Goal: Task Accomplishment & Management: Manage account settings

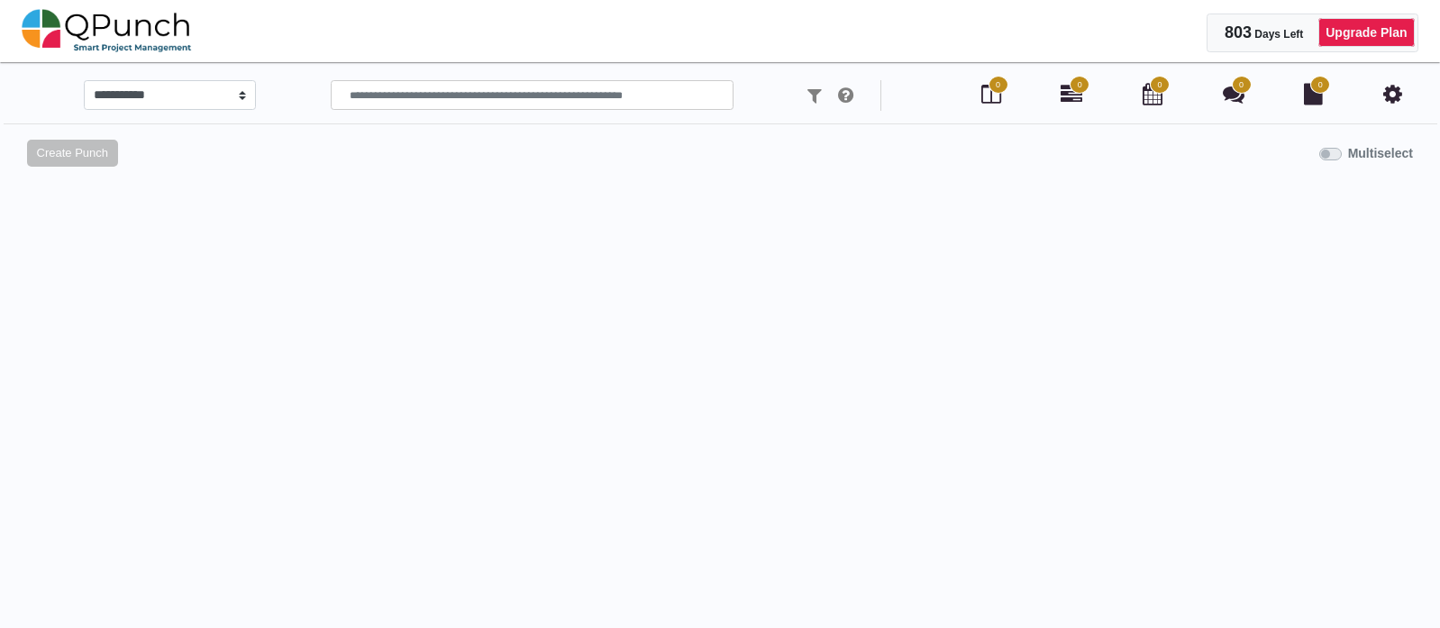
select select "*******"
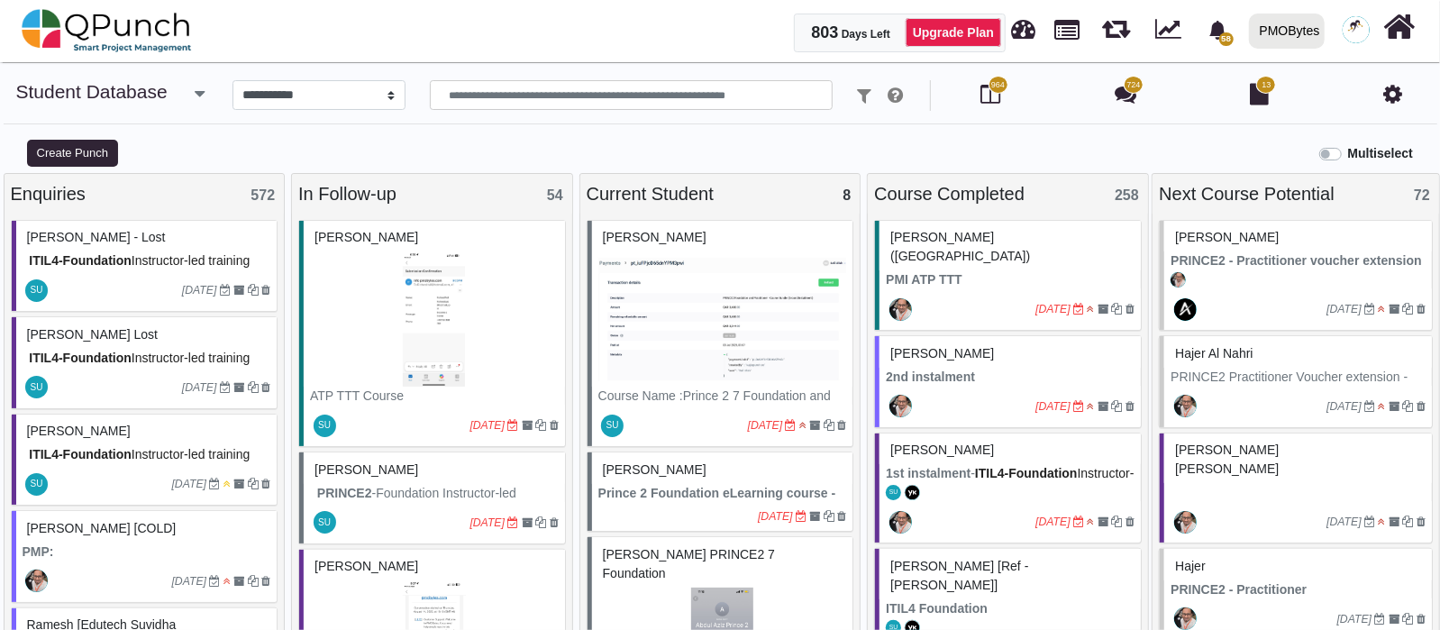
click at [122, 101] on link "Student Database" at bounding box center [91, 91] width 151 height 21
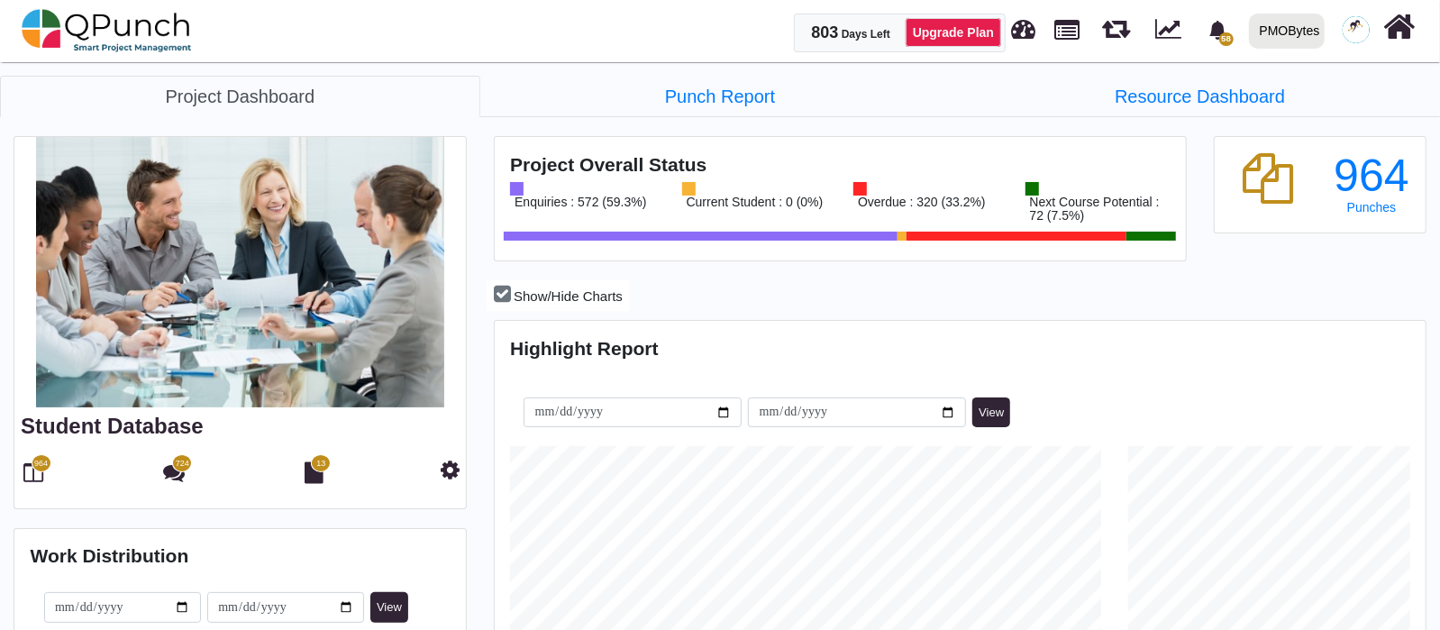
scroll to position [409, 926]
click at [163, 33] on img at bounding box center [107, 31] width 170 height 54
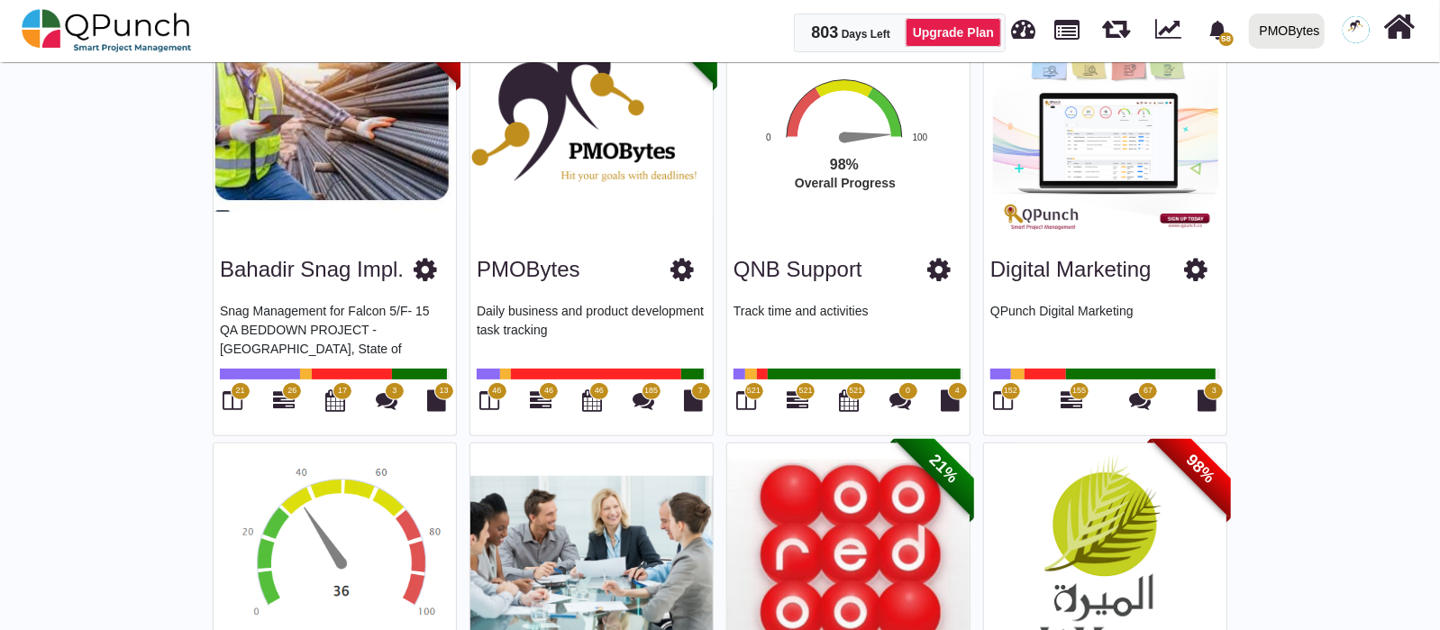
scroll to position [224, 0]
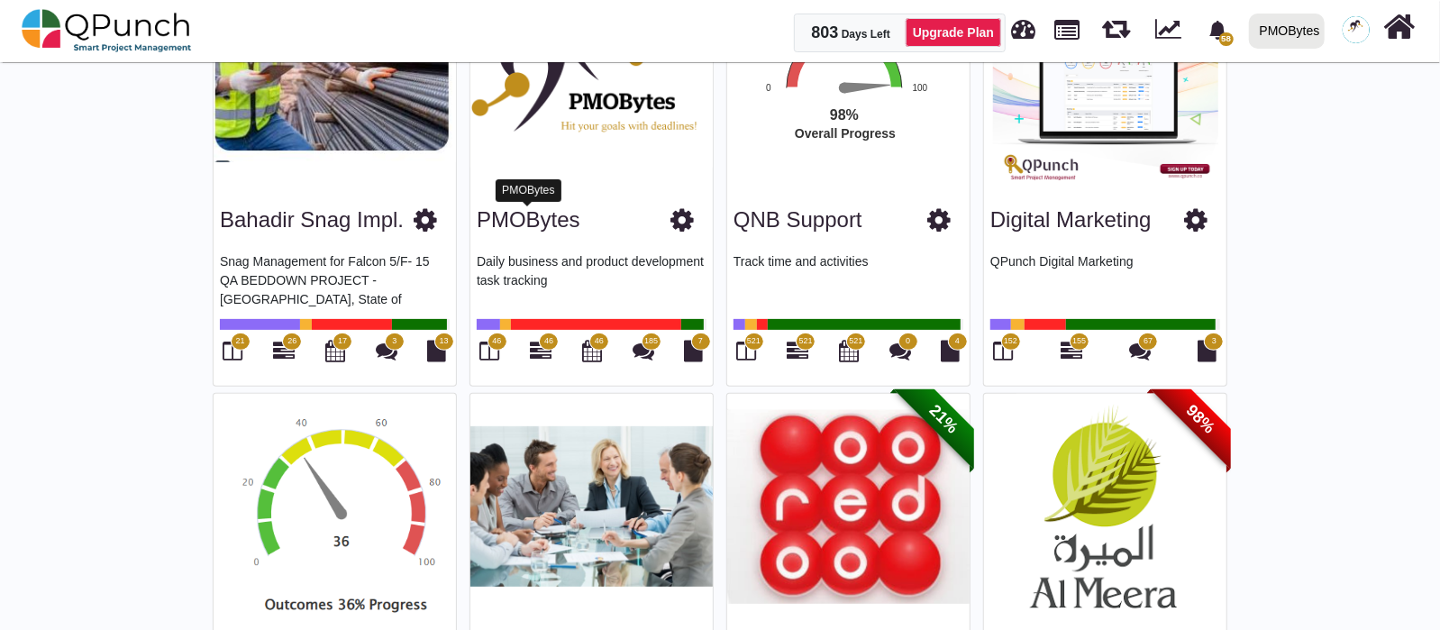
click at [500, 216] on link "PMOBytes" at bounding box center [529, 219] width 104 height 24
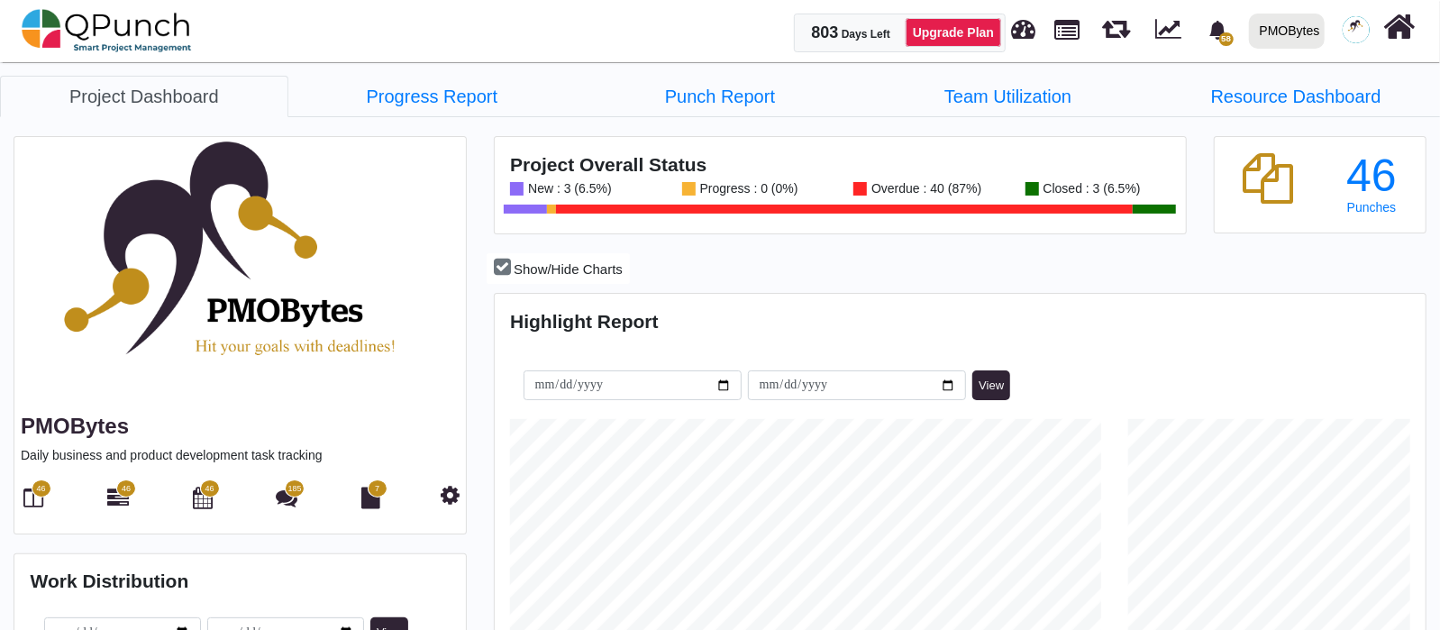
scroll to position [409, 926]
click at [445, 100] on link "Progress Report" at bounding box center [432, 96] width 288 height 41
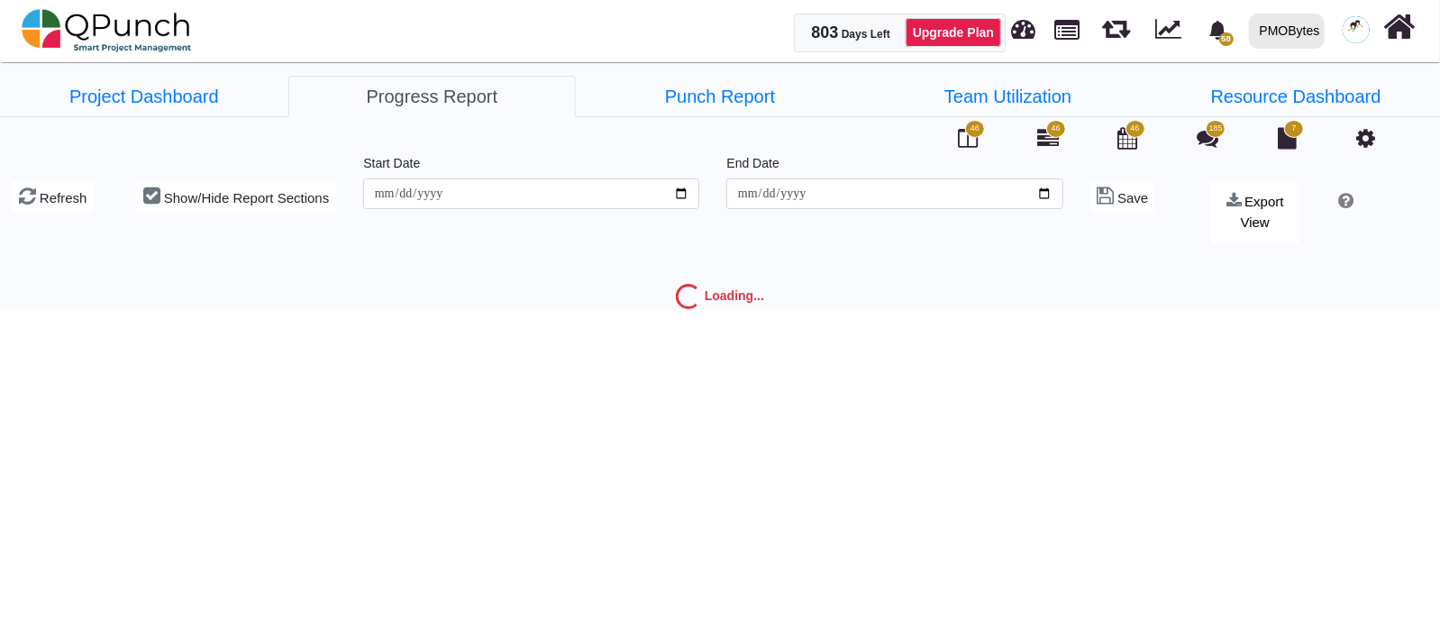
type input "**********"
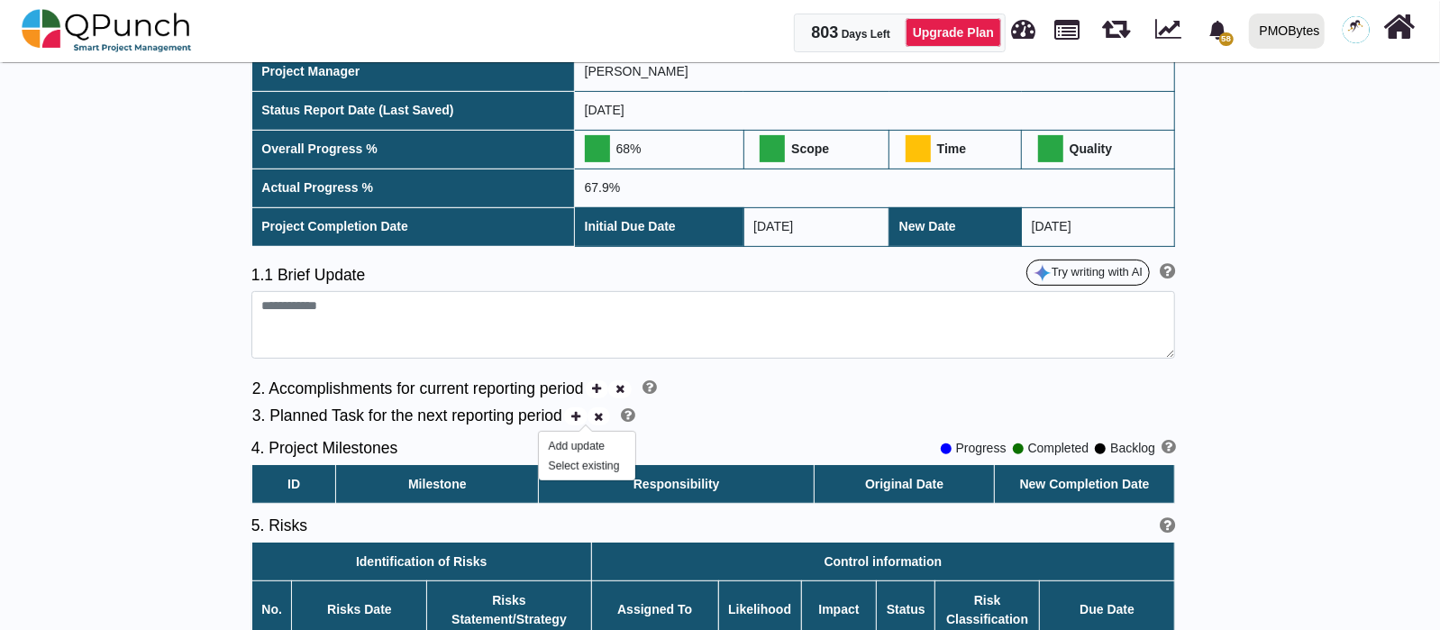
click at [580, 417] on icon at bounding box center [575, 417] width 9 height 12
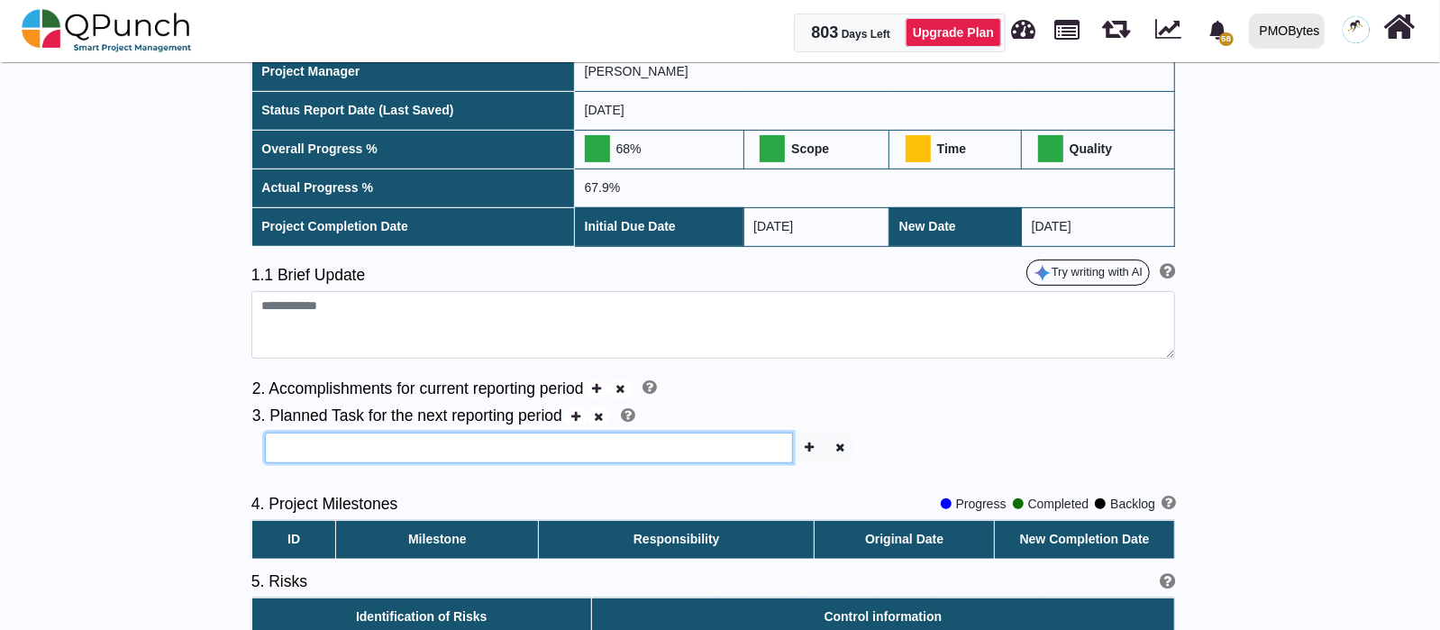
click at [637, 450] on input "text" at bounding box center [529, 447] width 528 height 31
type input "***"
click at [804, 448] on icon "button" at bounding box center [808, 447] width 9 height 12
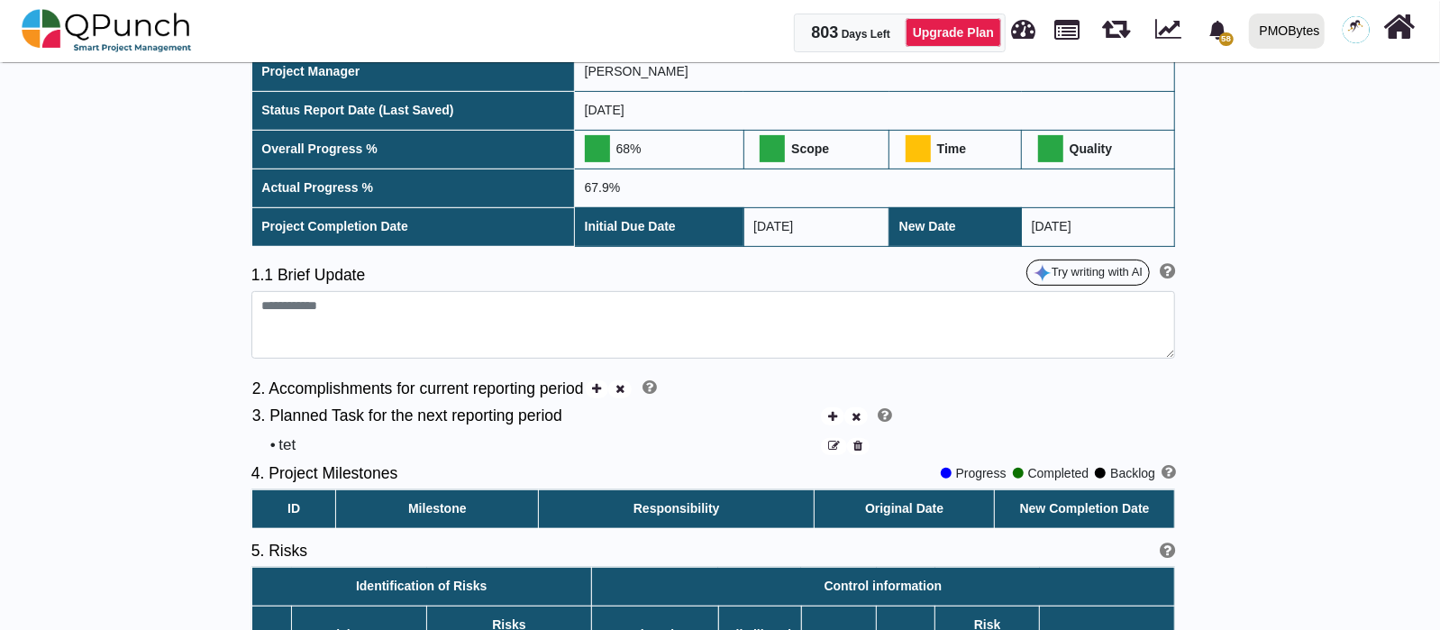
click at [855, 446] on icon at bounding box center [857, 447] width 9 height 12
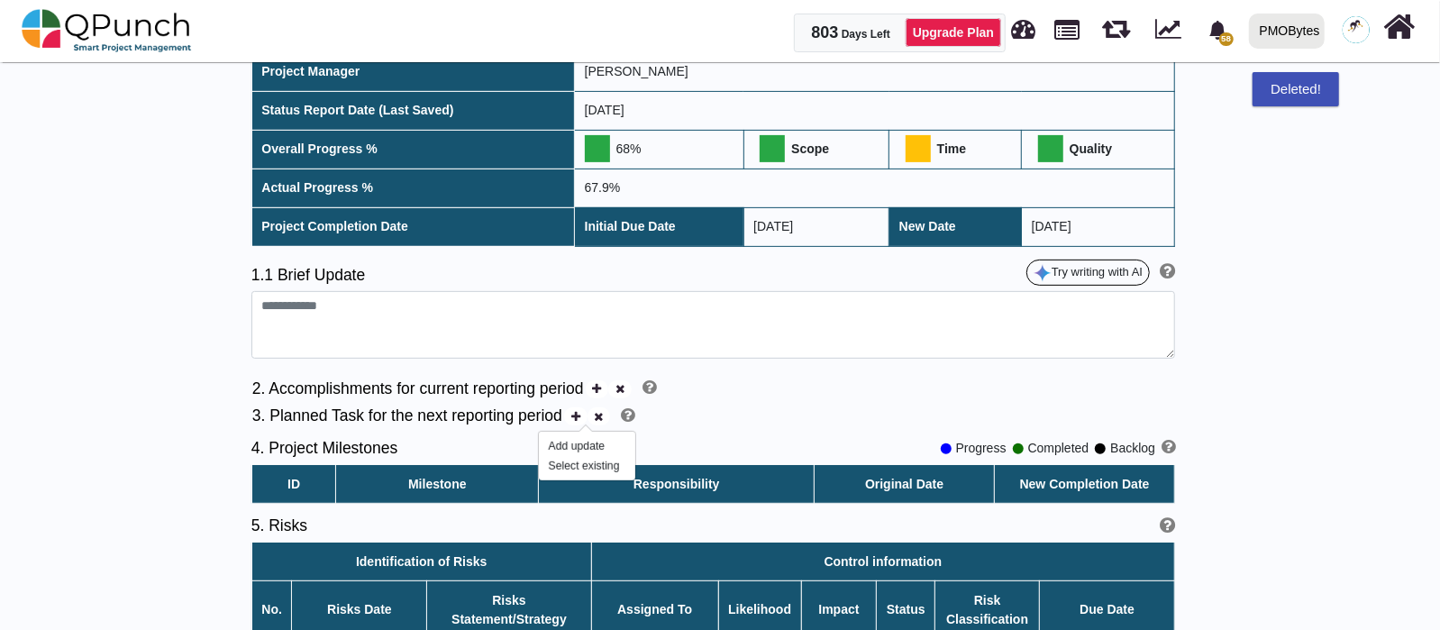
click at [580, 416] on icon at bounding box center [575, 417] width 9 height 12
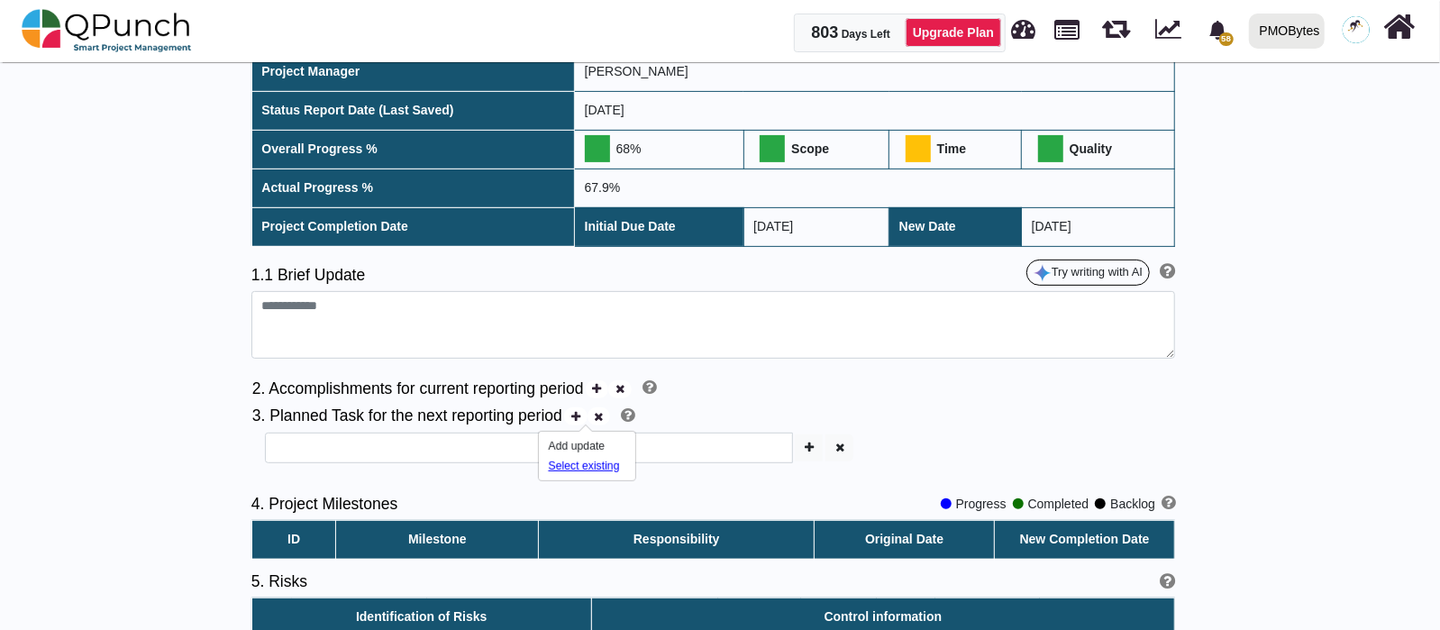
click at [572, 458] on div "Select existing" at bounding box center [587, 466] width 77 height 16
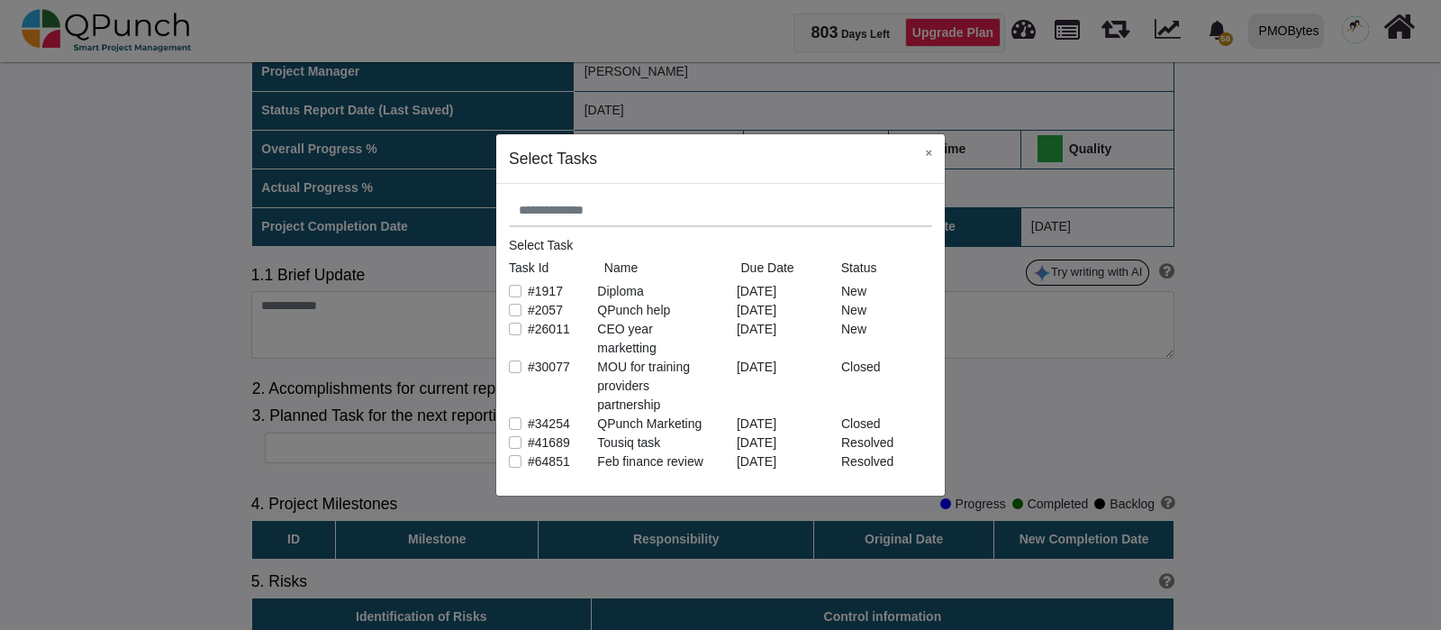
click at [528, 314] on label "#2057" at bounding box center [545, 310] width 35 height 19
click at [929, 150] on button "×" at bounding box center [929, 152] width 32 height 37
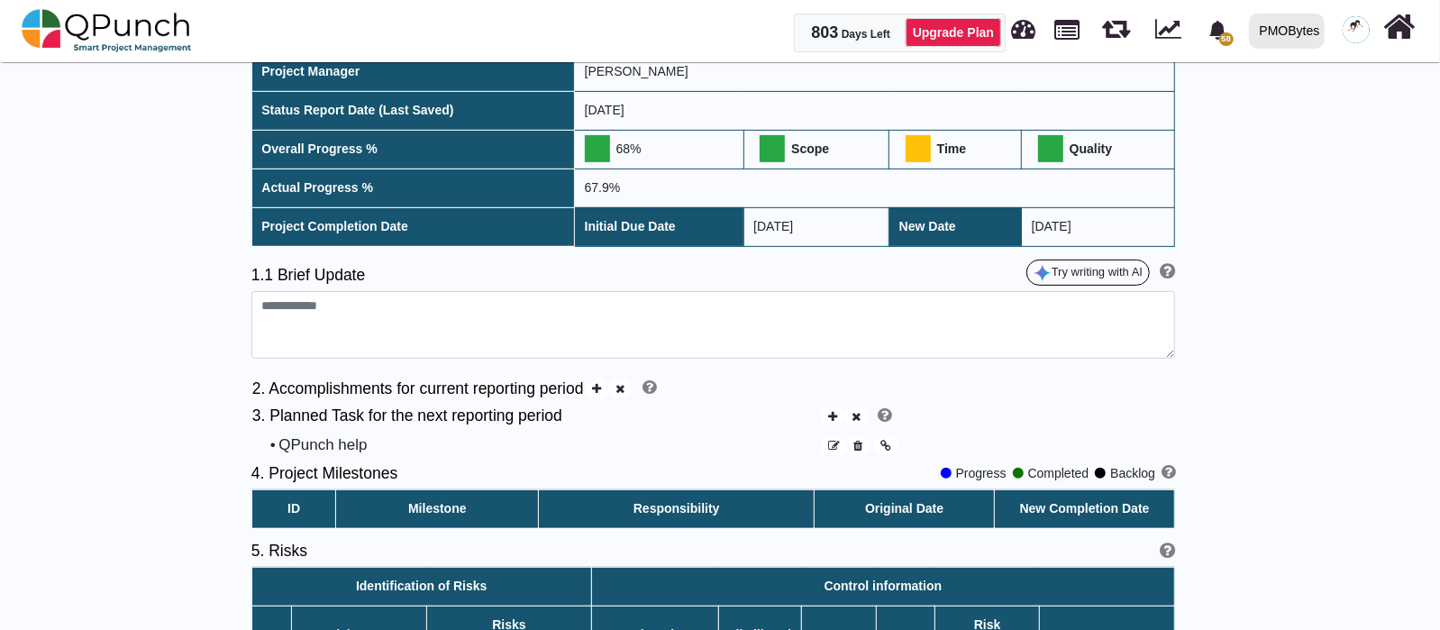
click at [833, 442] on icon at bounding box center [834, 447] width 12 height 12
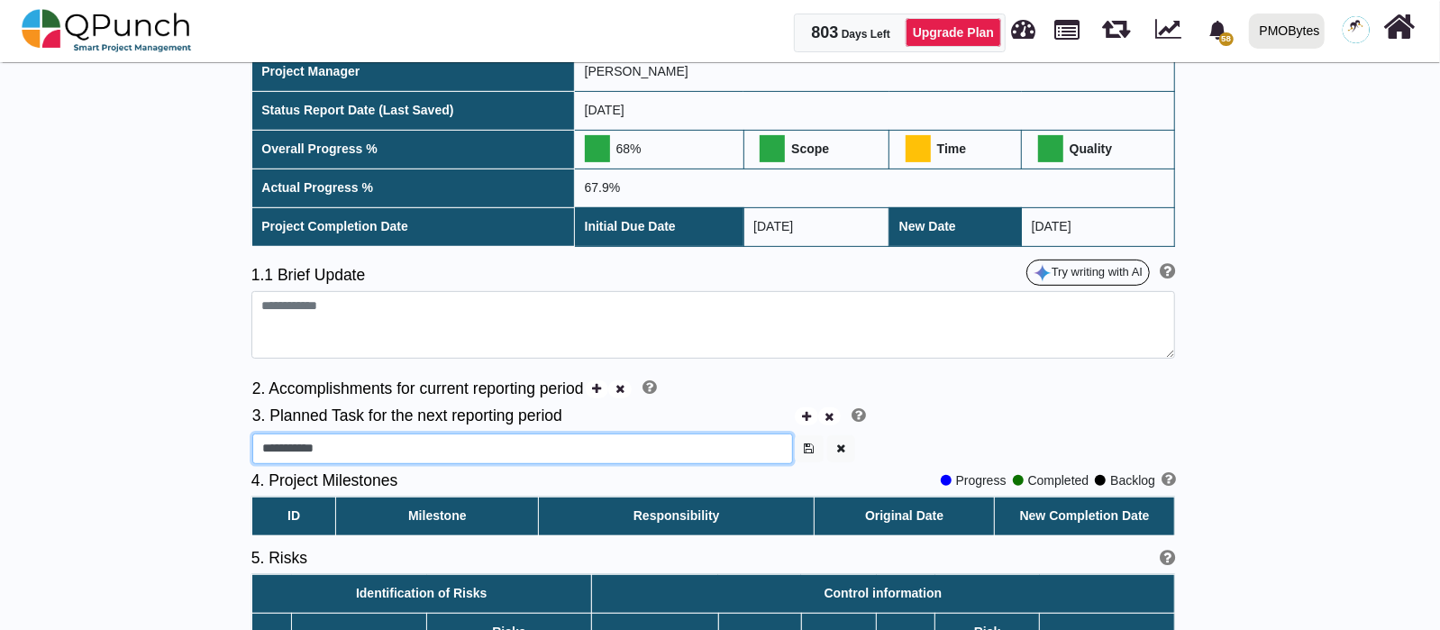
click at [395, 435] on input "**********" at bounding box center [522, 448] width 541 height 31
type input "**********"
click at [804, 452] on icon "button" at bounding box center [809, 448] width 10 height 12
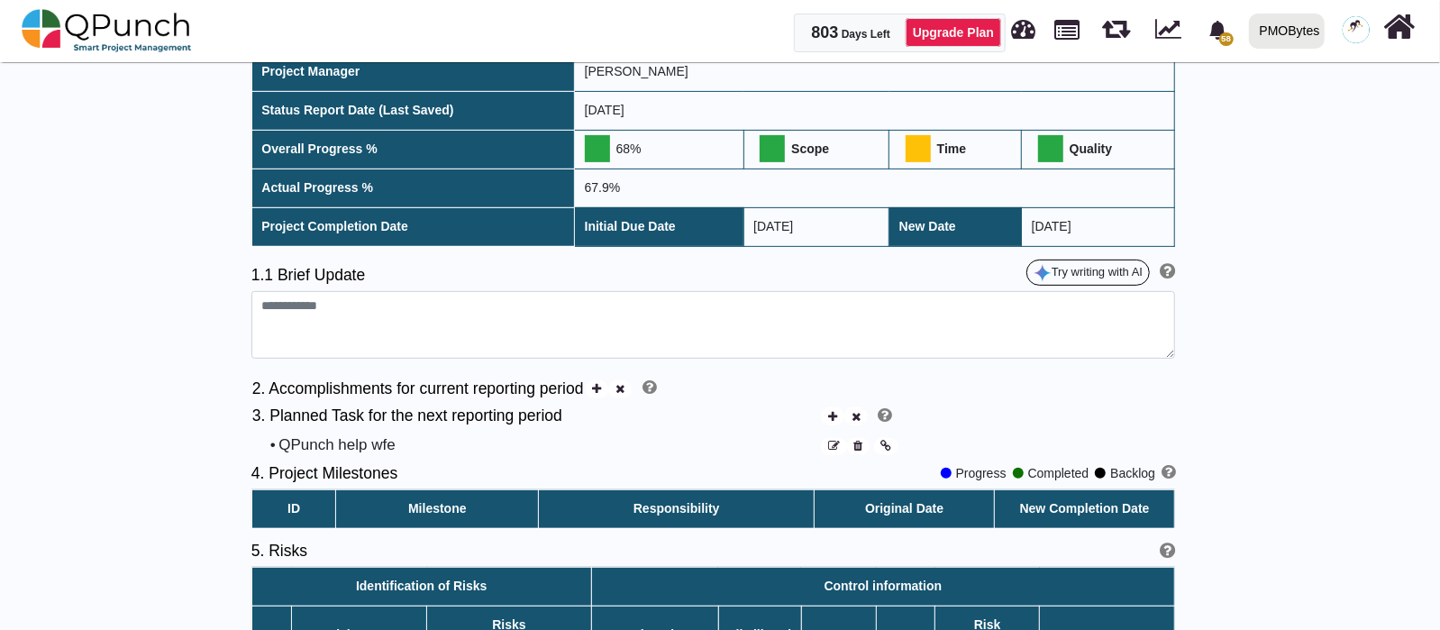
click at [862, 445] on icon at bounding box center [857, 447] width 9 height 12
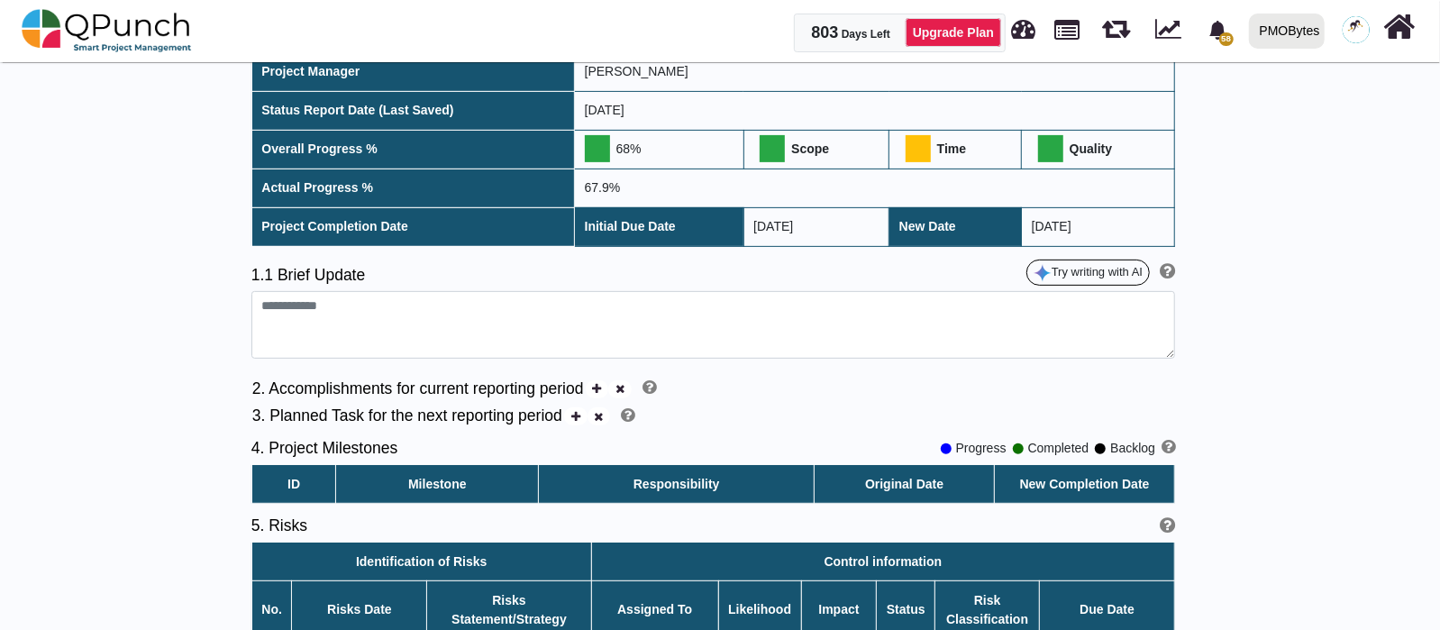
scroll to position [586, 0]
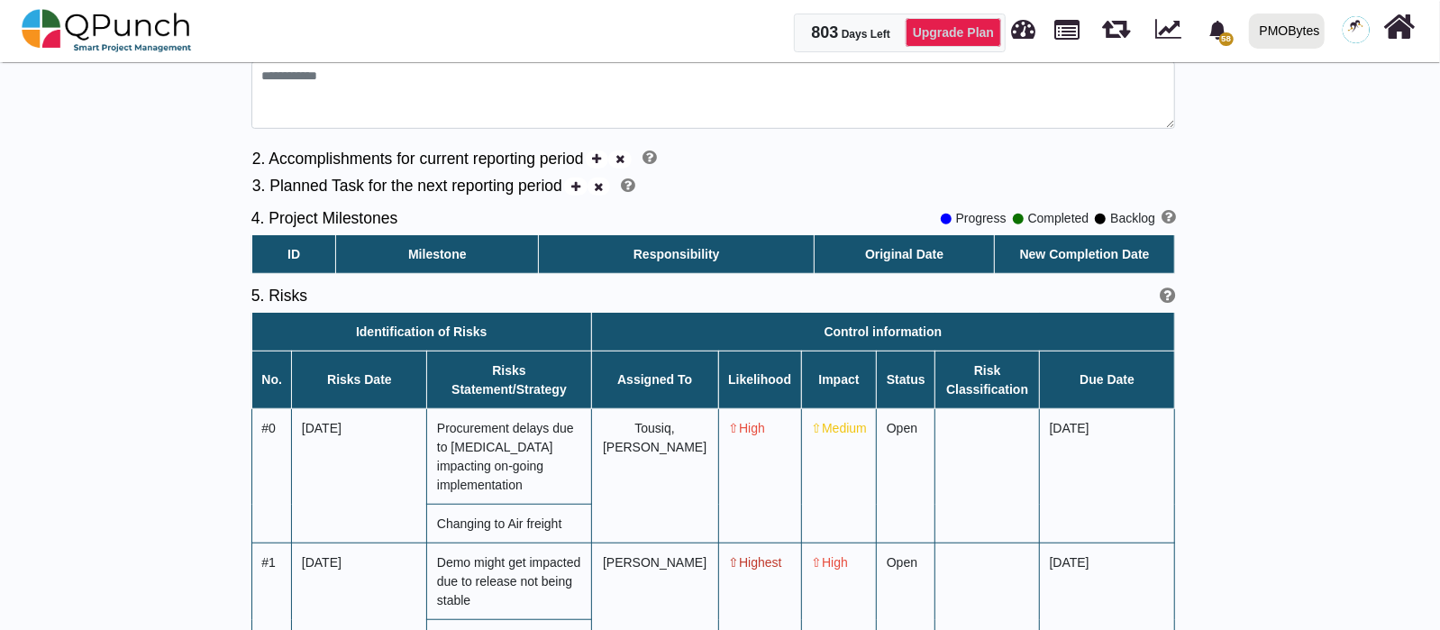
click at [992, 21] on link "Upgrade Plan" at bounding box center [952, 32] width 95 height 29
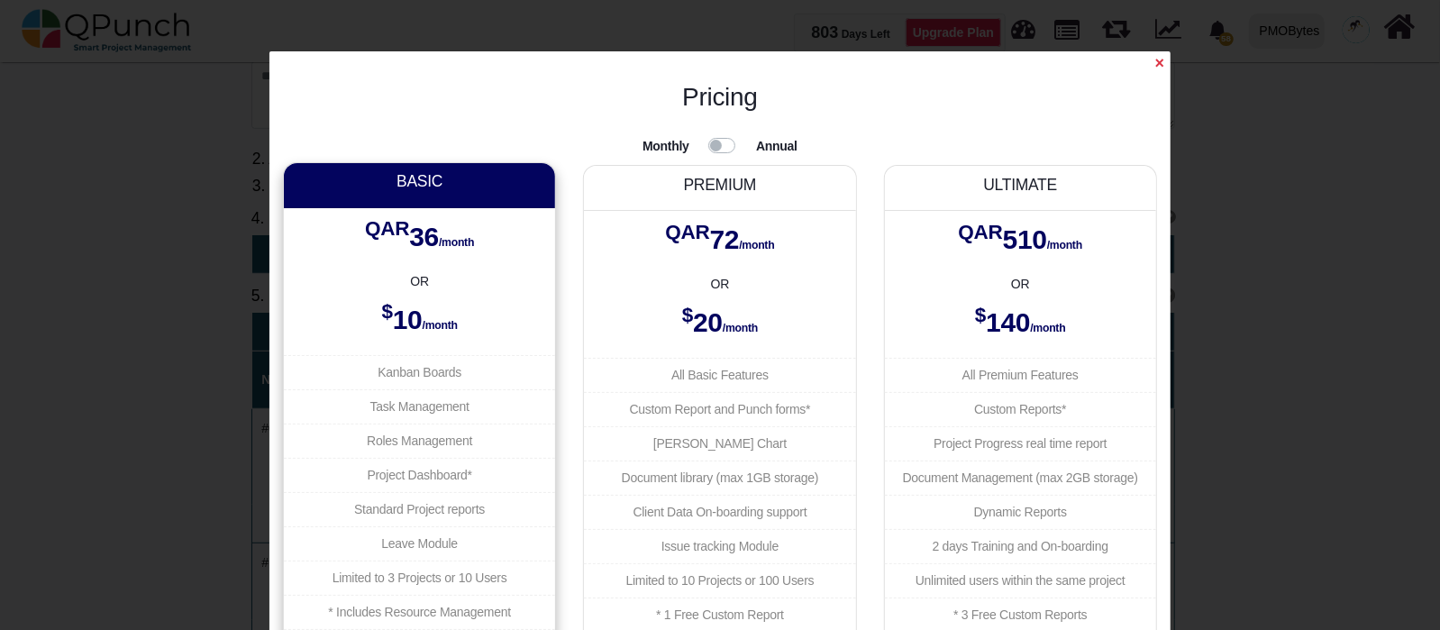
scroll to position [0, 0]
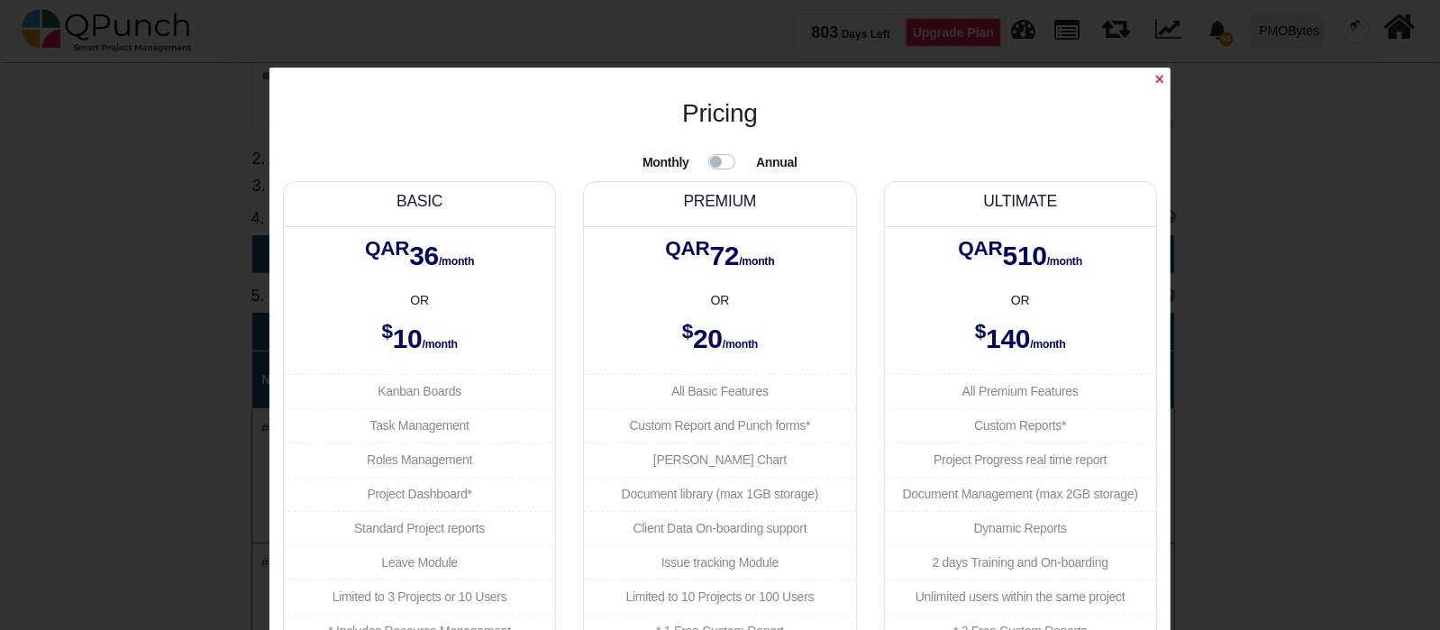
click at [1158, 80] on span "×" at bounding box center [1159, 79] width 9 height 18
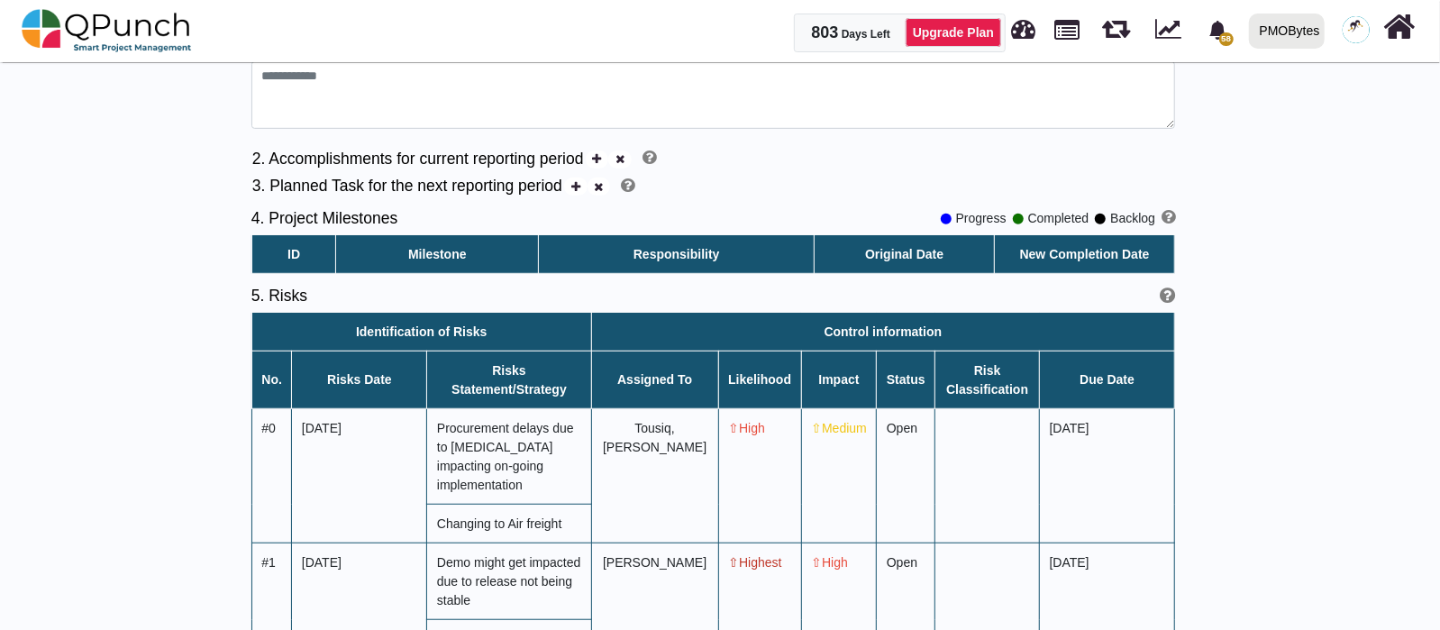
click at [1368, 22] on div at bounding box center [1356, 30] width 33 height 33
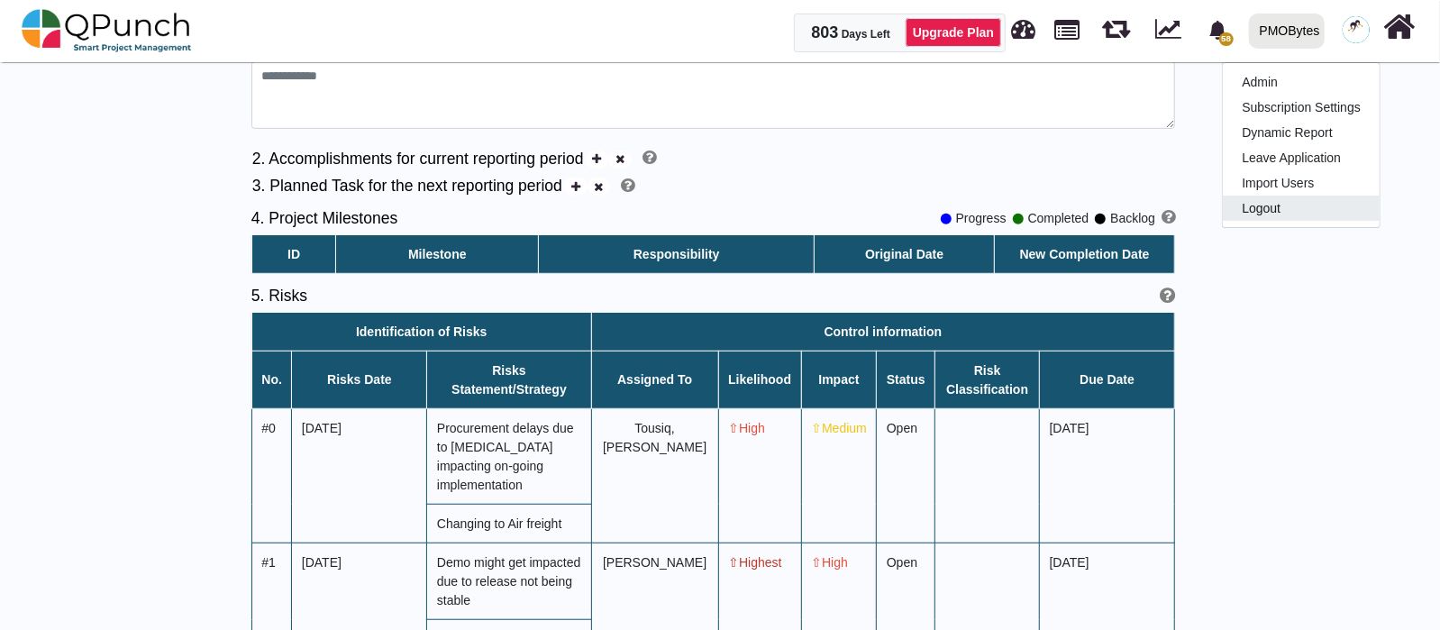
click at [1300, 210] on link "Logout" at bounding box center [1300, 207] width 157 height 25
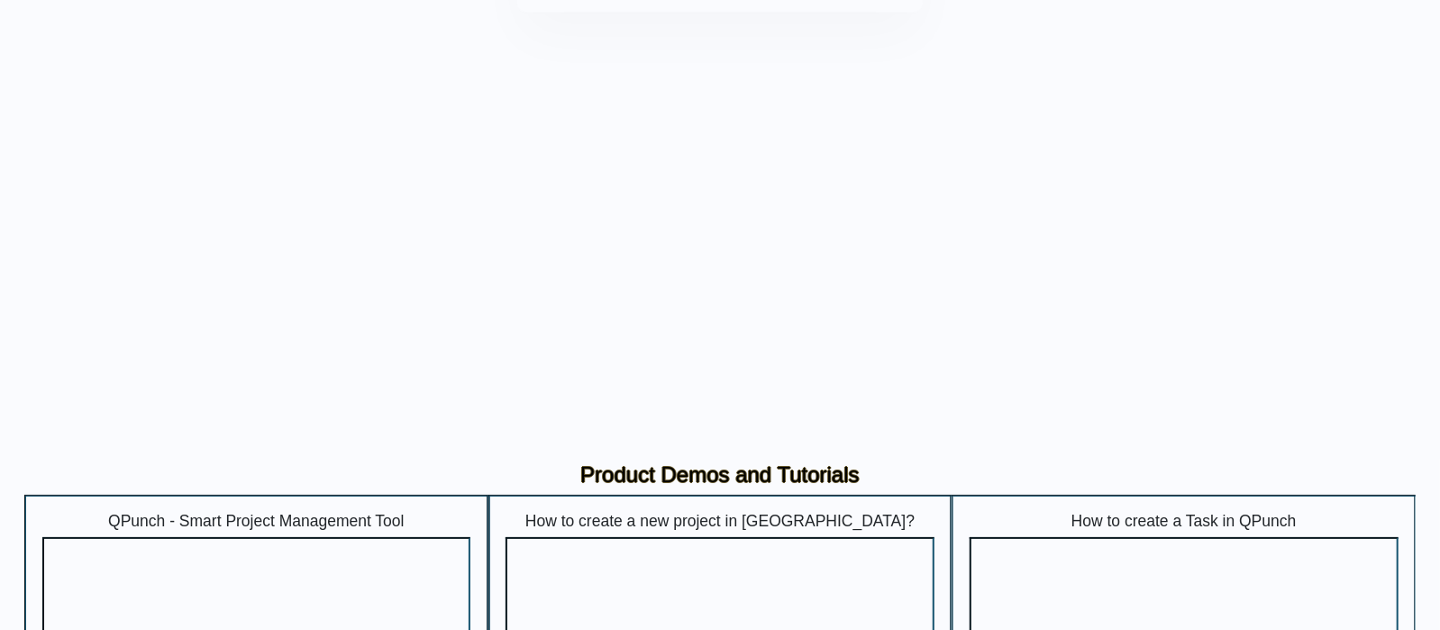
click at [705, 141] on input "text" at bounding box center [720, 144] width 345 height 43
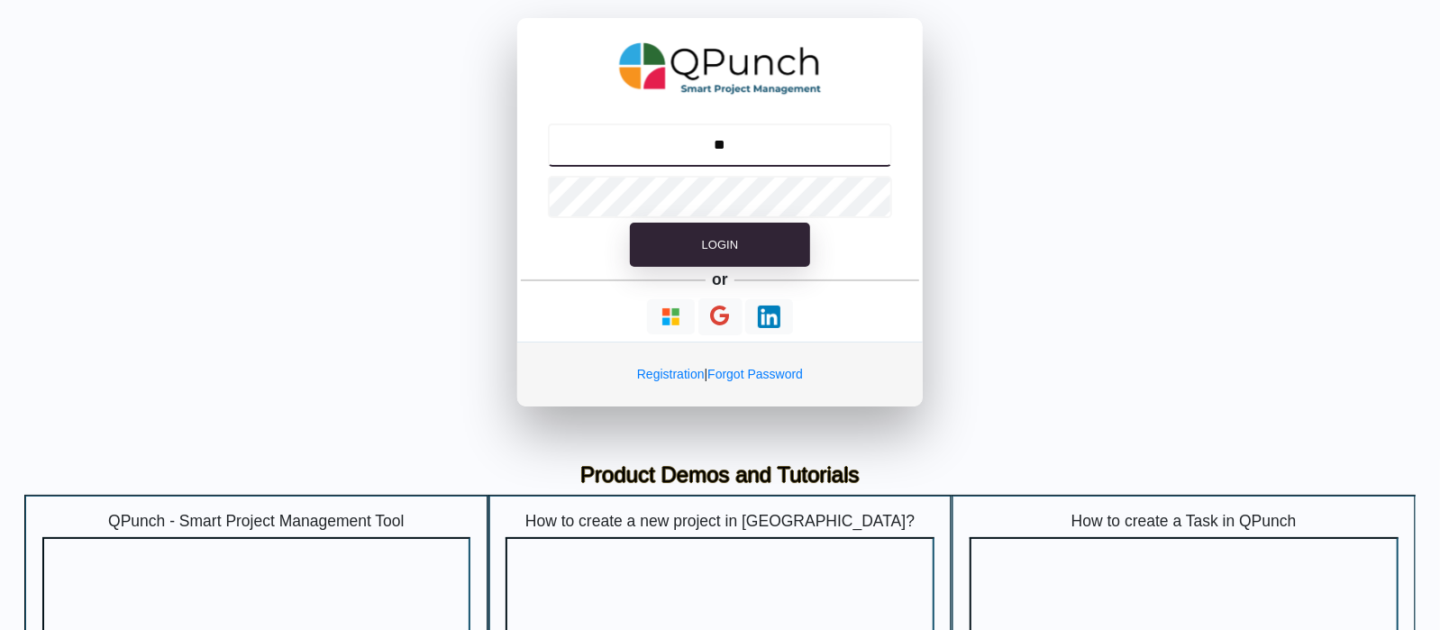
type input "**********"
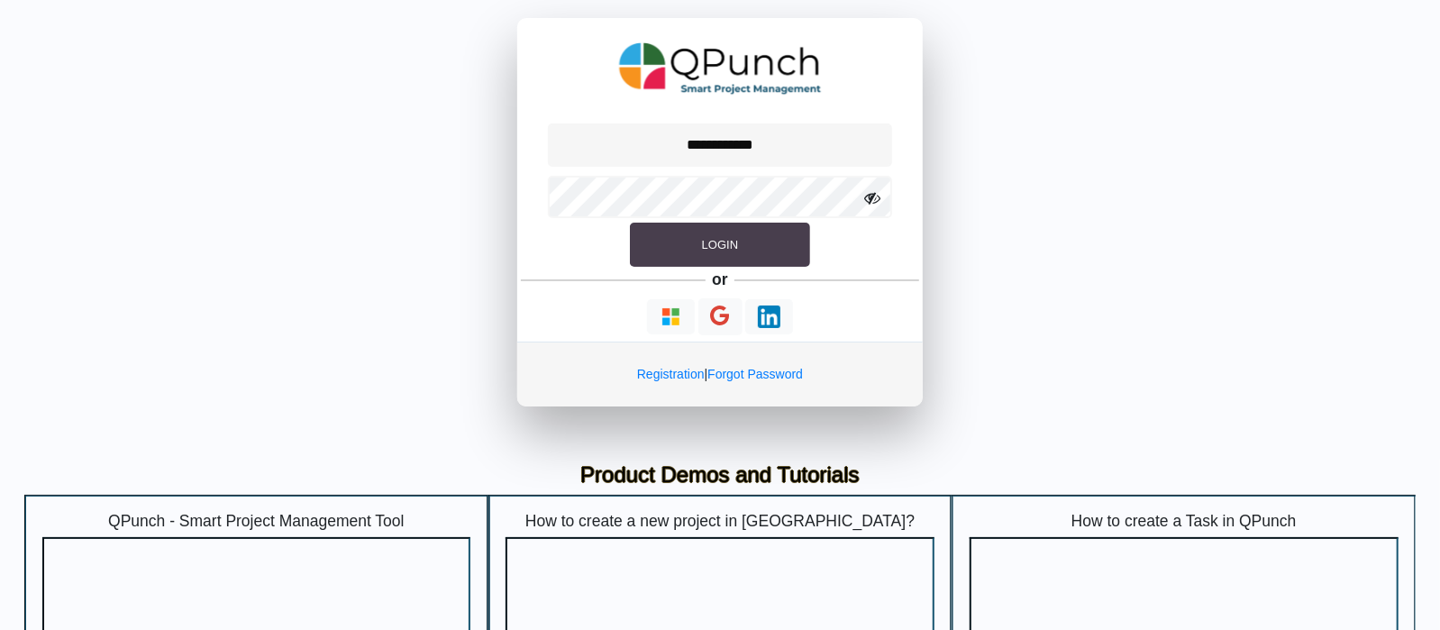
click at [705, 238] on span "Login" at bounding box center [720, 245] width 36 height 14
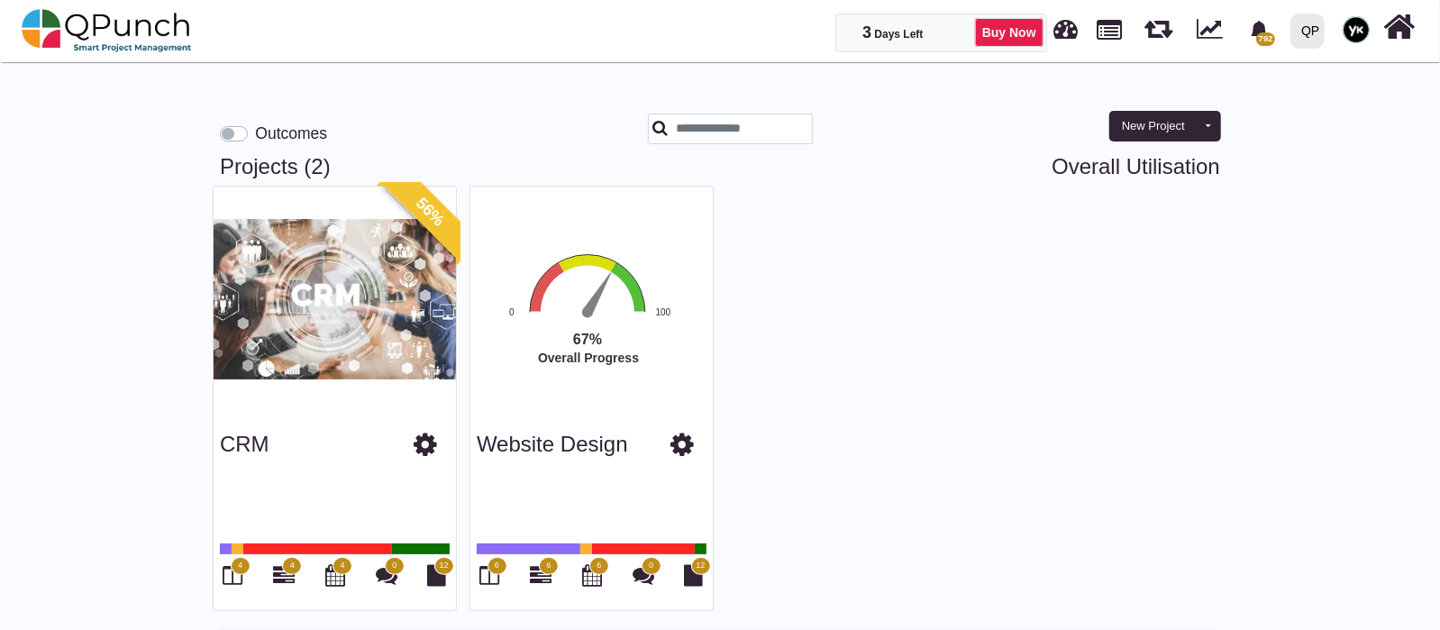
click at [1313, 31] on div "QP" at bounding box center [1310, 31] width 18 height 32
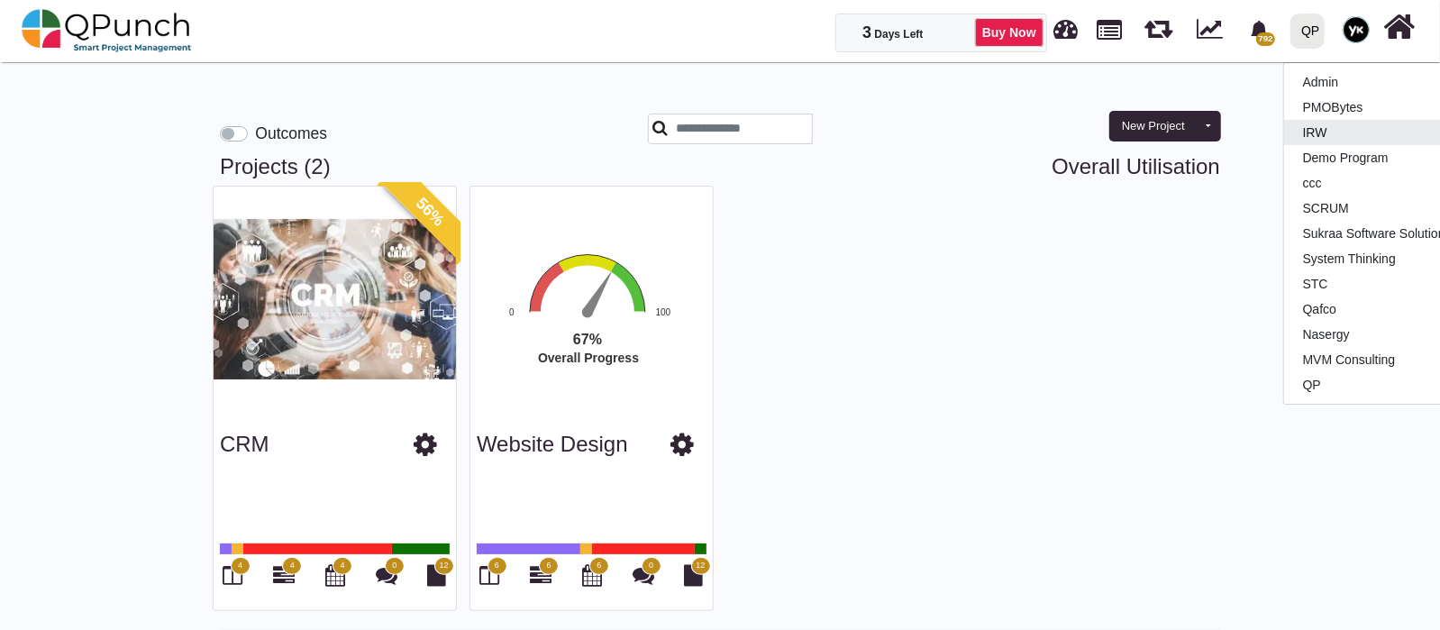
click at [1328, 128] on link "IRW" at bounding box center [1390, 132] width 213 height 25
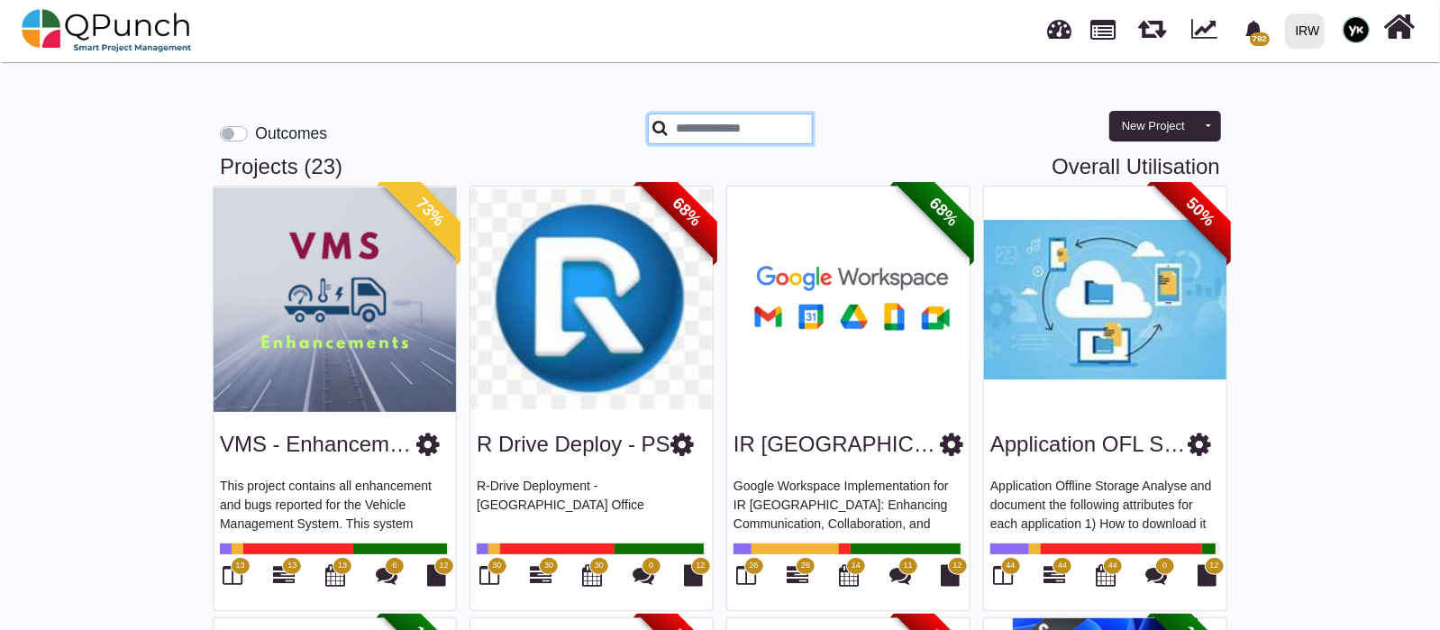
click at [703, 126] on input "text" at bounding box center [730, 129] width 165 height 31
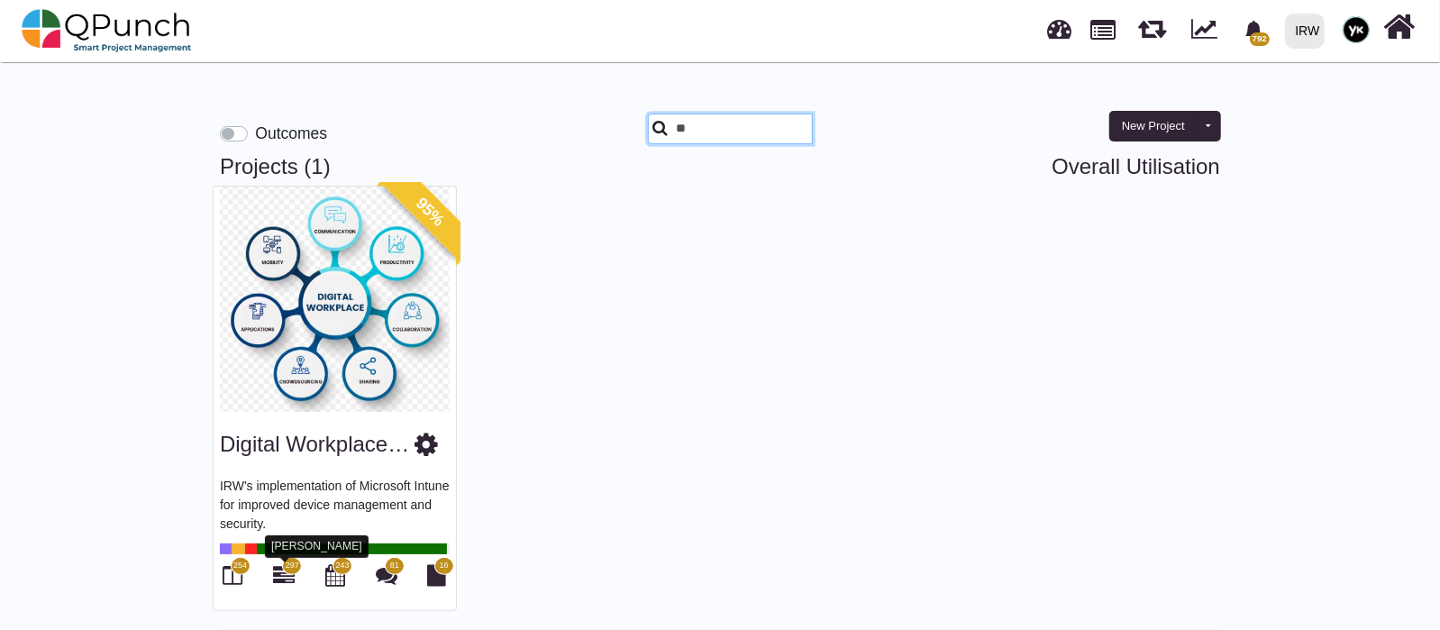
type input "**"
click at [280, 565] on icon at bounding box center [284, 575] width 22 height 22
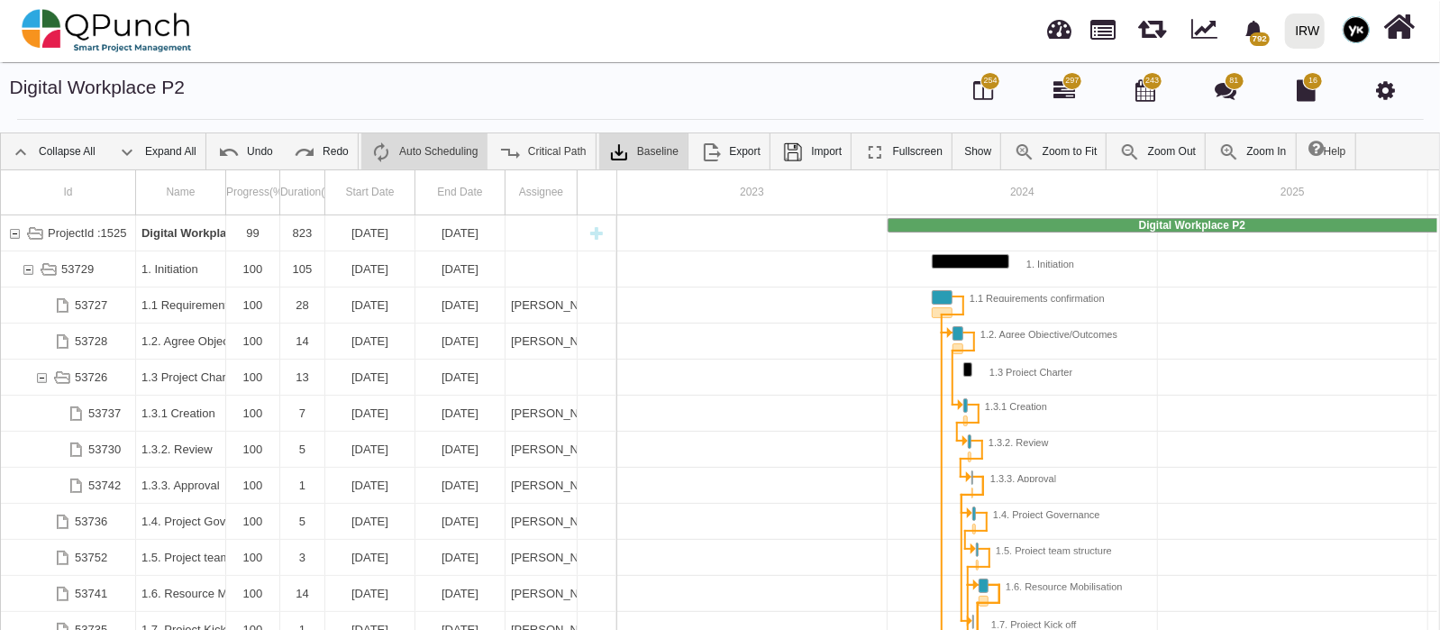
scroll to position [0, 179]
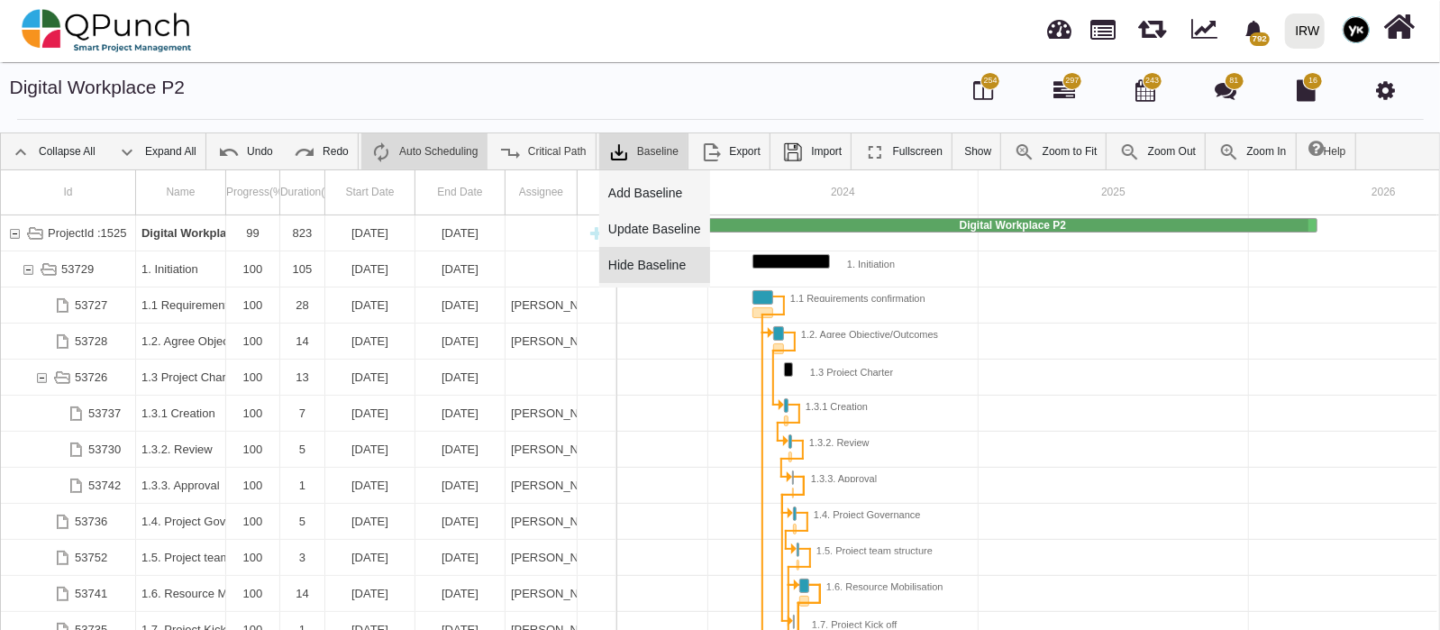
click at [610, 258] on span "Hide Baseline" at bounding box center [646, 265] width 77 height 14
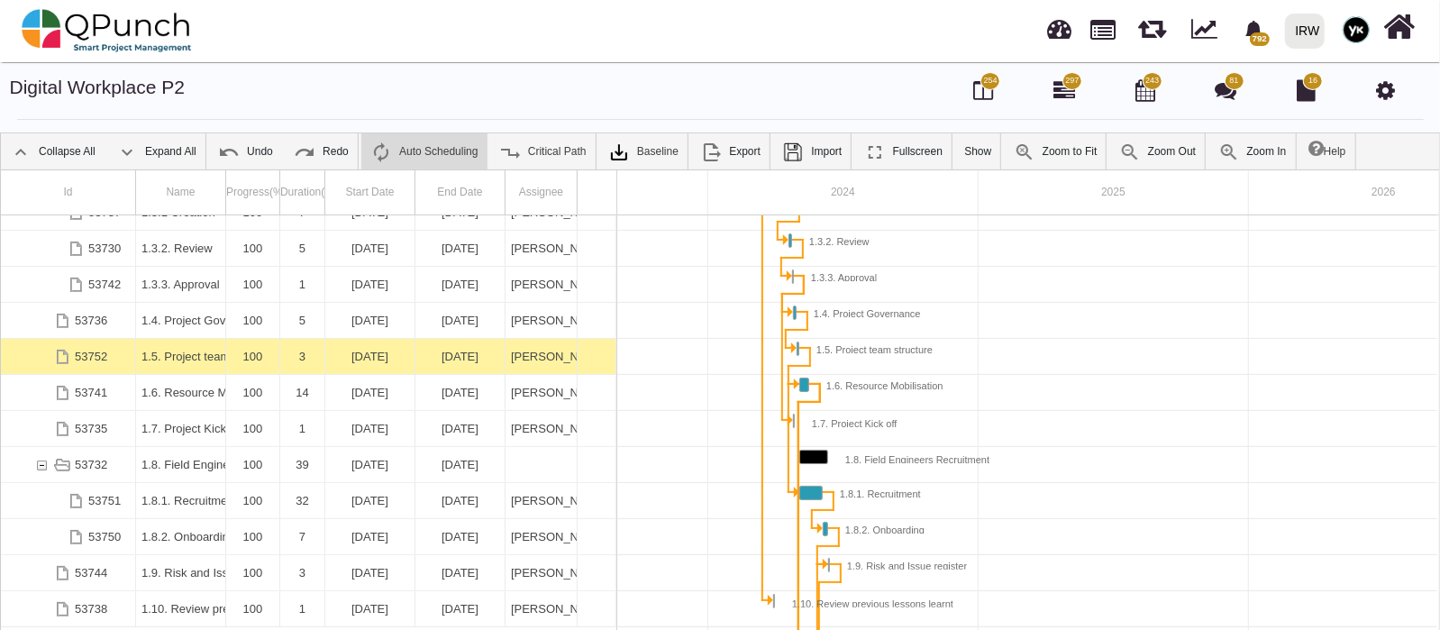
scroll to position [0, 0]
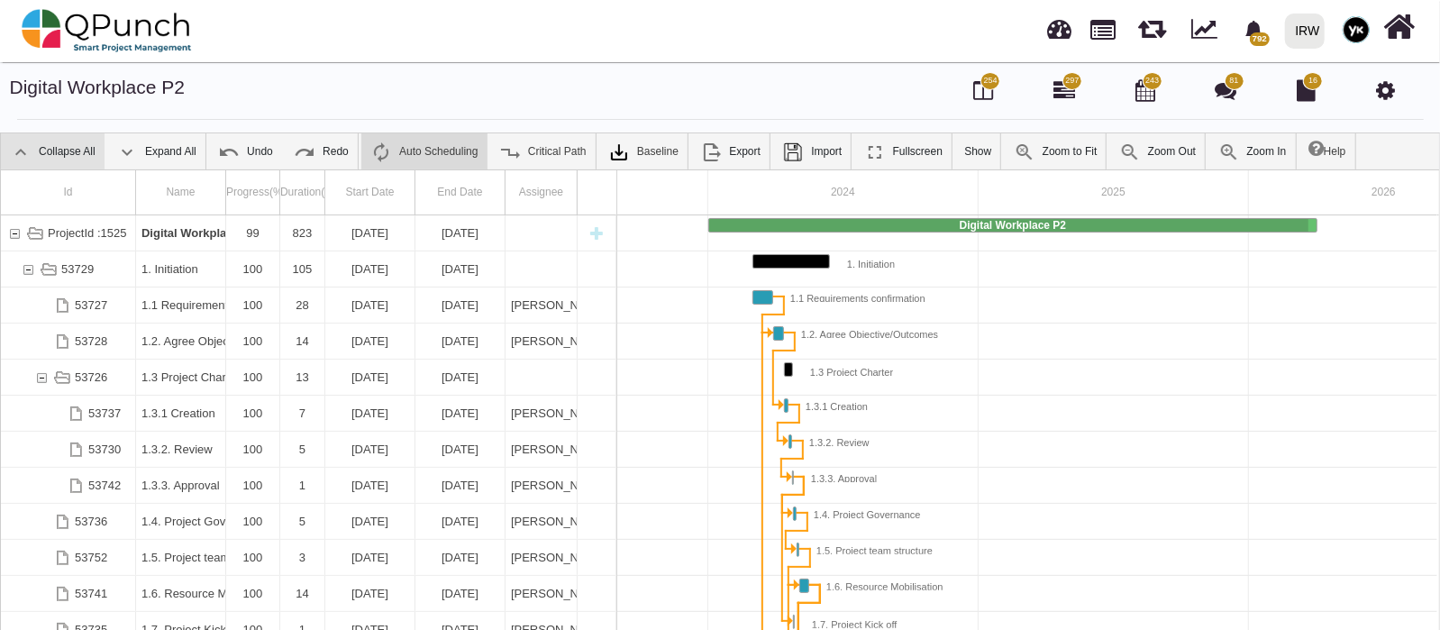
click at [16, 147] on img at bounding box center [21, 152] width 22 height 22
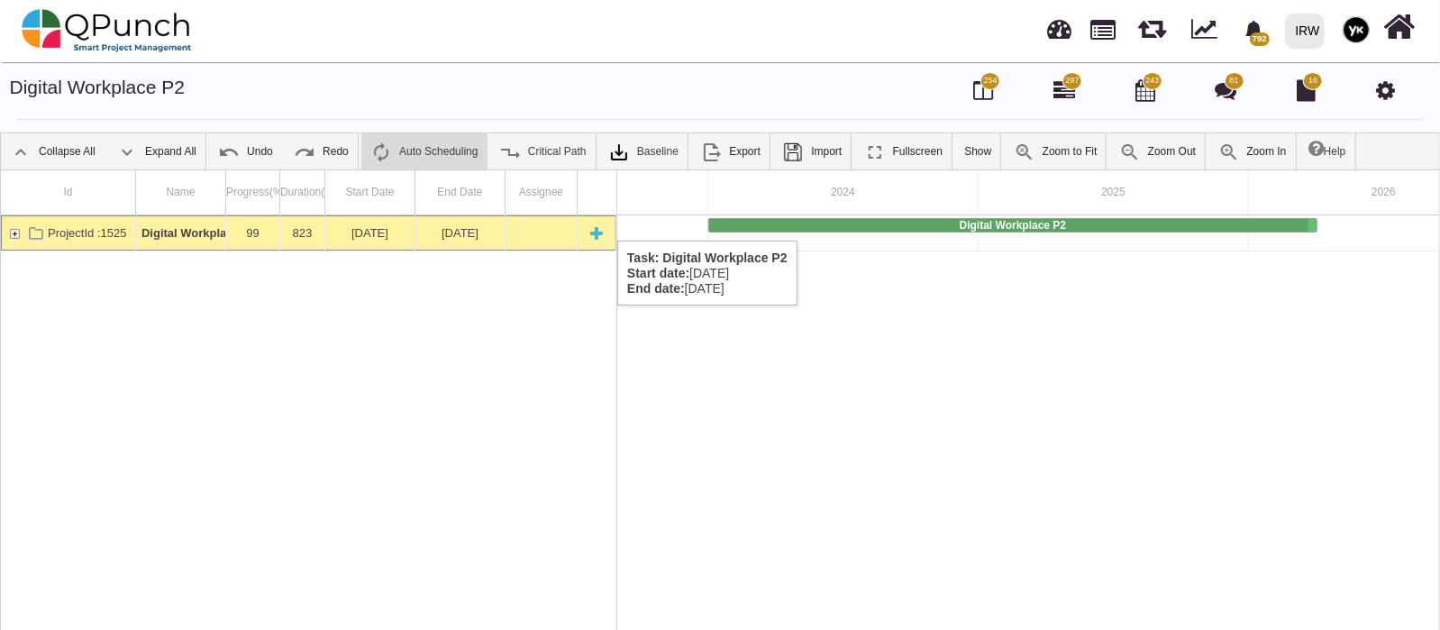
click at [8, 223] on div "ProjectId :1525" at bounding box center [14, 232] width 16 height 35
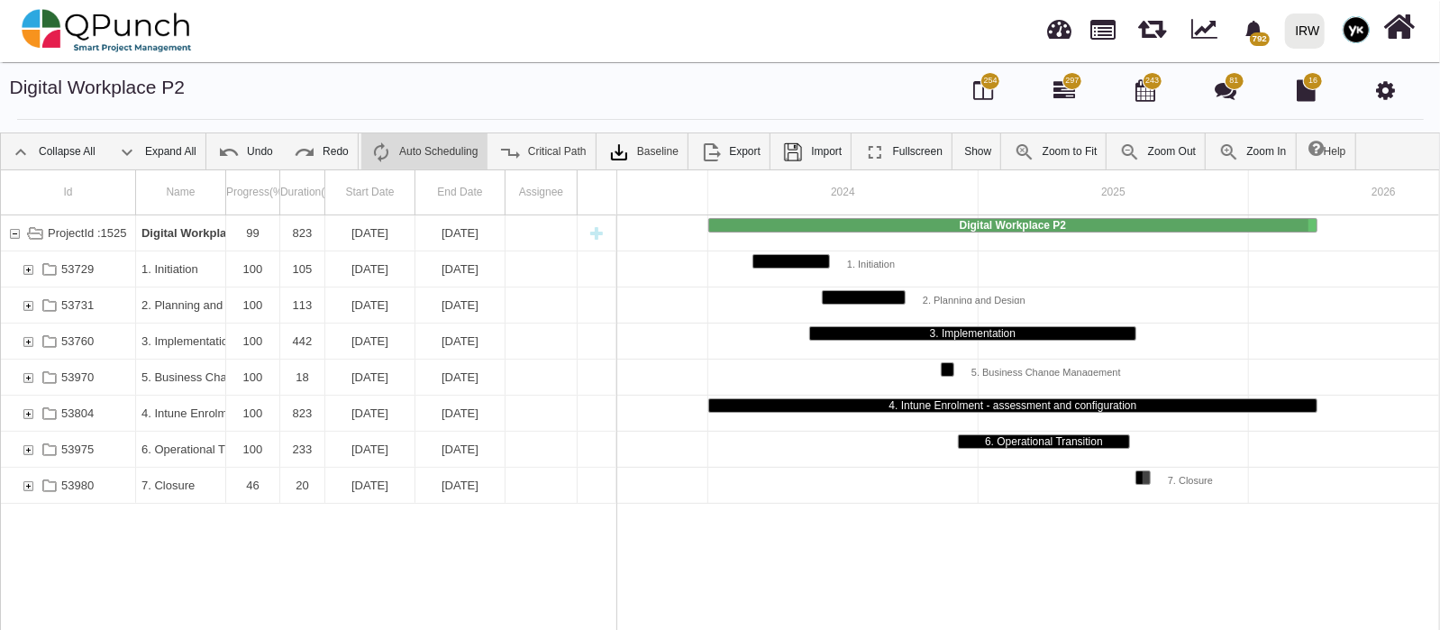
click at [225, 179] on div at bounding box center [225, 192] width 1 height 45
drag, startPoint x: 222, startPoint y: 178, endPoint x: 313, endPoint y: 187, distance: 91.4
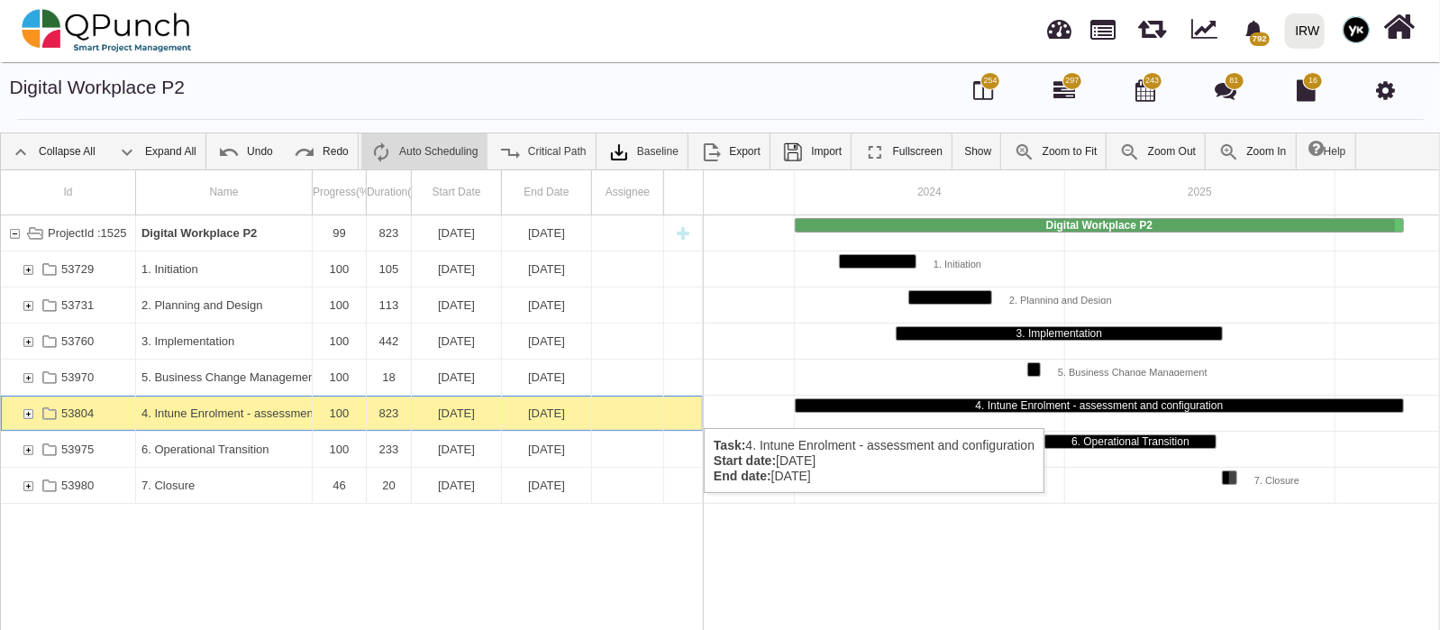
click at [32, 410] on div "53804" at bounding box center [28, 412] width 16 height 35
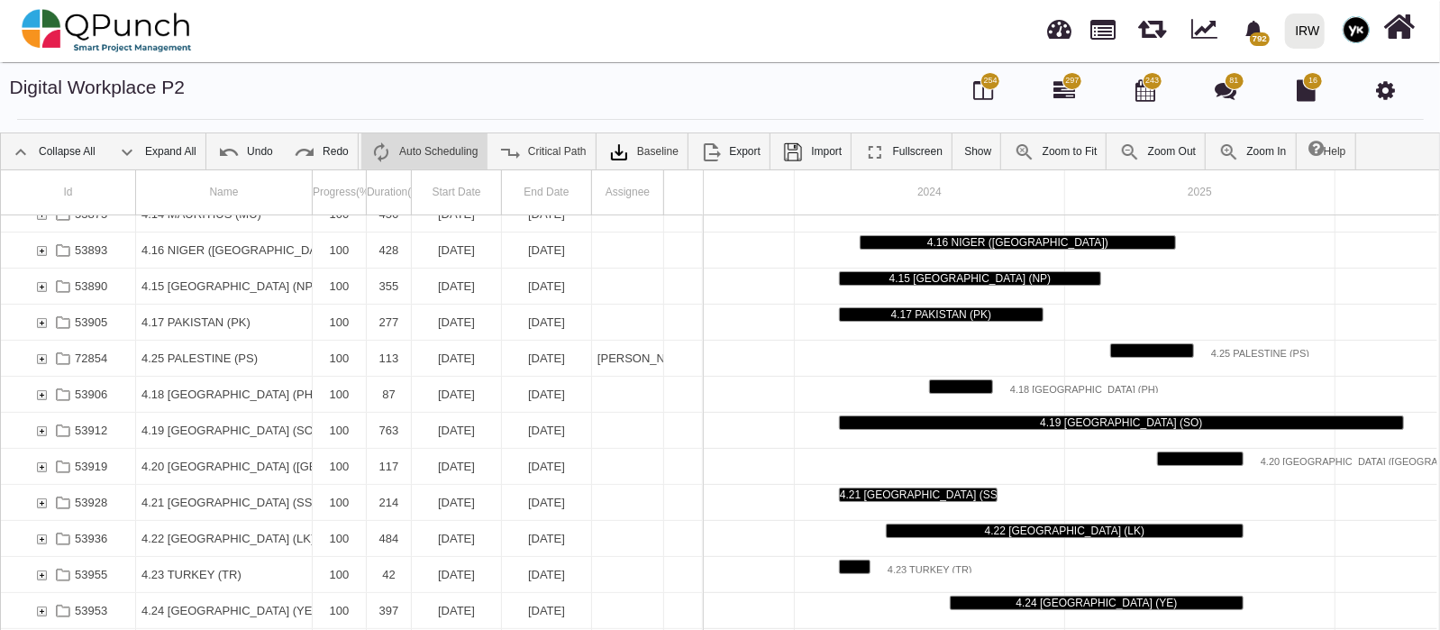
scroll to position [734, 0]
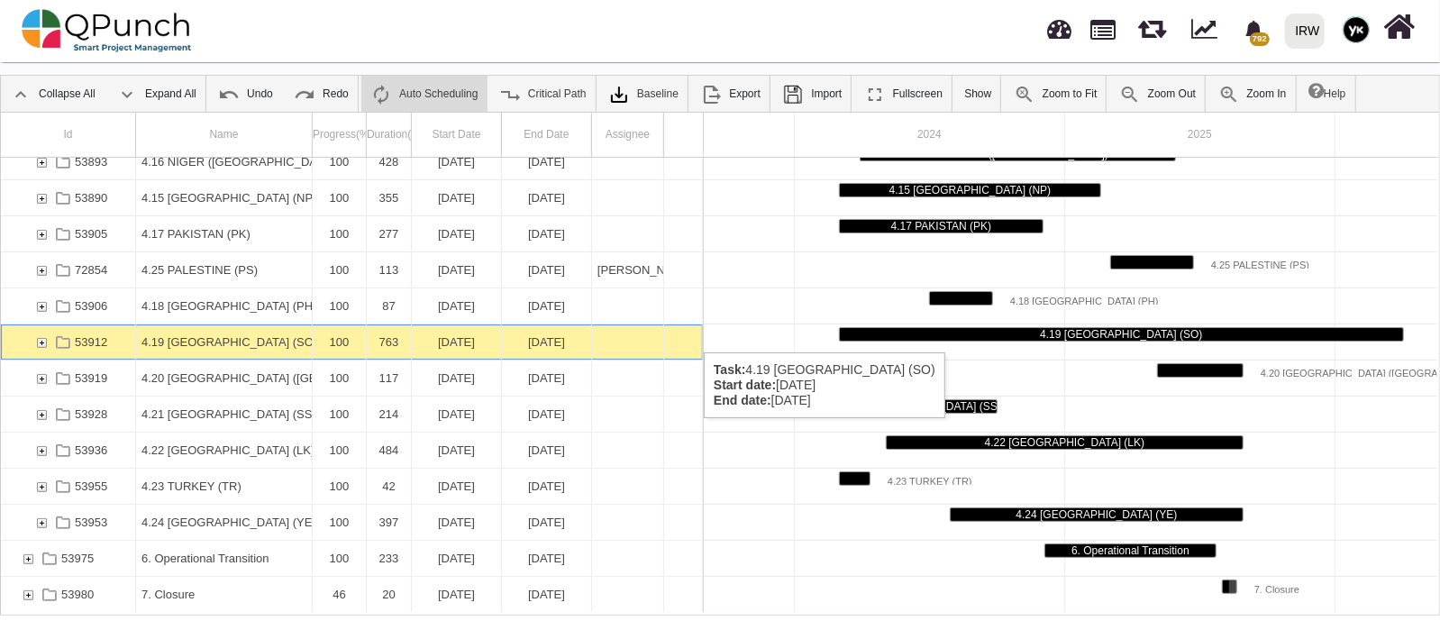
click at [46, 334] on div "53912" at bounding box center [41, 341] width 16 height 35
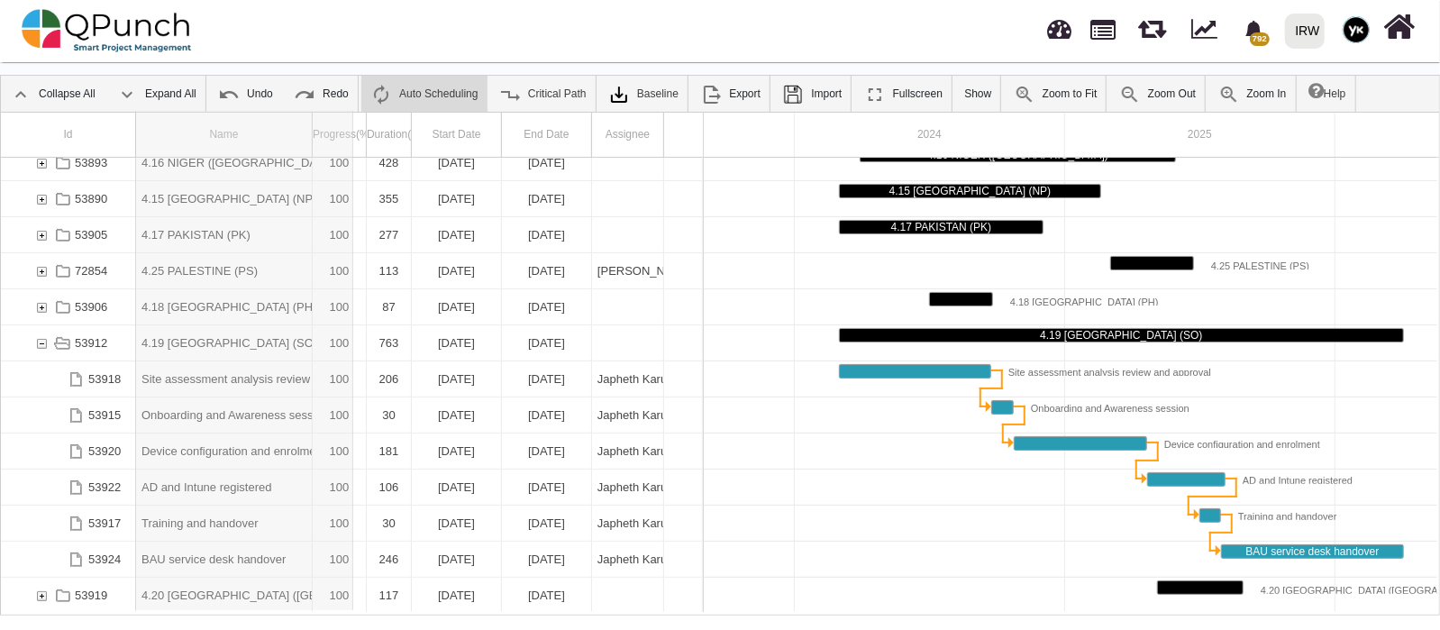
drag, startPoint x: 314, startPoint y: 126, endPoint x: 358, endPoint y: 125, distance: 43.3
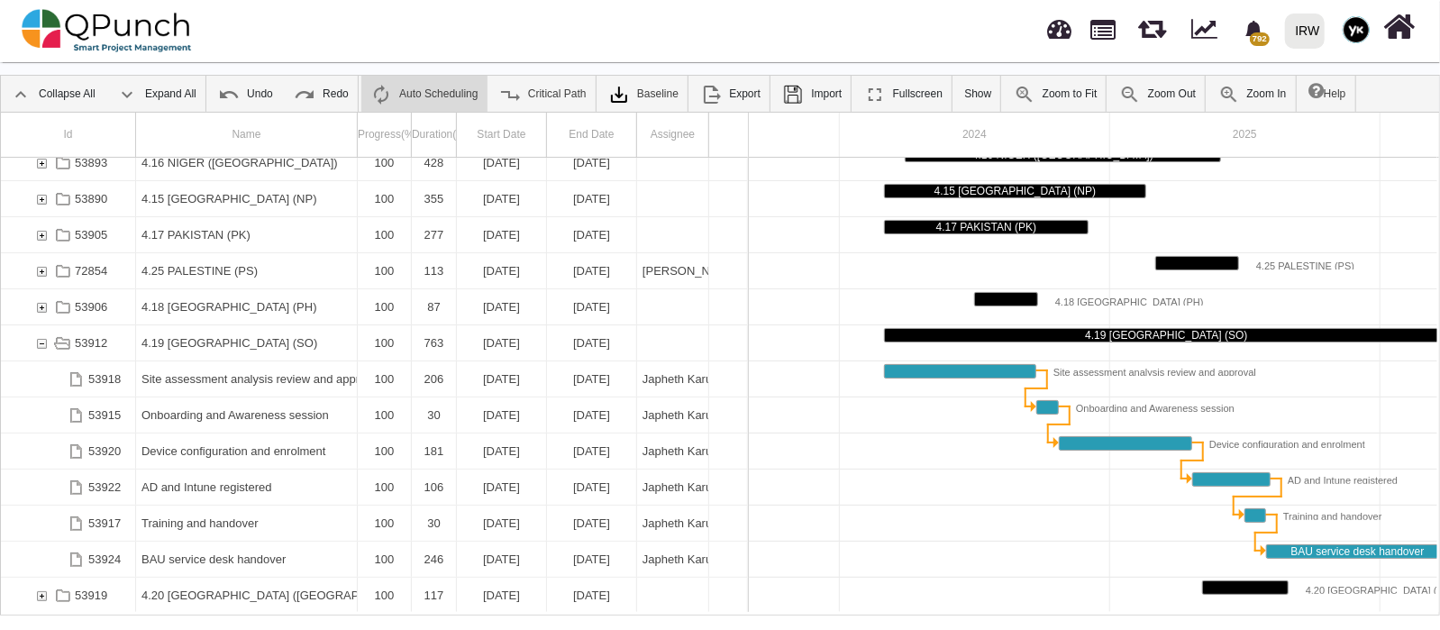
click at [392, 342] on div "100" at bounding box center [384, 342] width 42 height 35
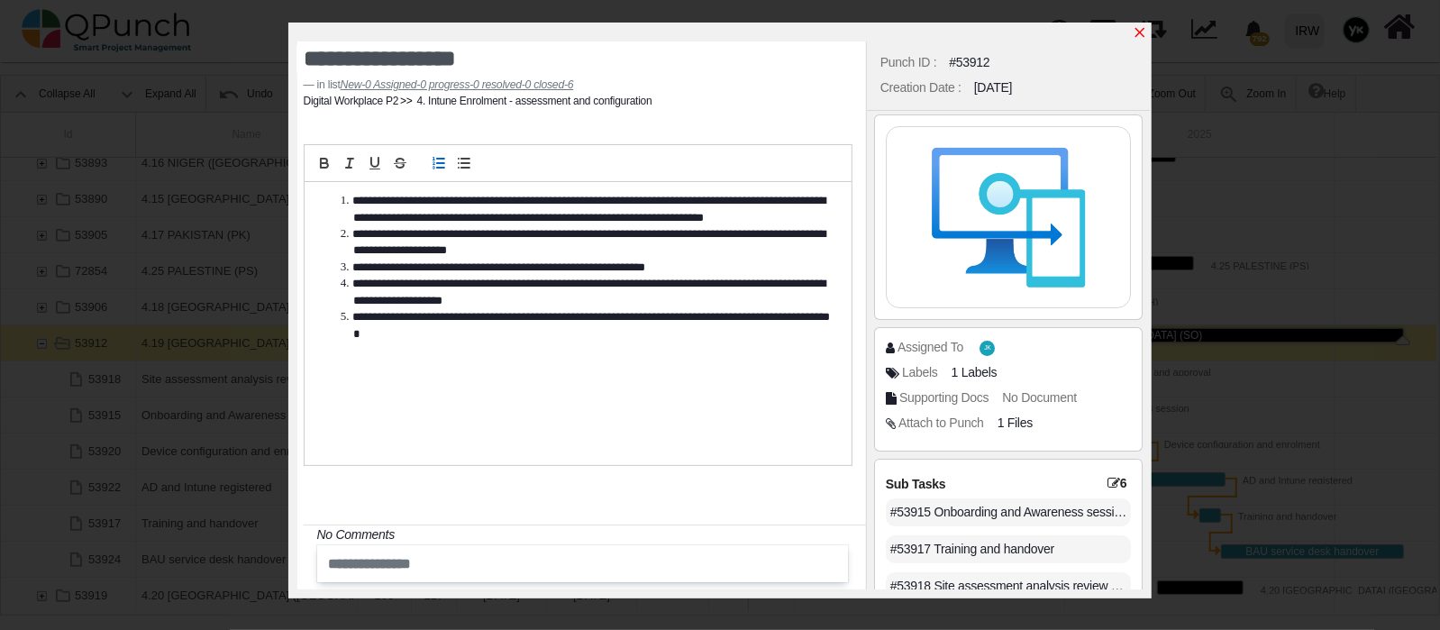
click at [1140, 32] on icon "x" at bounding box center [1139, 32] width 14 height 14
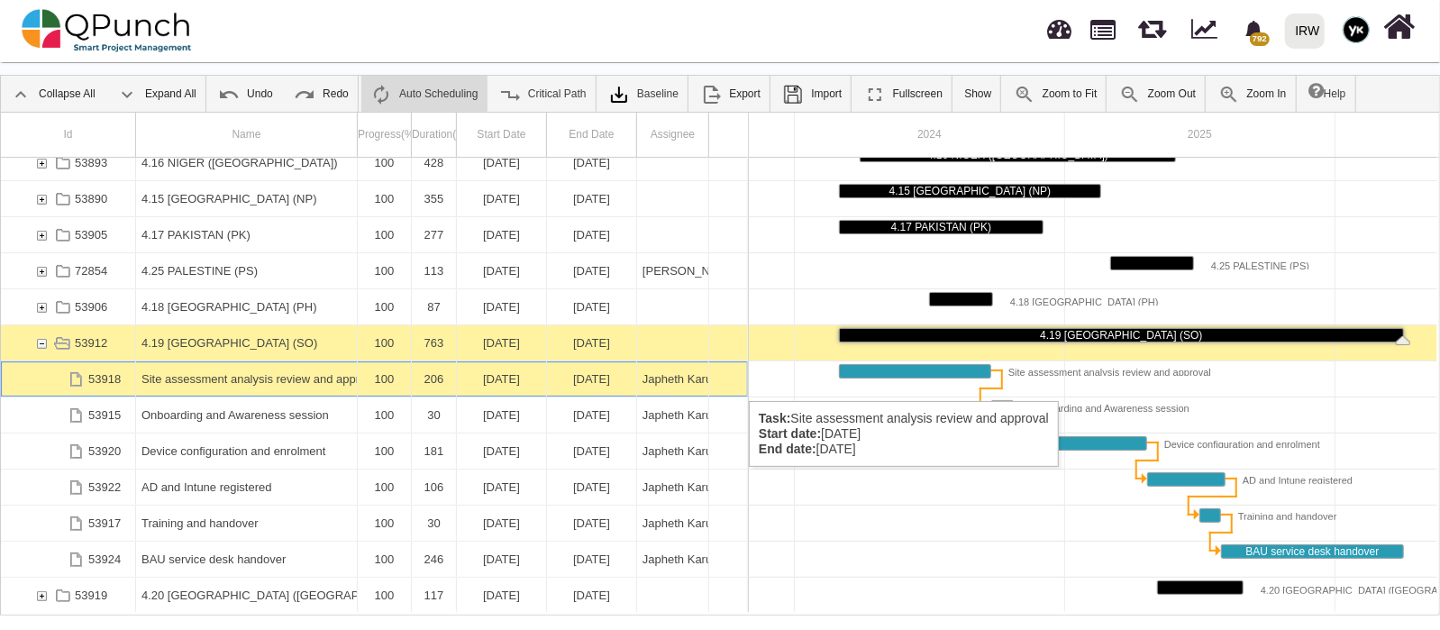
click at [302, 383] on div "Site assessment analysis review and approval" at bounding box center [246, 378] width 210 height 35
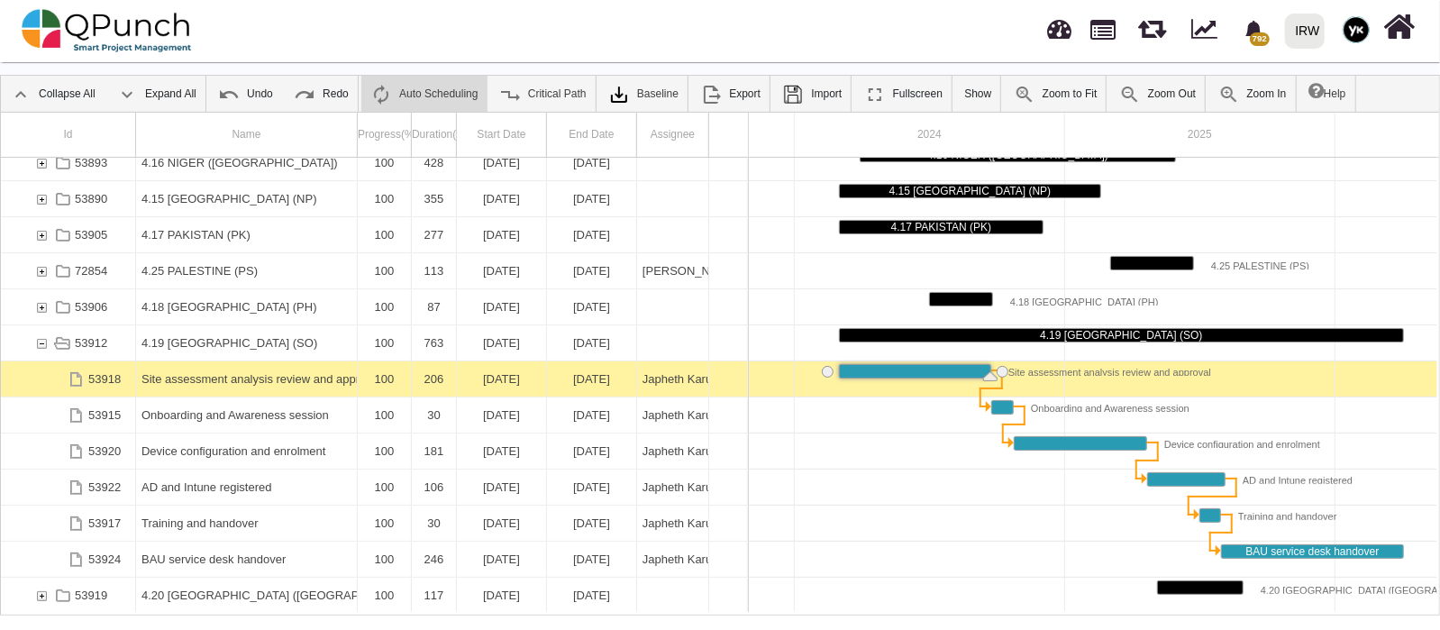
click at [302, 383] on div "Site assessment analysis review and approval" at bounding box center [246, 378] width 210 height 35
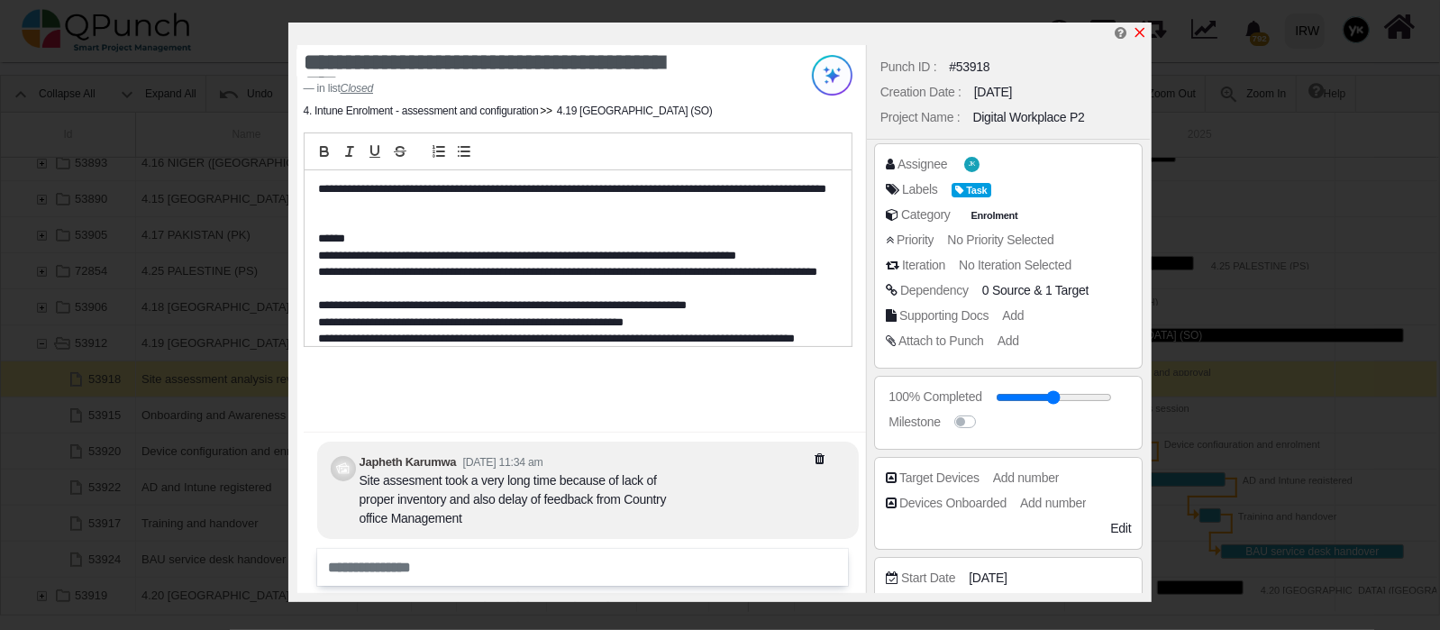
click at [1145, 32] on icon "x" at bounding box center [1139, 32] width 14 height 14
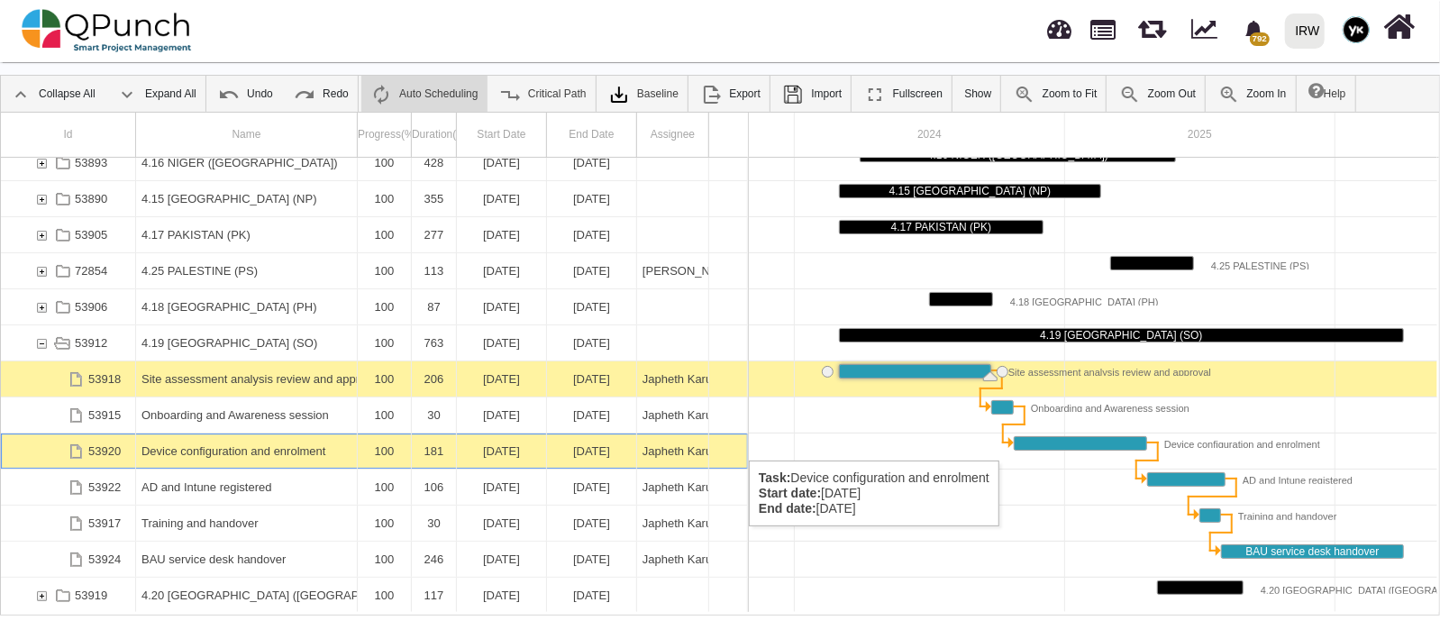
click at [162, 442] on div "Device configuration and enrolment" at bounding box center [246, 450] width 210 height 35
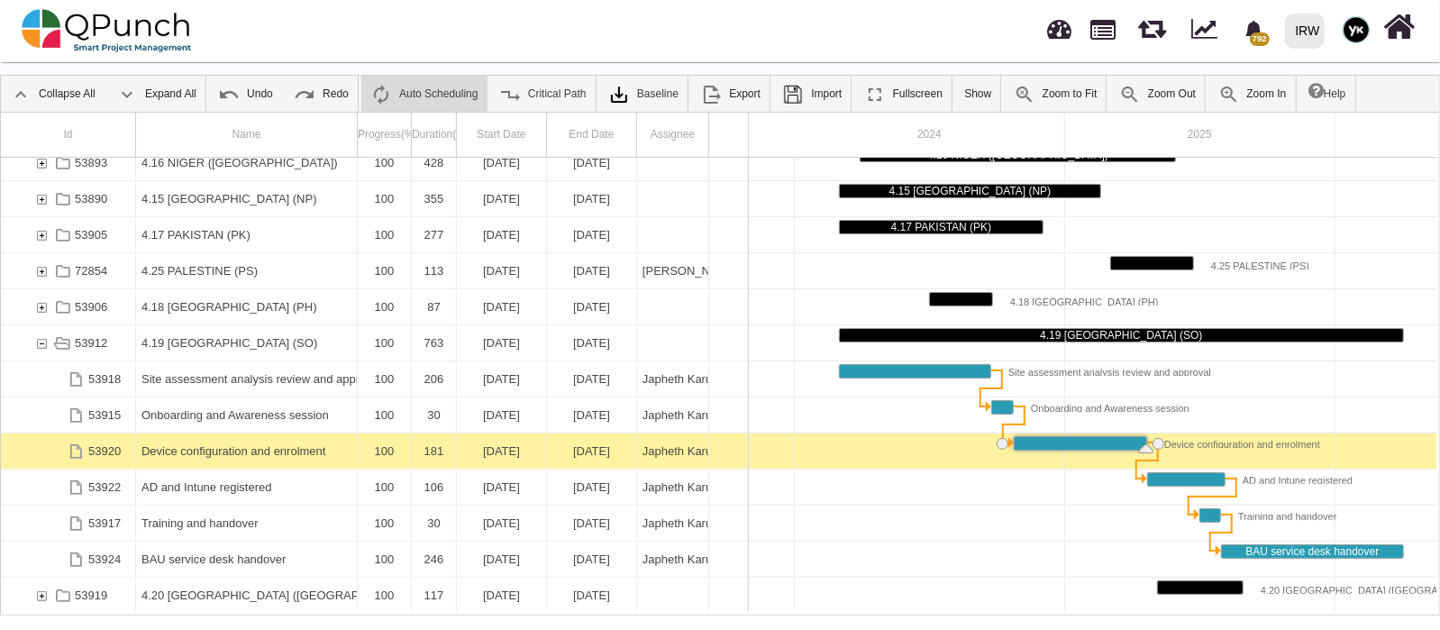
scroll to position [0, 399]
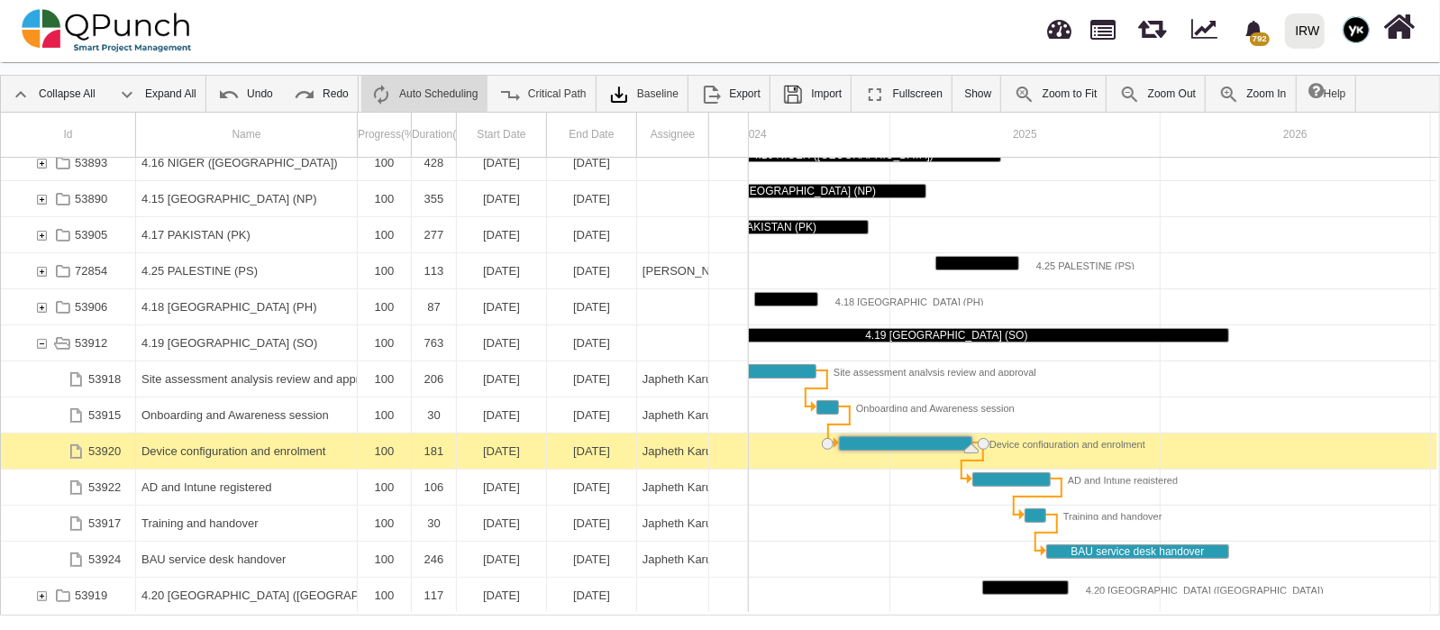
click at [162, 442] on div "Device configuration and enrolment" at bounding box center [246, 450] width 210 height 35
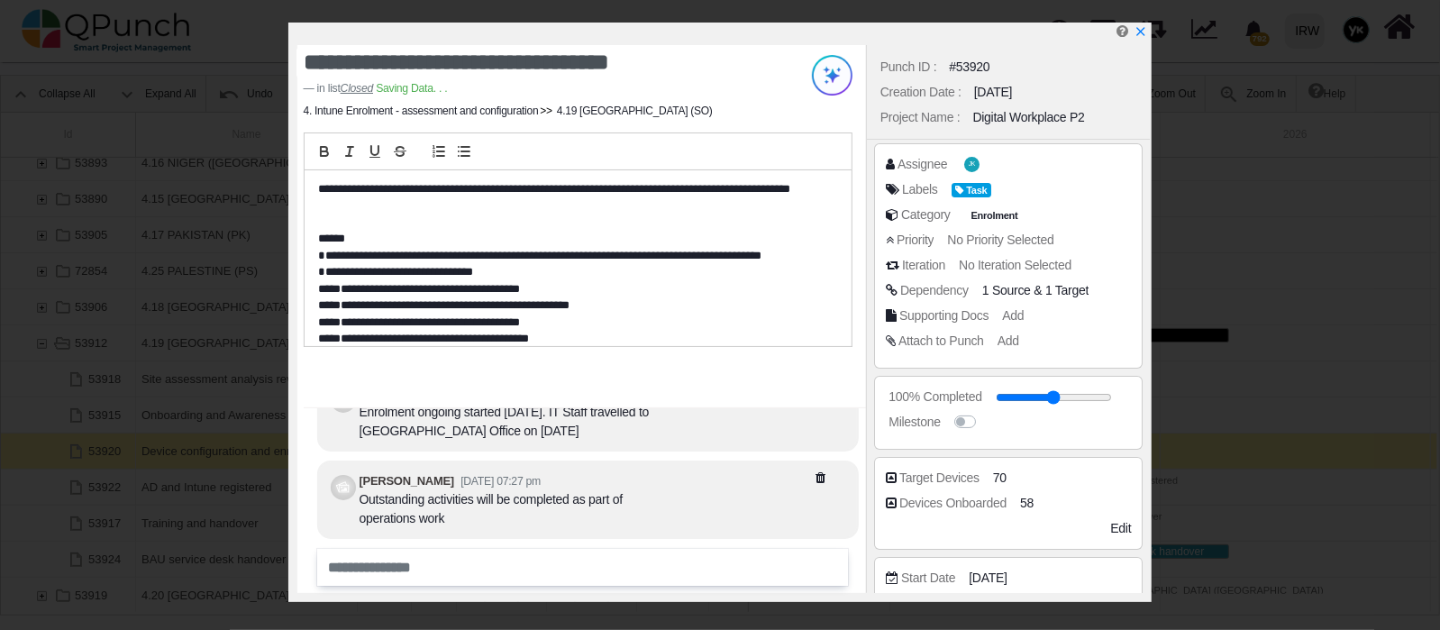
click at [1015, 506] on div "Devices Onboarded 58" at bounding box center [1013, 503] width 255 height 18
click at [1020, 504] on div "58" at bounding box center [1029, 503] width 19 height 23
drag, startPoint x: 1056, startPoint y: 502, endPoint x: 858, endPoint y: 450, distance: 205.0
click at [858, 450] on div "**********" at bounding box center [720, 312] width 864 height 579
type input "**"
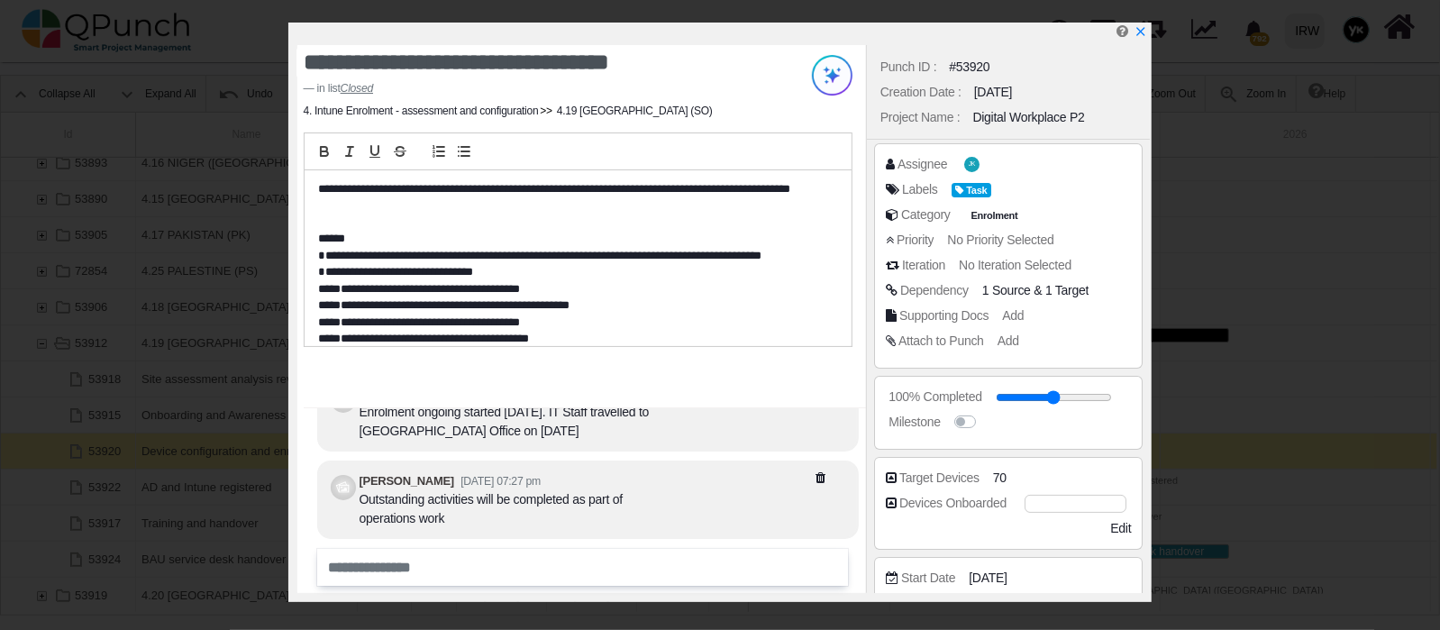
click at [1081, 532] on div "Edit" at bounding box center [1069, 528] width 123 height 19
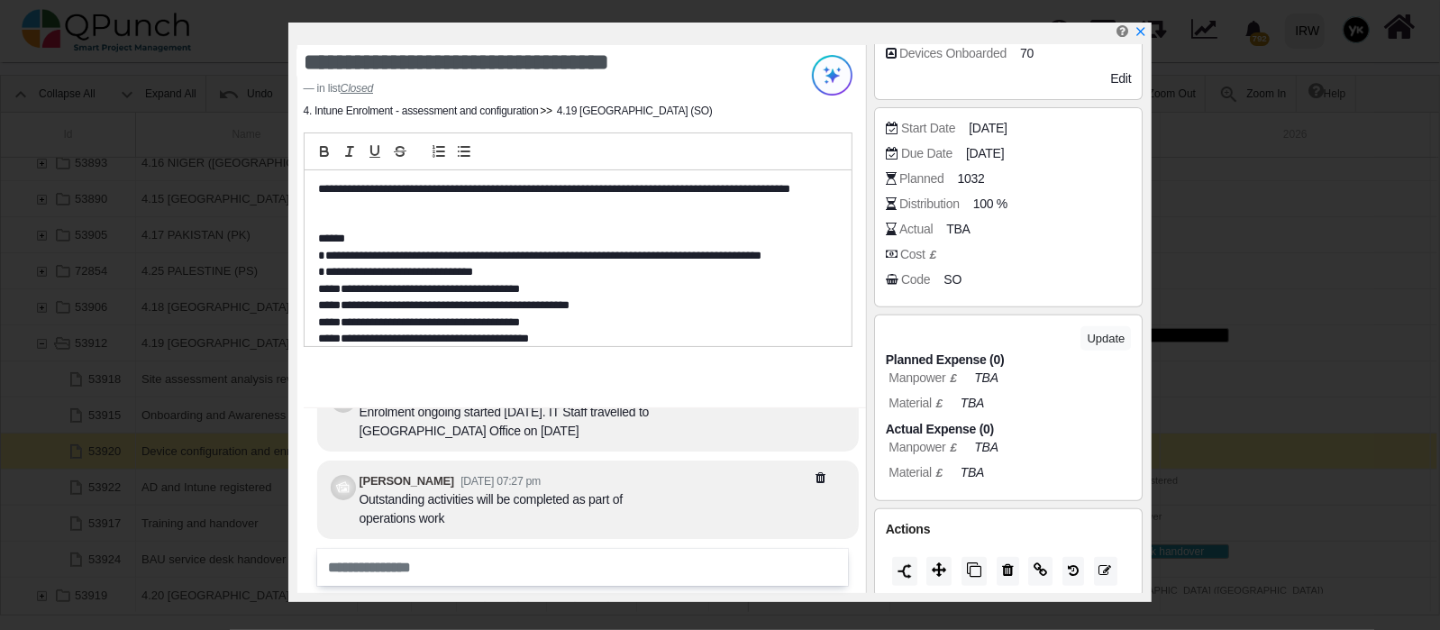
scroll to position [0, 0]
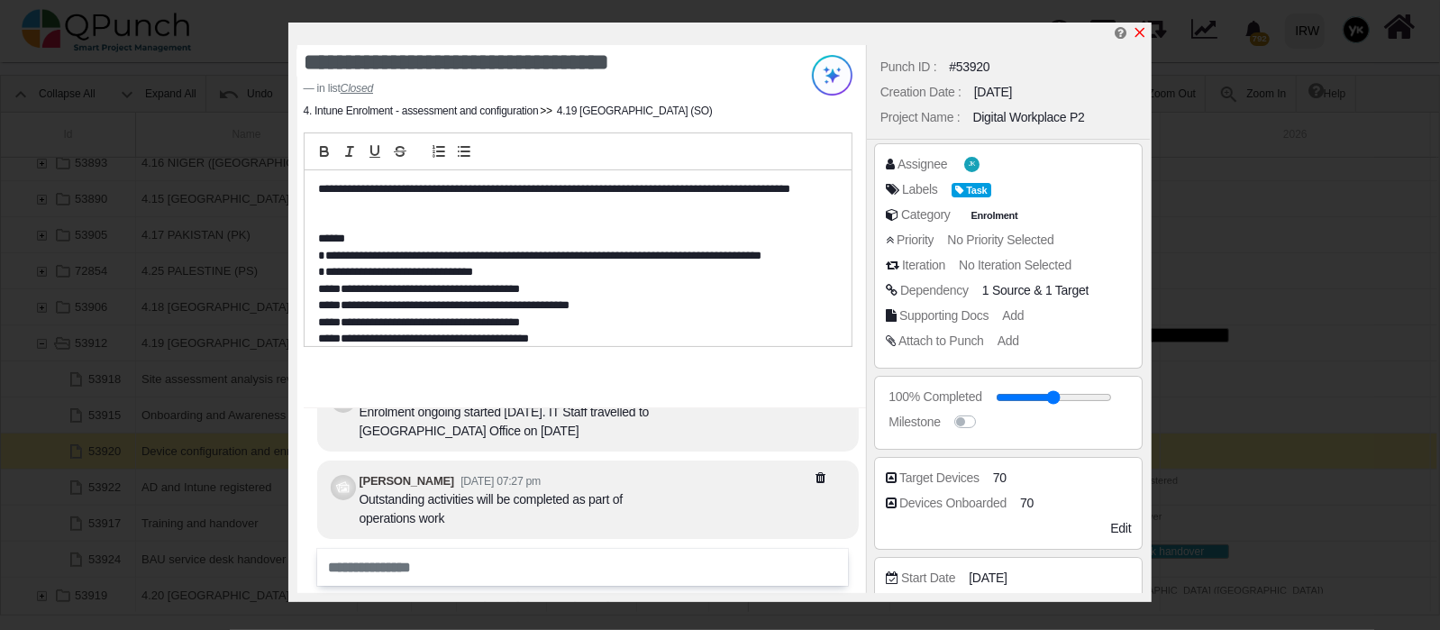
click at [1143, 38] on icon "x" at bounding box center [1139, 32] width 14 height 14
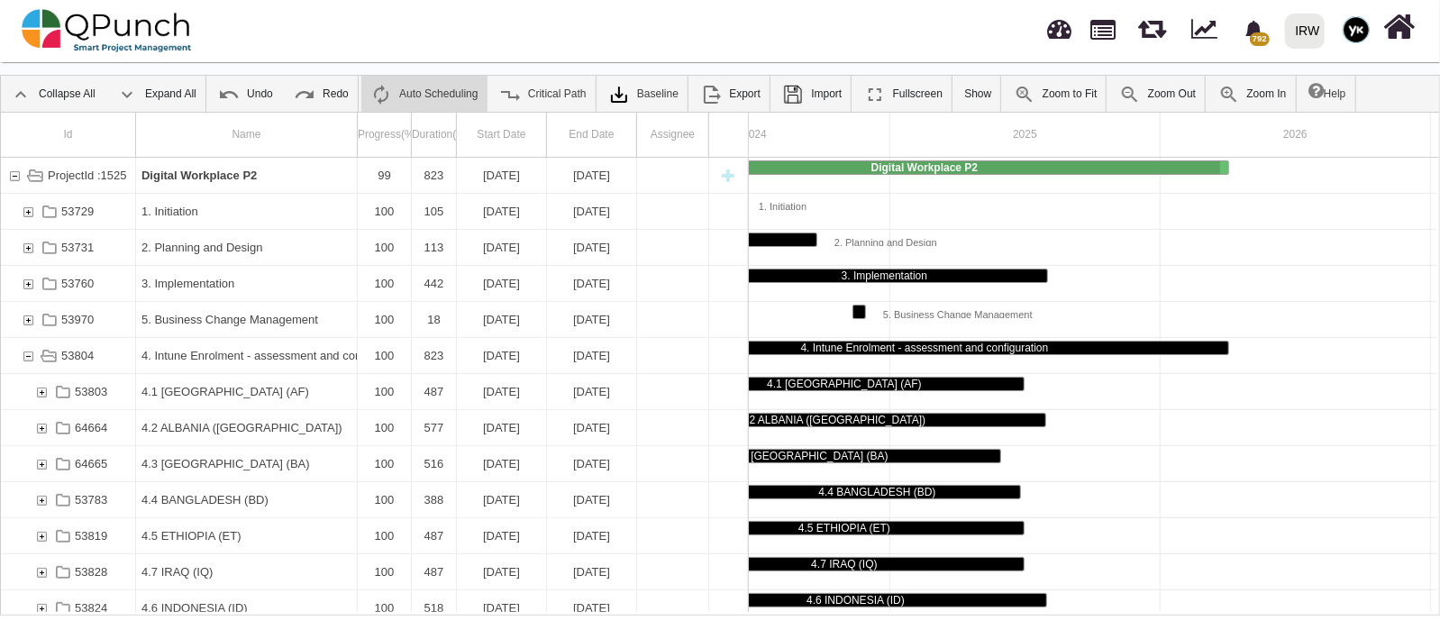
scroll to position [16, 0]
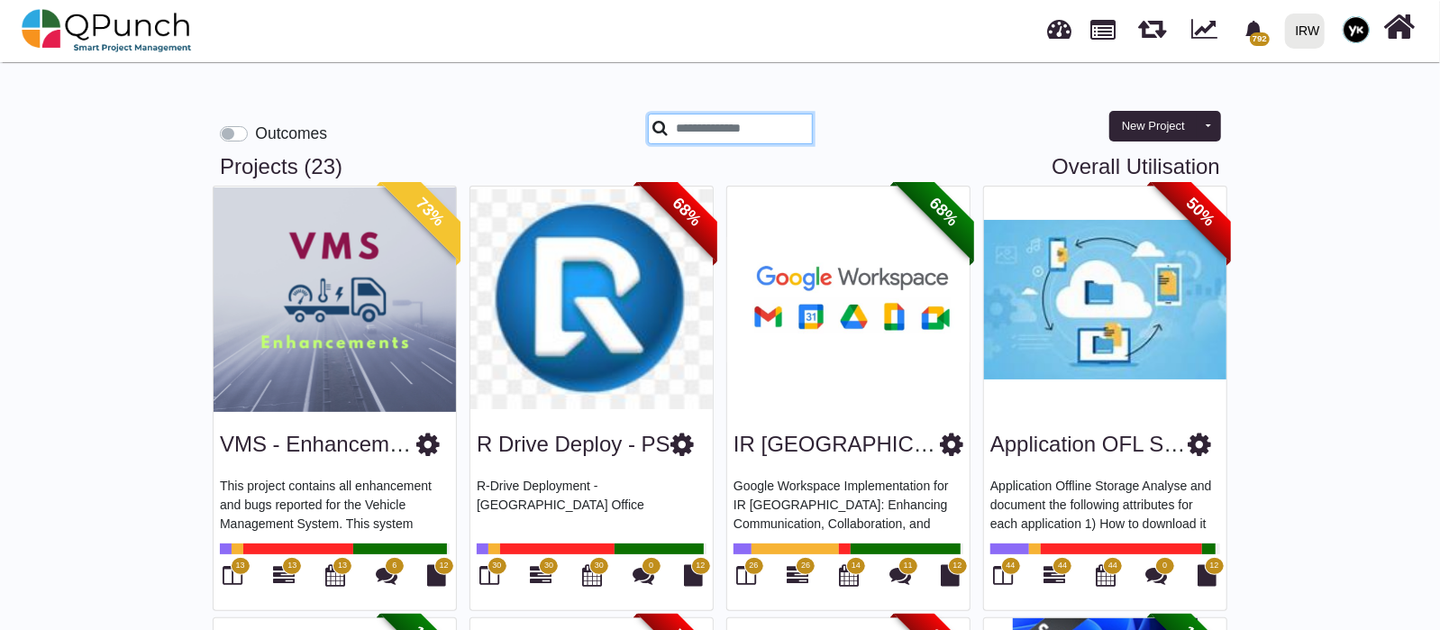
click at [717, 136] on input "text" at bounding box center [730, 129] width 165 height 31
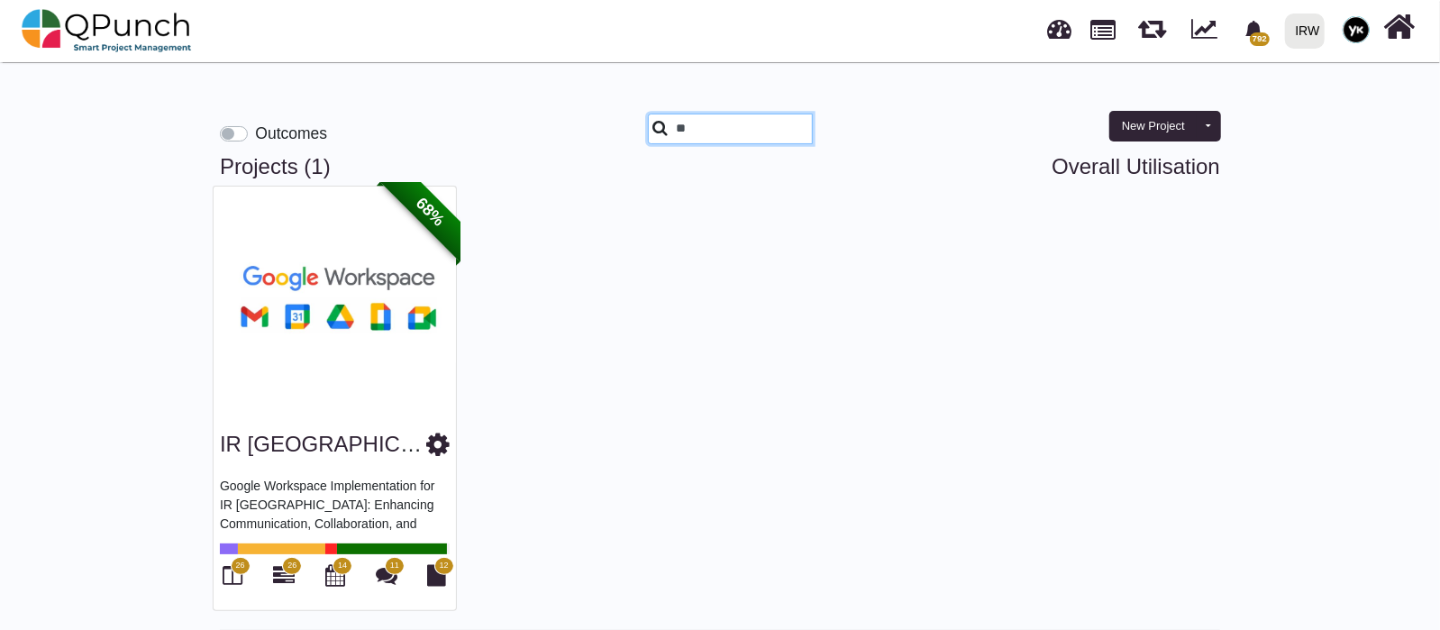
type input "*"
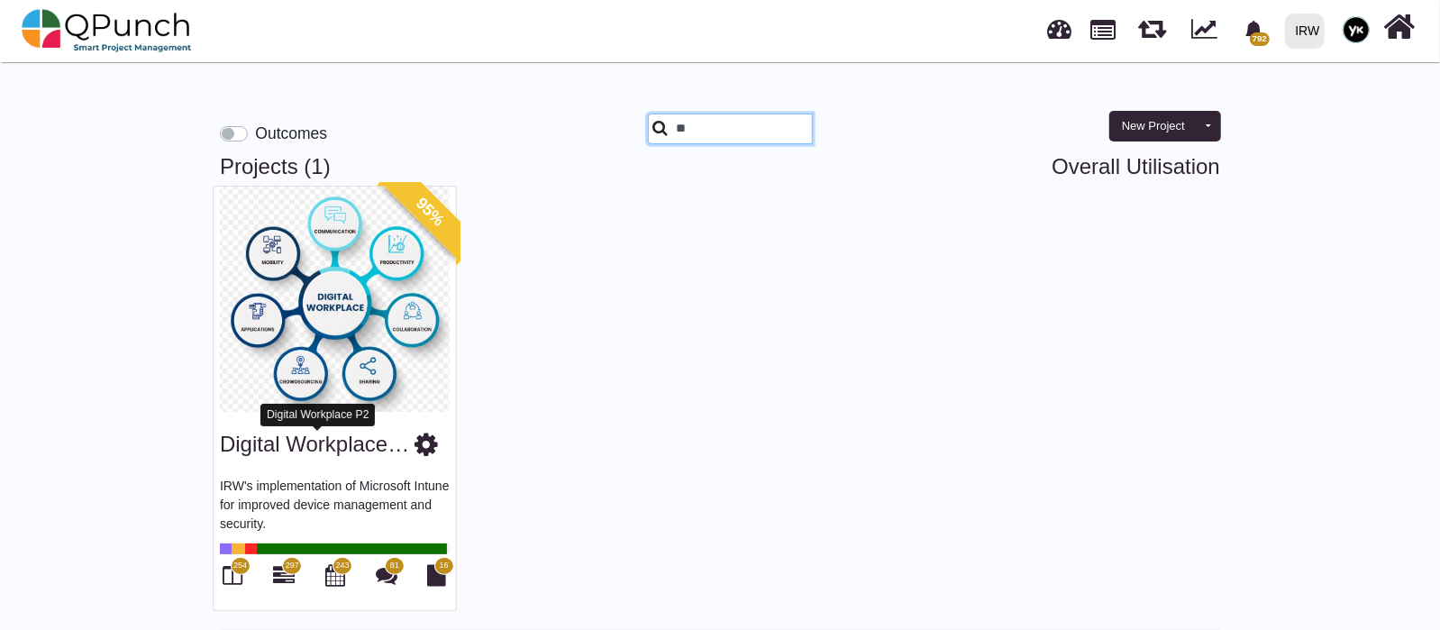
type input "**"
click at [359, 453] on link "Digital Workplace P2" at bounding box center [320, 444] width 200 height 24
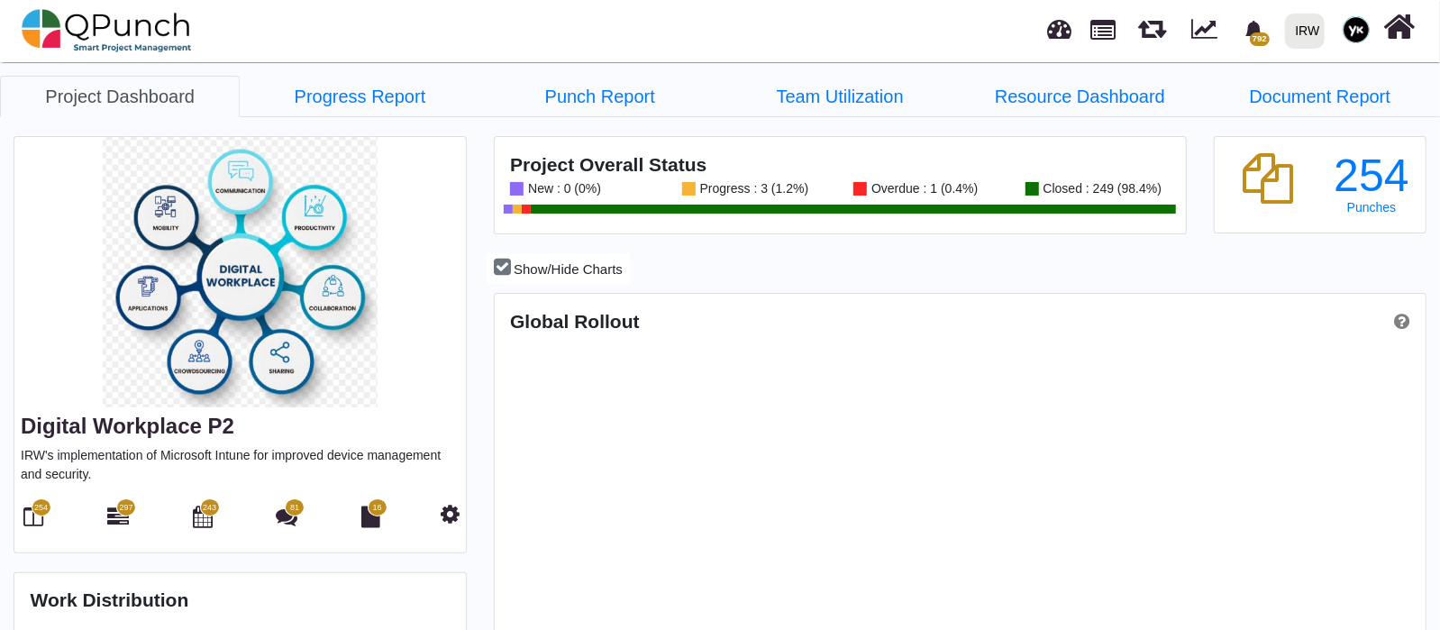
scroll to position [295, 308]
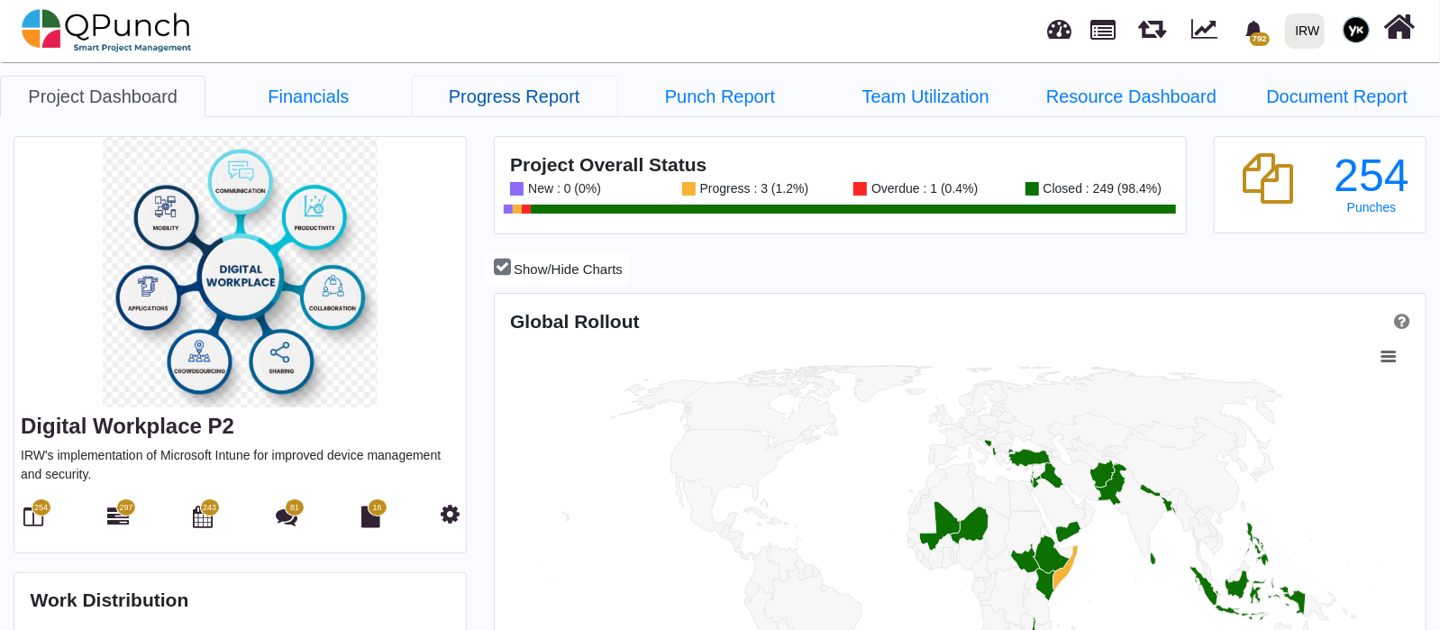
click at [474, 102] on link "Progress Report" at bounding box center [514, 96] width 205 height 41
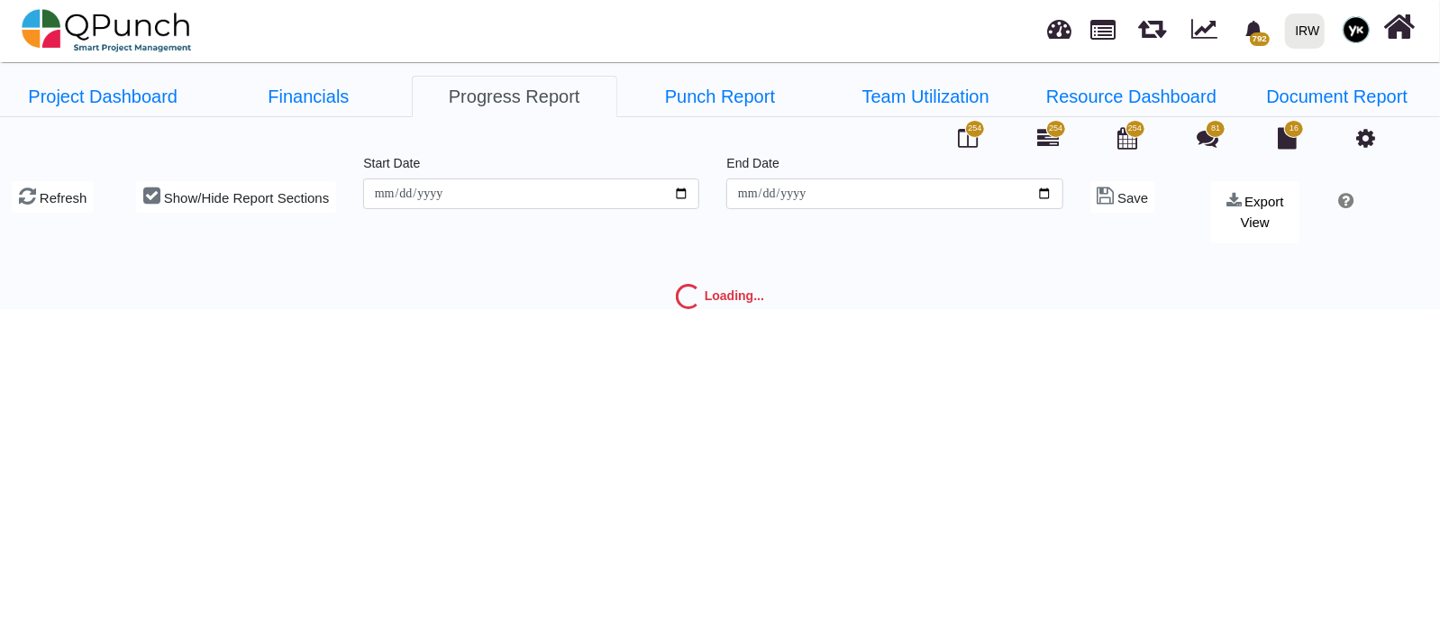
type input "**********"
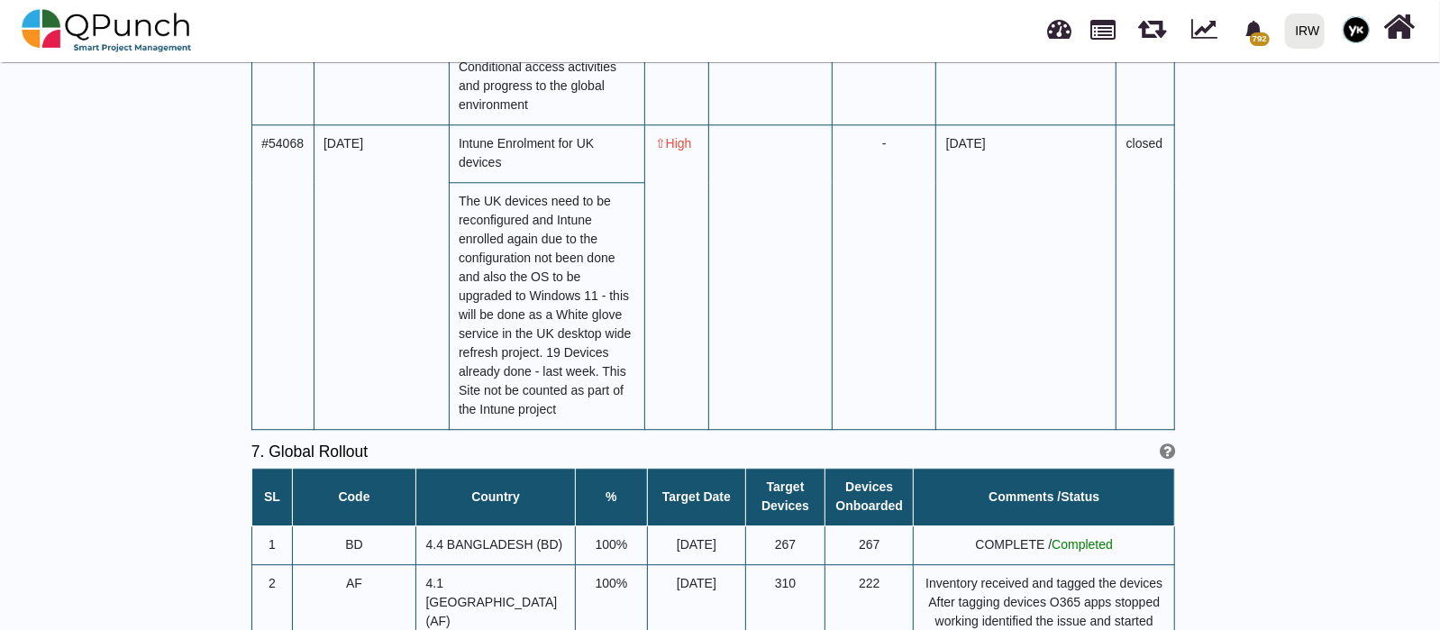
scroll to position [7545, 0]
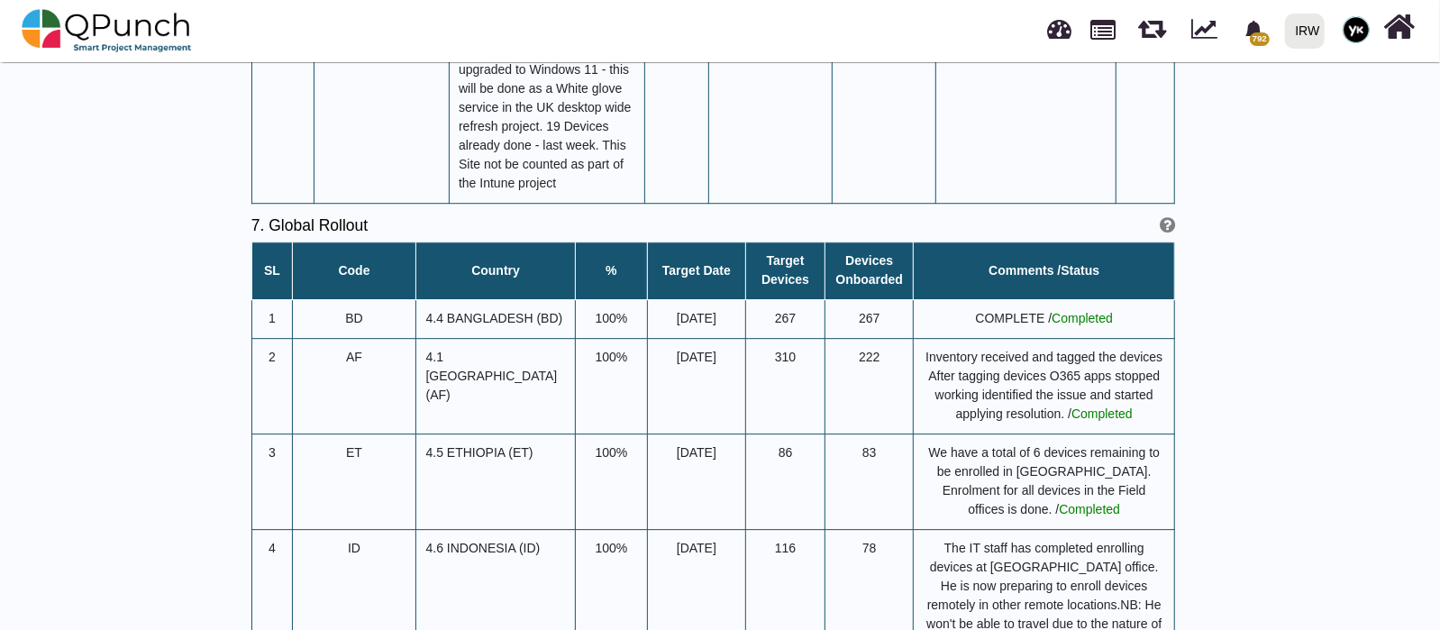
drag, startPoint x: 519, startPoint y: 245, endPoint x: 486, endPoint y: 245, distance: 32.4
drag, startPoint x: 708, startPoint y: 239, endPoint x: 820, endPoint y: 241, distance: 111.7
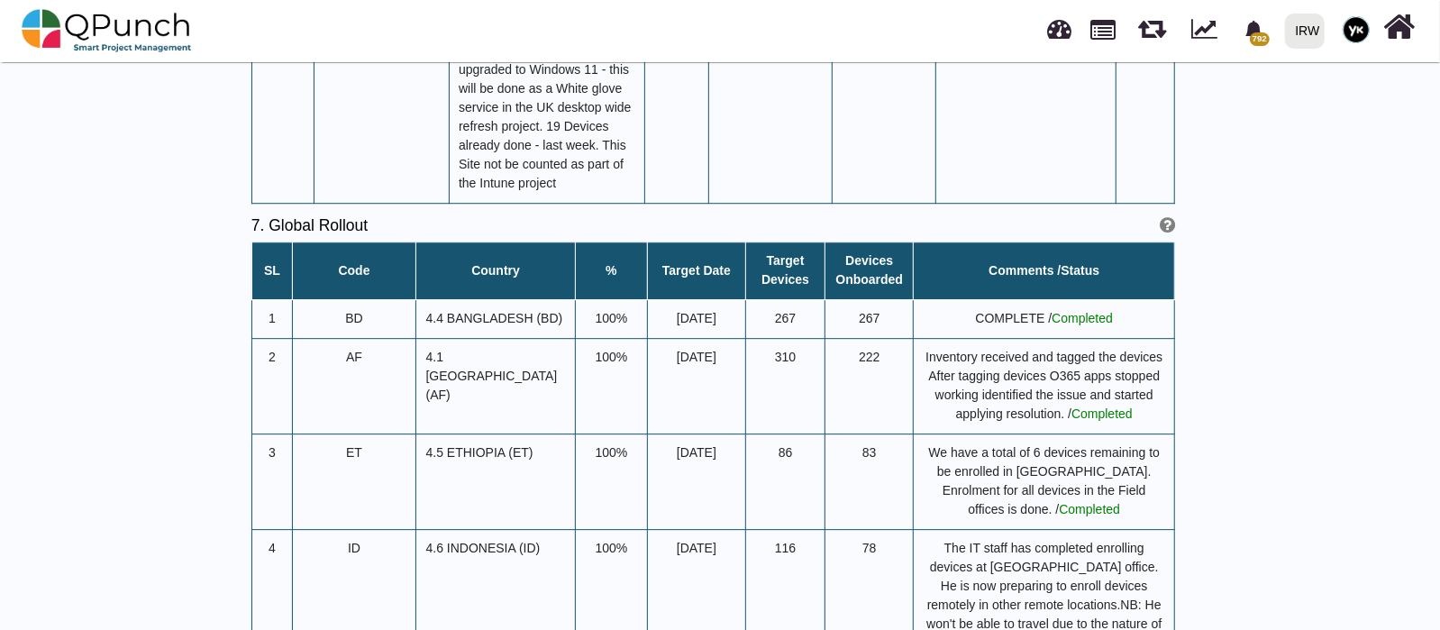
drag, startPoint x: 707, startPoint y: 240, endPoint x: 796, endPoint y: 244, distance: 89.3
drag, startPoint x: 496, startPoint y: 241, endPoint x: 532, endPoint y: 240, distance: 35.2
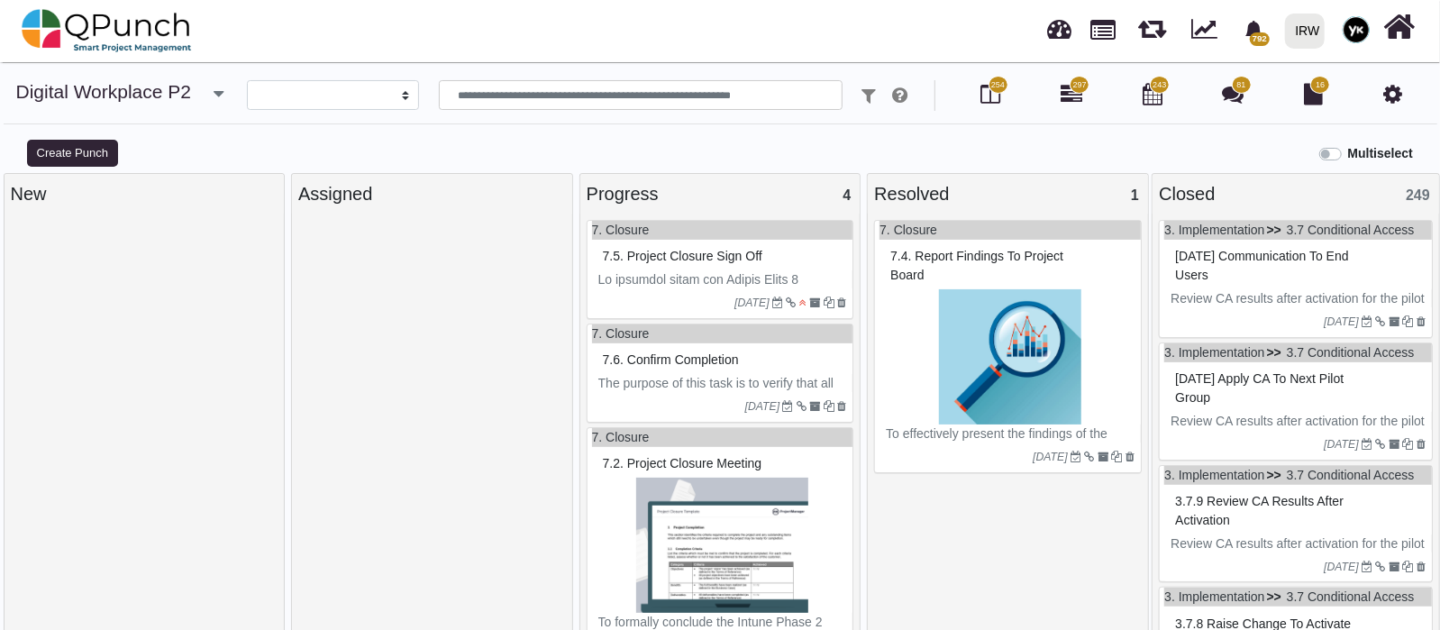
select select
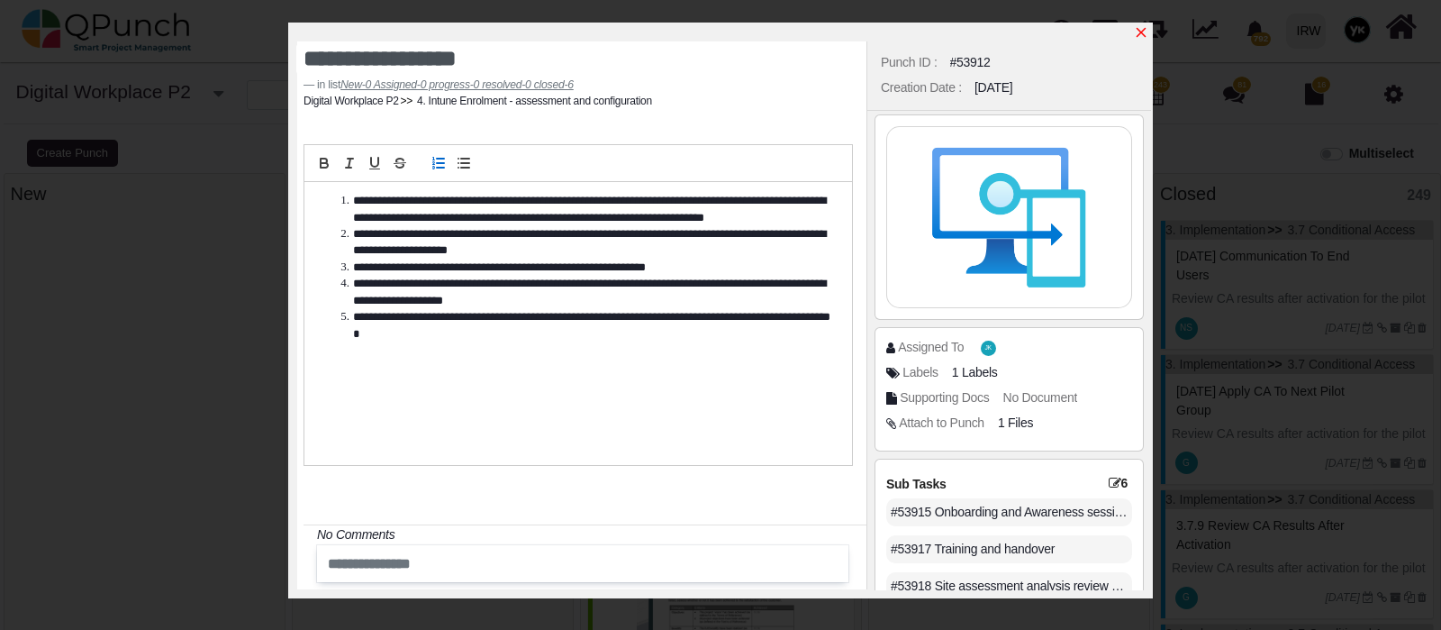
click at [1139, 32] on icon "x" at bounding box center [1142, 33] width 10 height 10
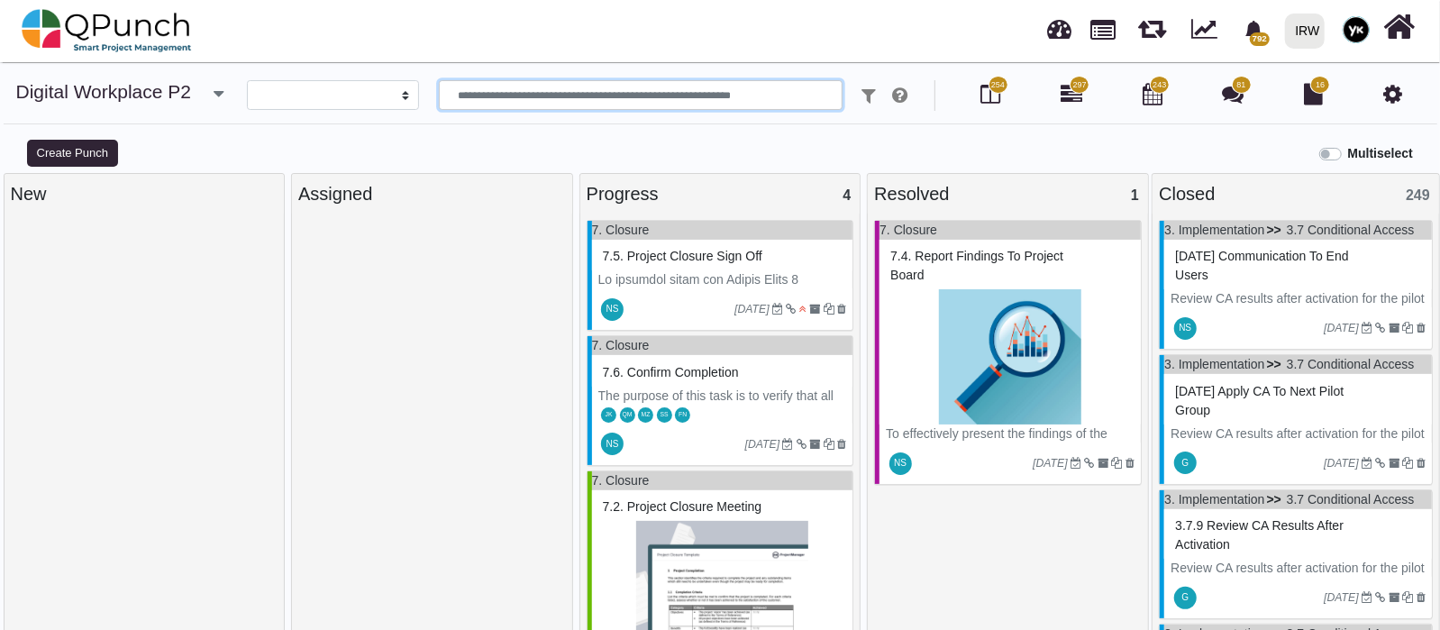
click at [526, 99] on input "text" at bounding box center [640, 95] width 403 height 31
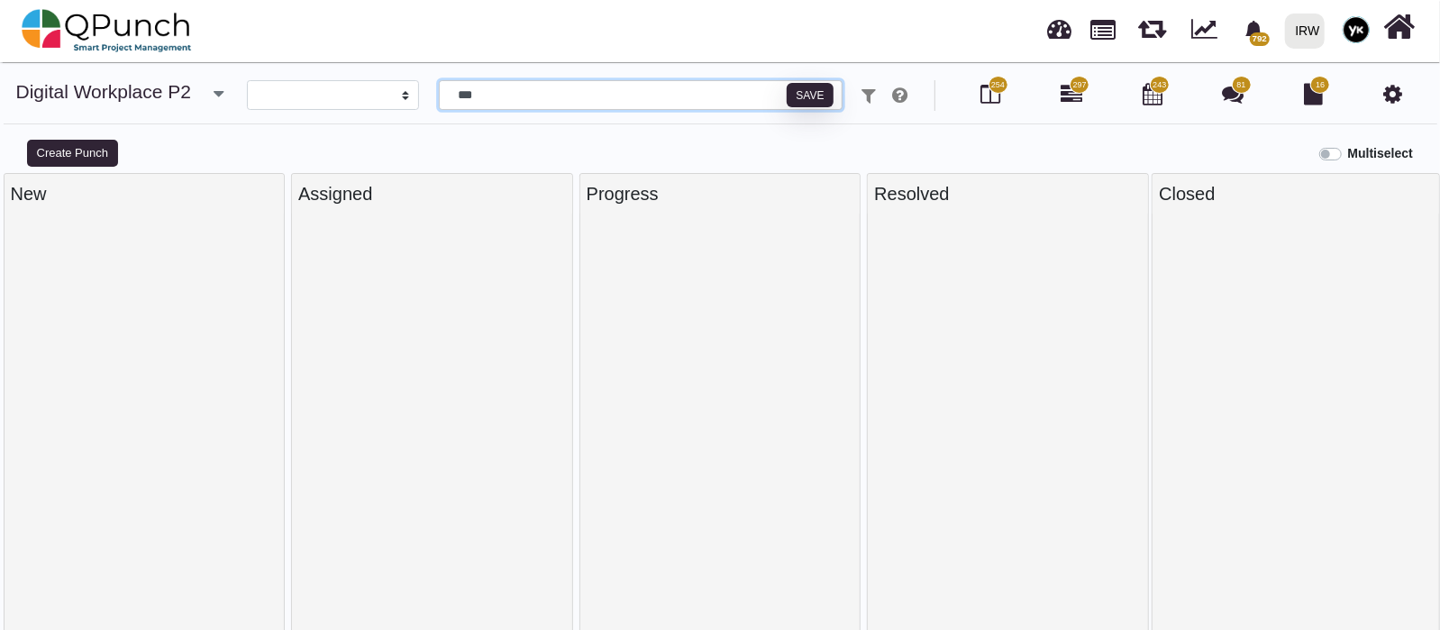
click at [449, 100] on input "***" at bounding box center [640, 95] width 403 height 31
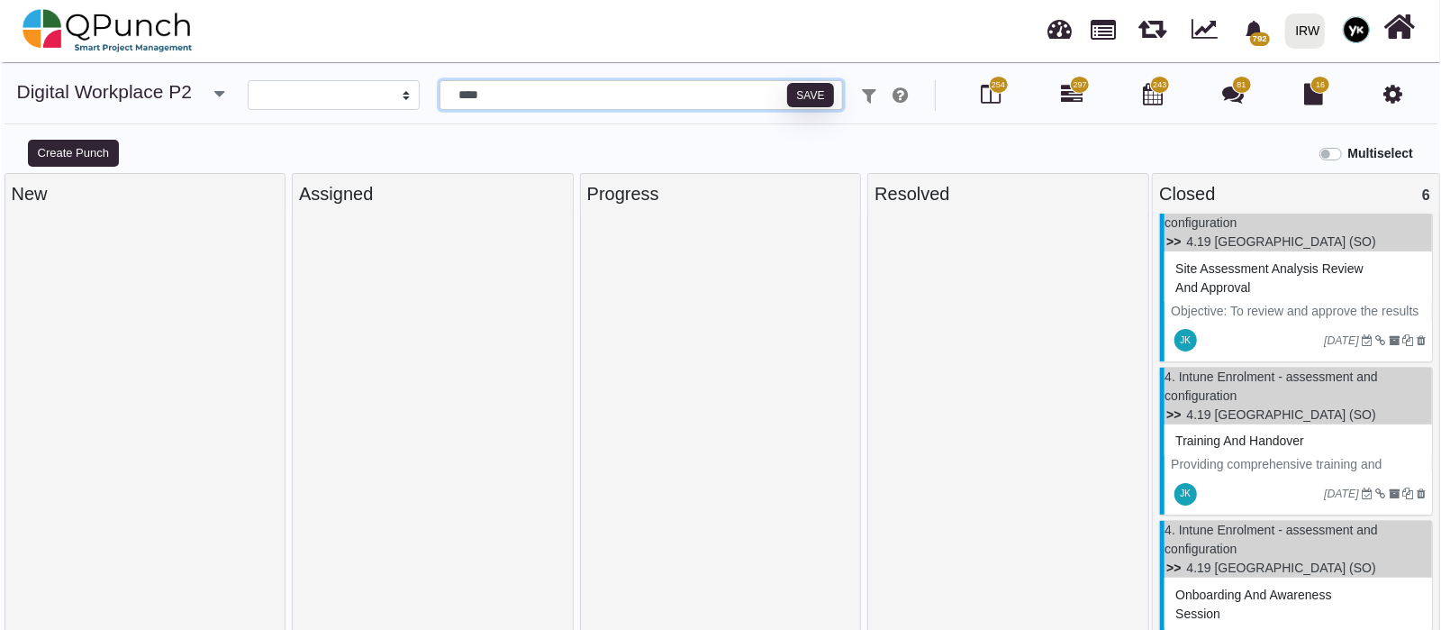
scroll to position [705, 0]
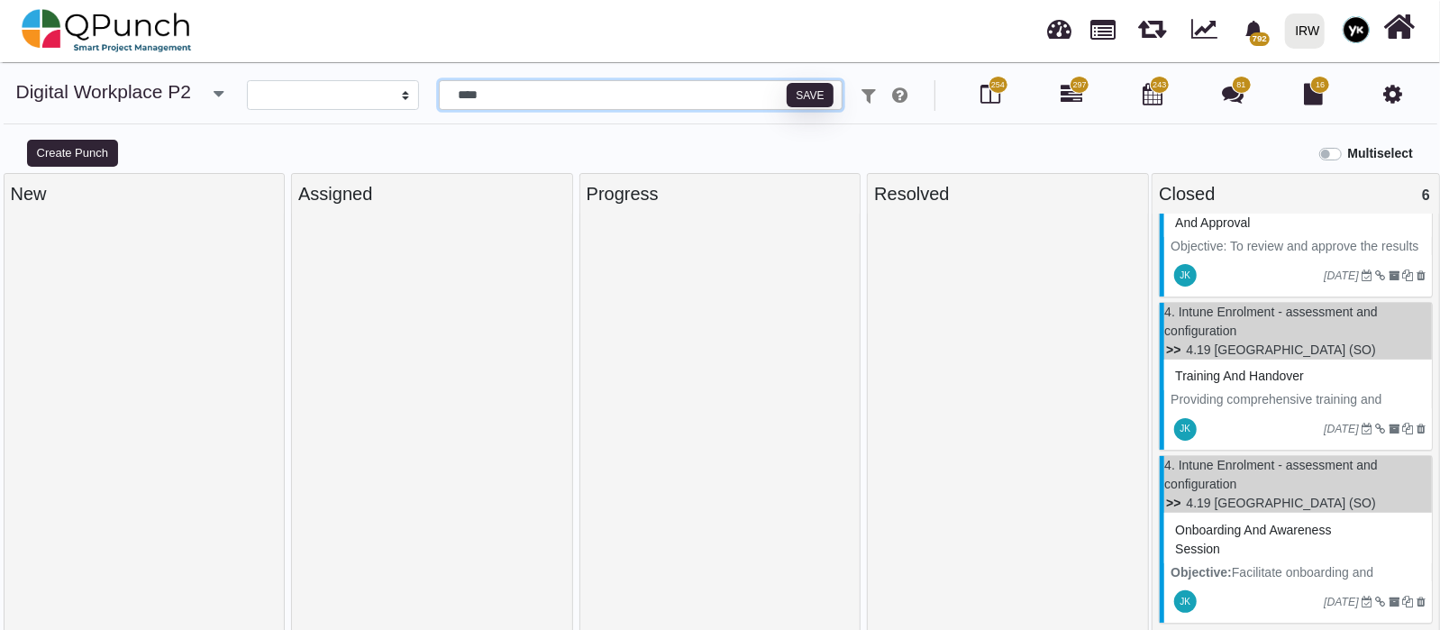
type input "****"
click at [1271, 516] on div "Onboarding and Awareness session" at bounding box center [1297, 539] width 255 height 47
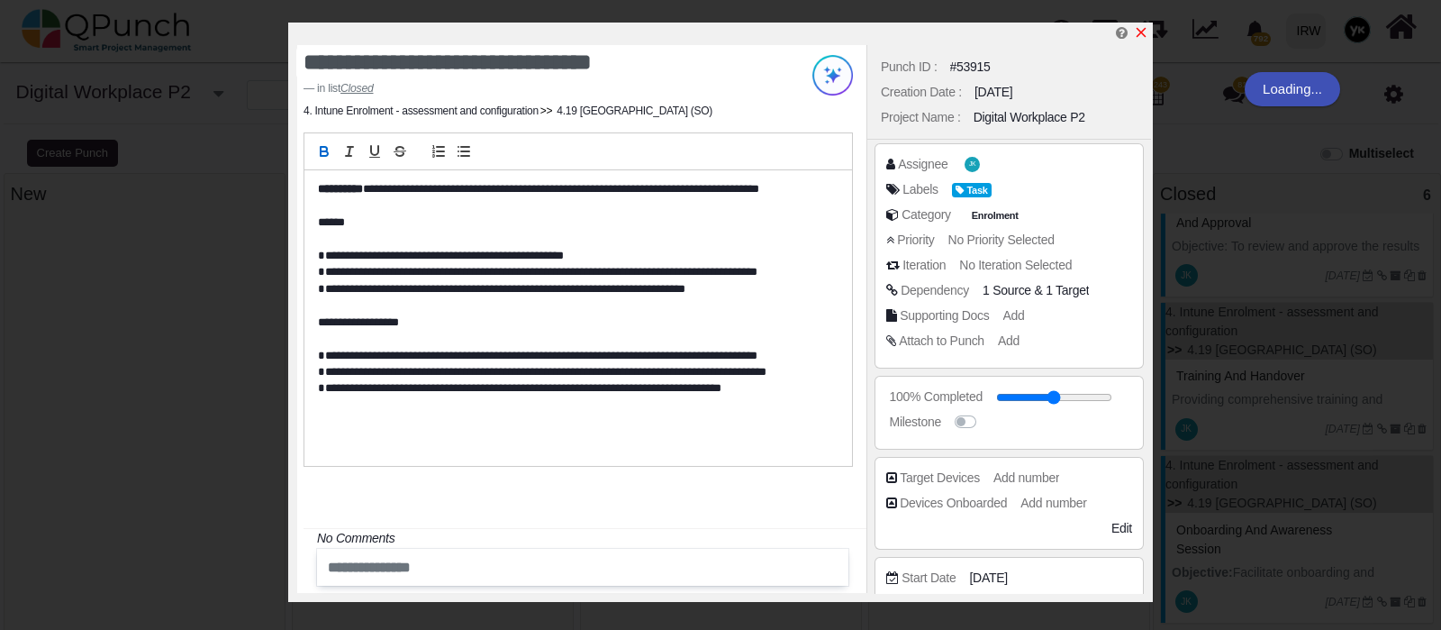
scroll to position [112, 0]
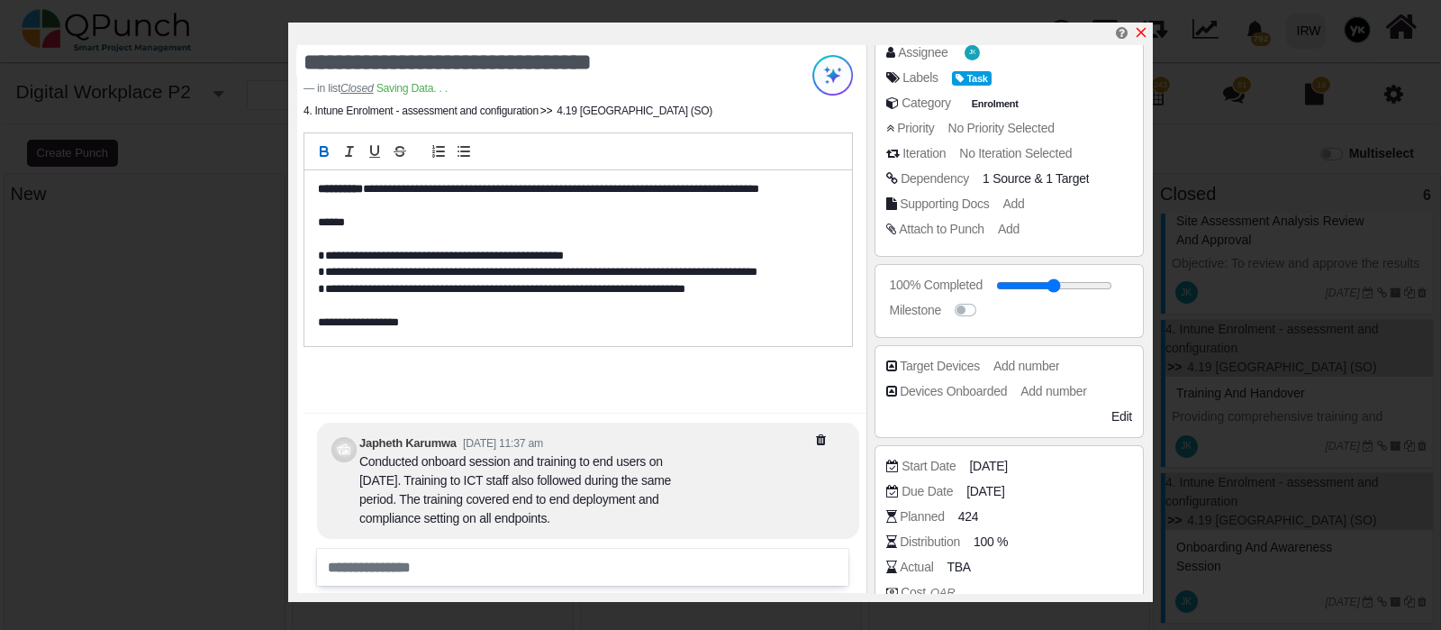
click at [1136, 32] on icon "x" at bounding box center [1141, 32] width 14 height 14
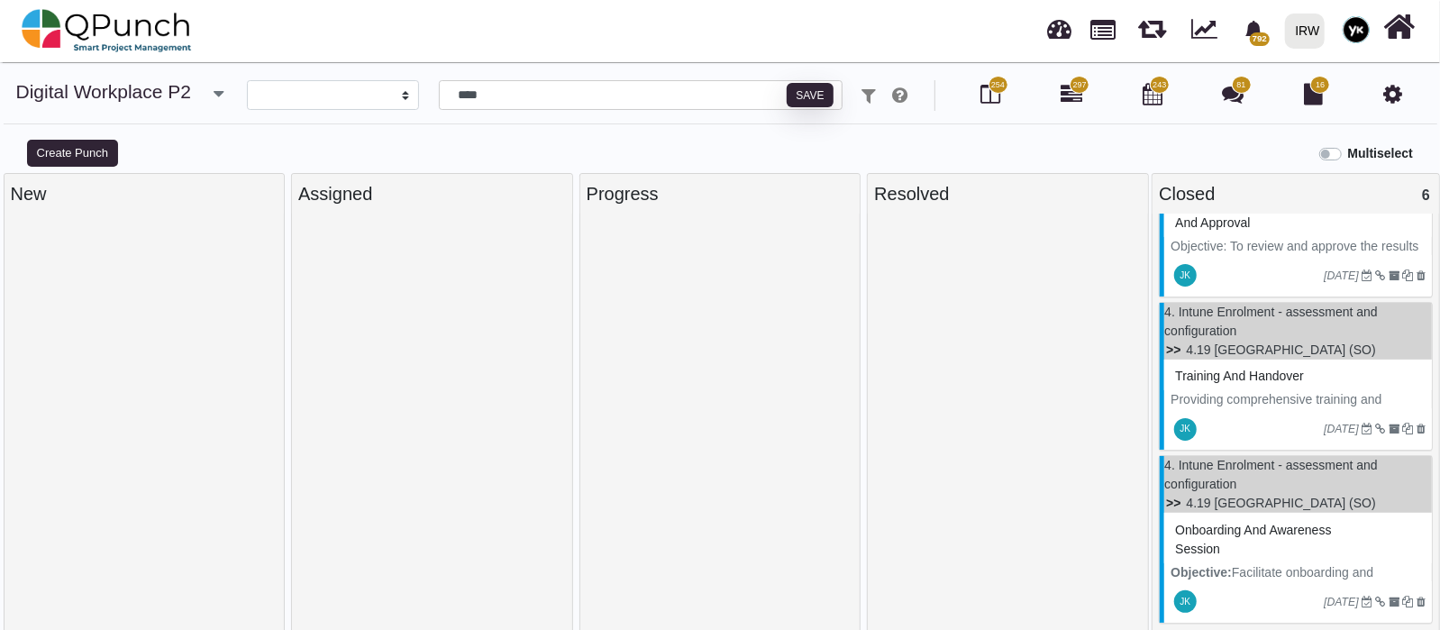
click at [1239, 395] on p "Providing comprehensive training and handover to the designated end-users and s…" at bounding box center [1297, 428] width 255 height 76
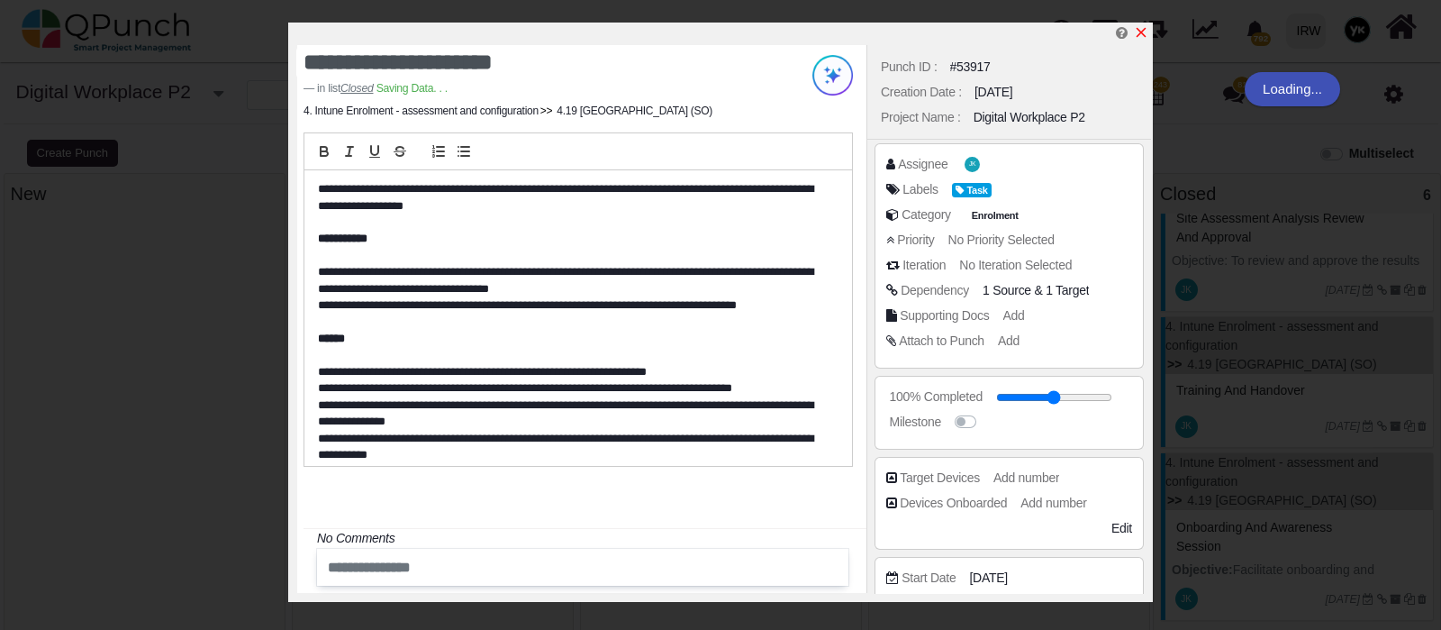
scroll to position [688, 0]
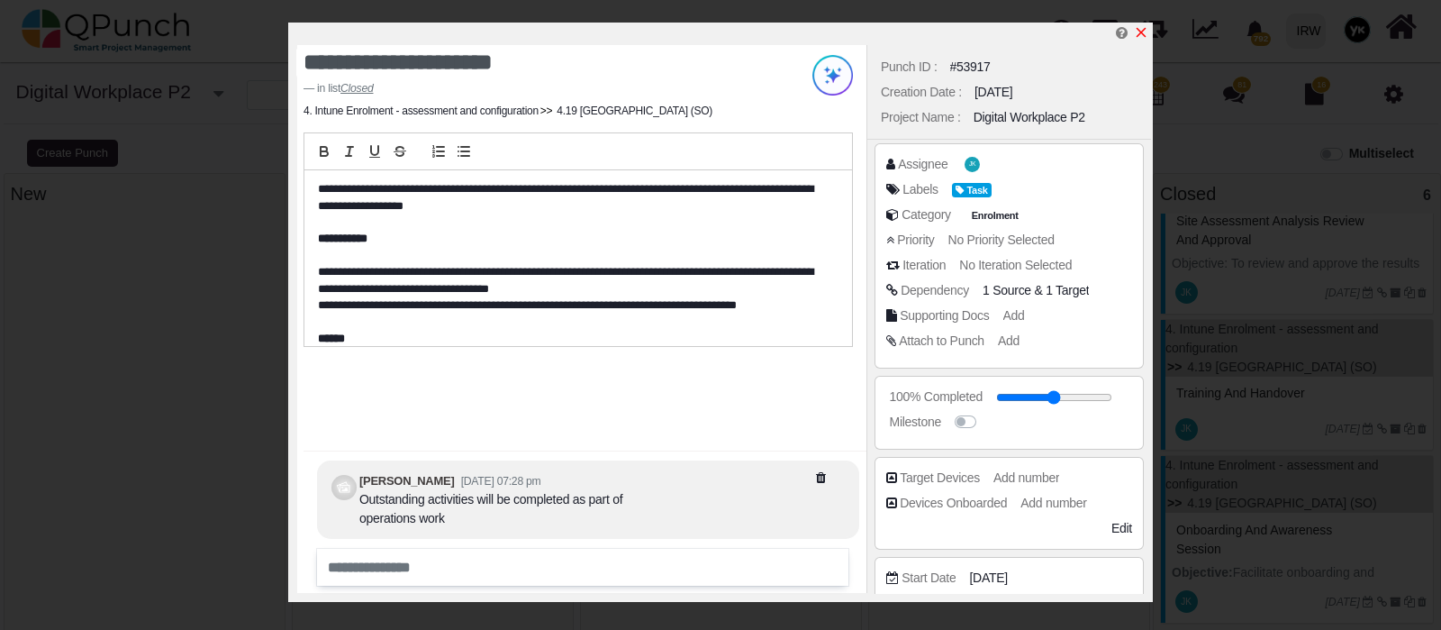
click at [1143, 32] on icon "x" at bounding box center [1142, 33] width 10 height 10
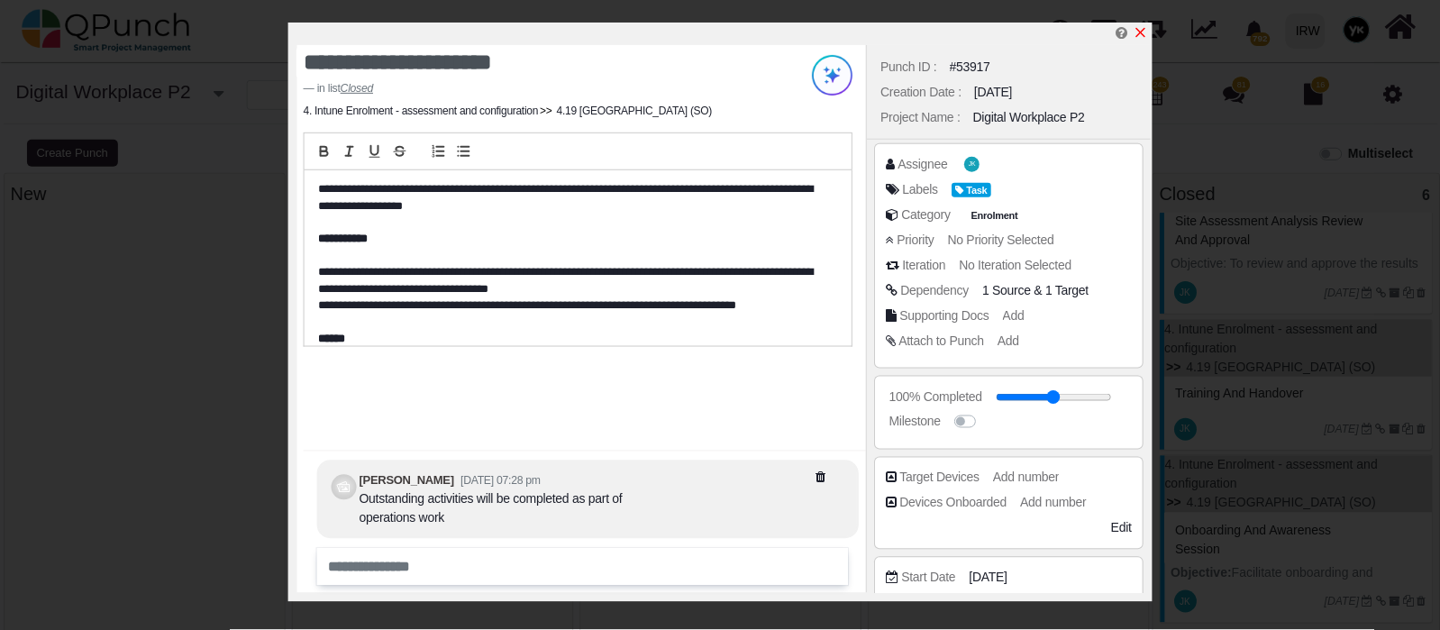
scroll to position [705, 0]
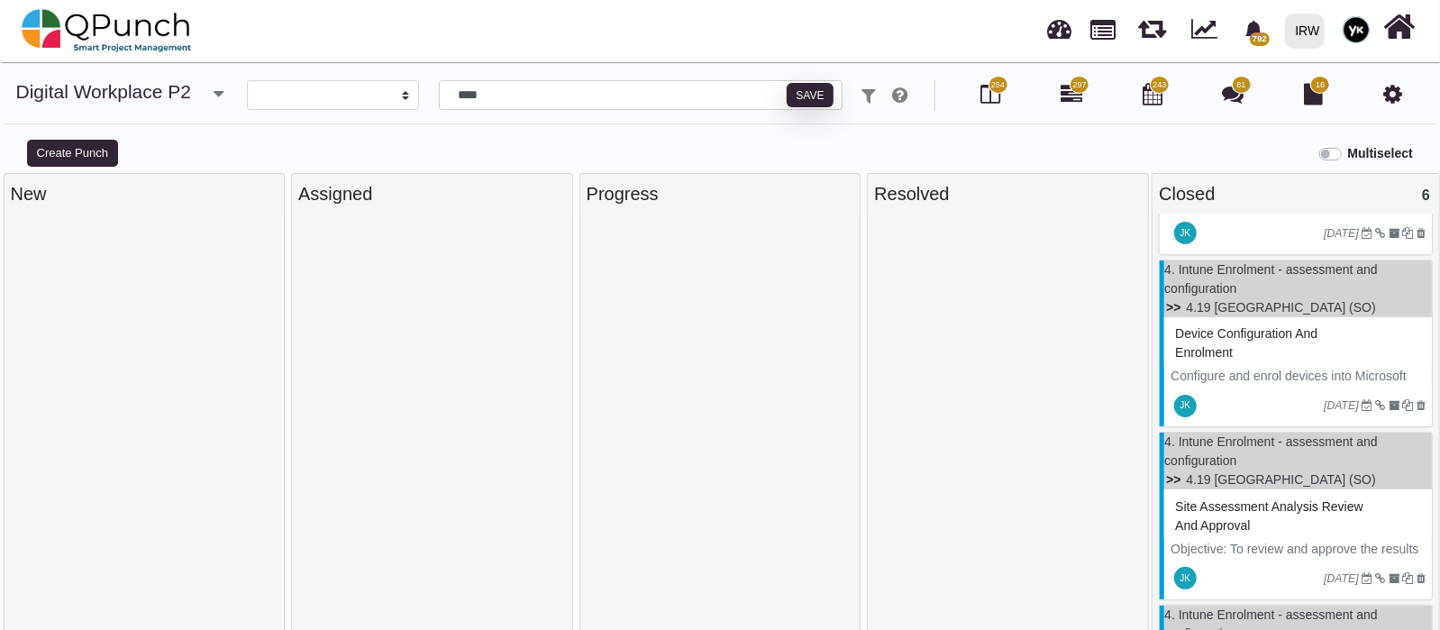
scroll to position [368, 0]
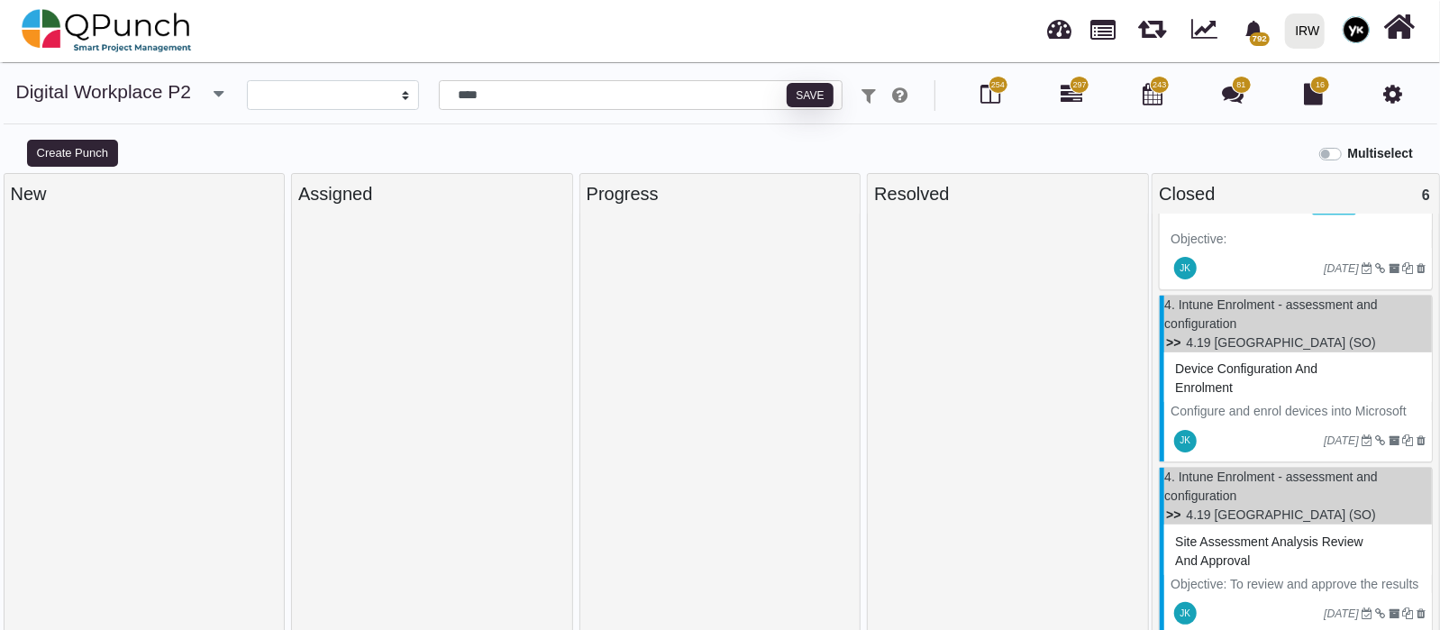
click at [1259, 416] on p "Configure and enrol devices into Microsoft Intune to enhance device security an…" at bounding box center [1297, 430] width 255 height 57
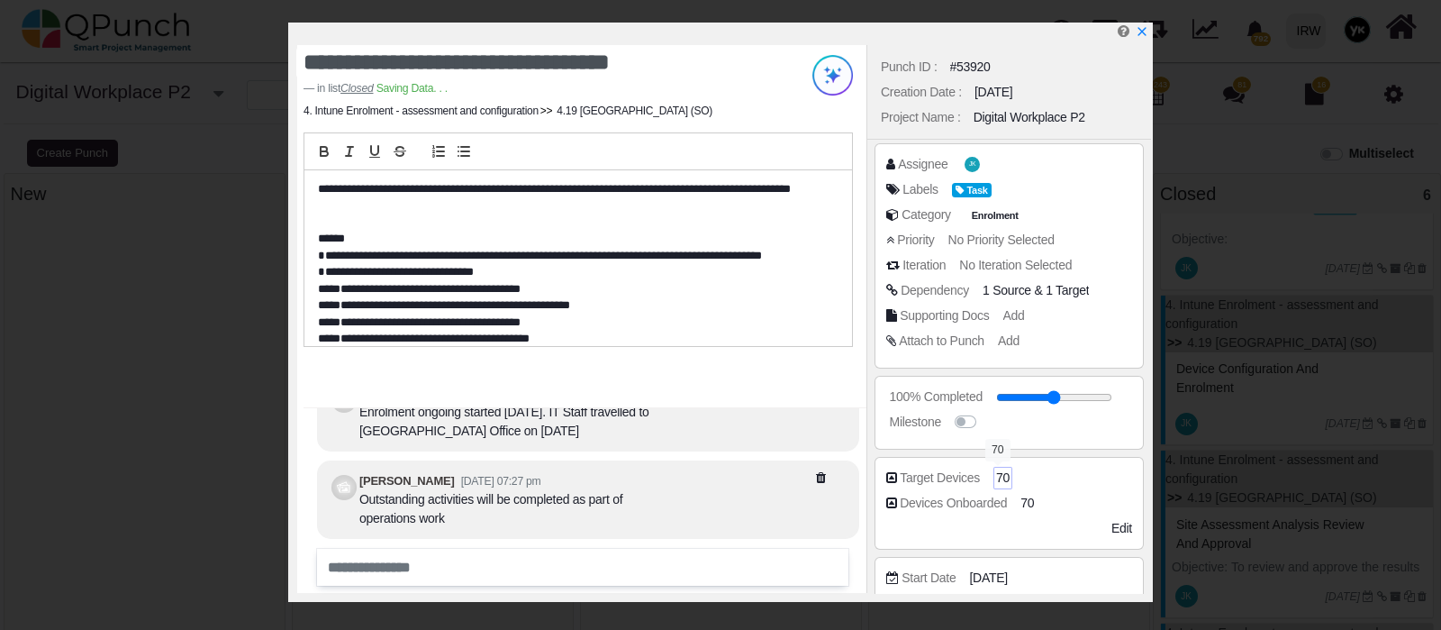
click at [996, 472] on span "70" at bounding box center [1003, 477] width 14 height 19
drag, startPoint x: 1022, startPoint y: 469, endPoint x: 980, endPoint y: 469, distance: 41.4
click at [980, 469] on div "Target Devices **" at bounding box center [1013, 477] width 255 height 18
type input "*"
click at [1021, 492] on div "70" at bounding box center [1030, 503] width 19 height 23
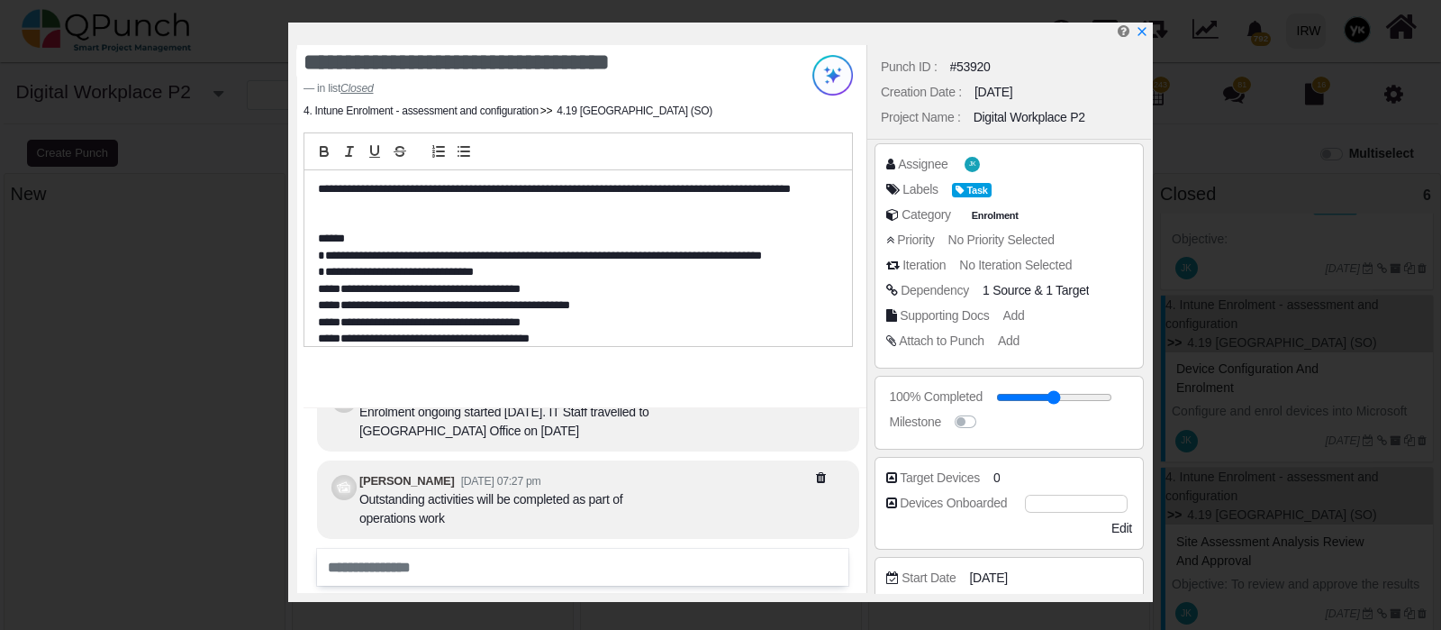
drag, startPoint x: 1056, startPoint y: 502, endPoint x: 944, endPoint y: 480, distance: 113.8
click at [944, 480] on div "Target Devices 0 Devices Onboarded **" at bounding box center [1009, 493] width 246 height 50
type input "*"
click at [1110, 450] on div "100% Completed Milestone" at bounding box center [1010, 412] width 284 height 81
click at [1144, 30] on icon "x" at bounding box center [1142, 33] width 10 height 10
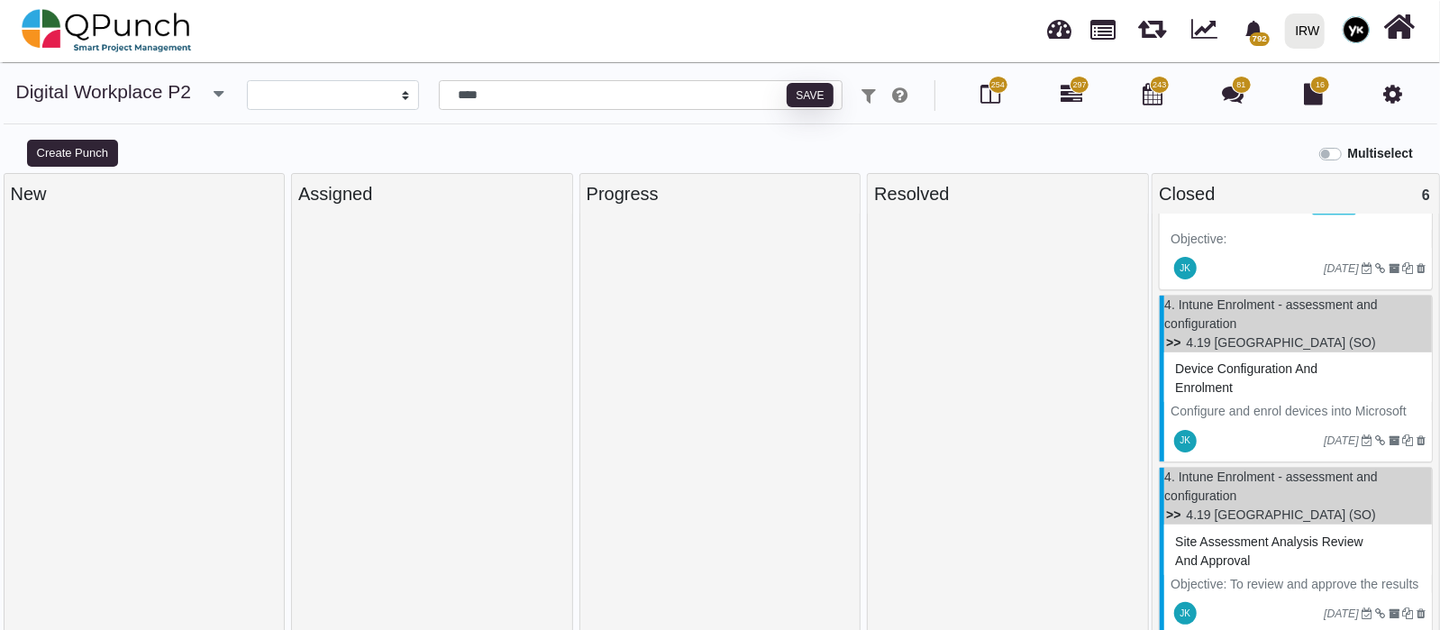
click at [1263, 399] on div "Device configuration and enrolment" at bounding box center [1297, 378] width 255 height 47
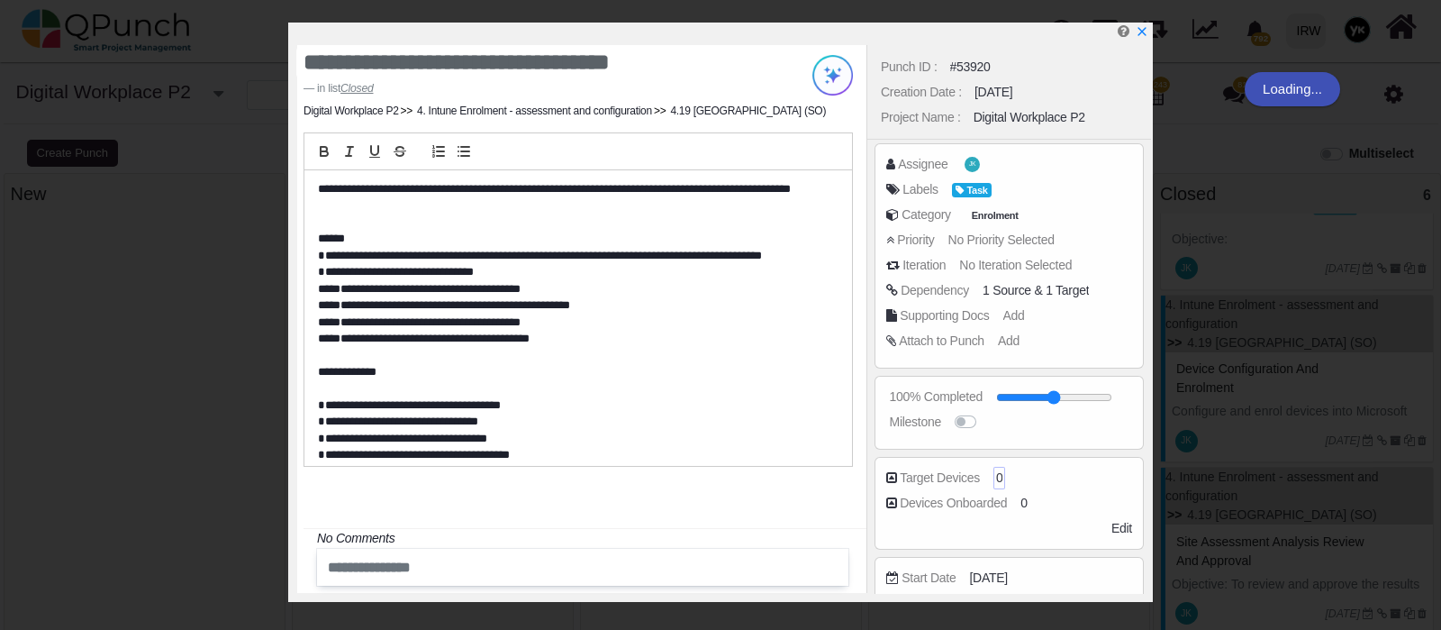
click at [994, 475] on div "0" at bounding box center [1000, 478] width 13 height 23
click at [992, 477] on div "*" at bounding box center [1058, 477] width 139 height 19
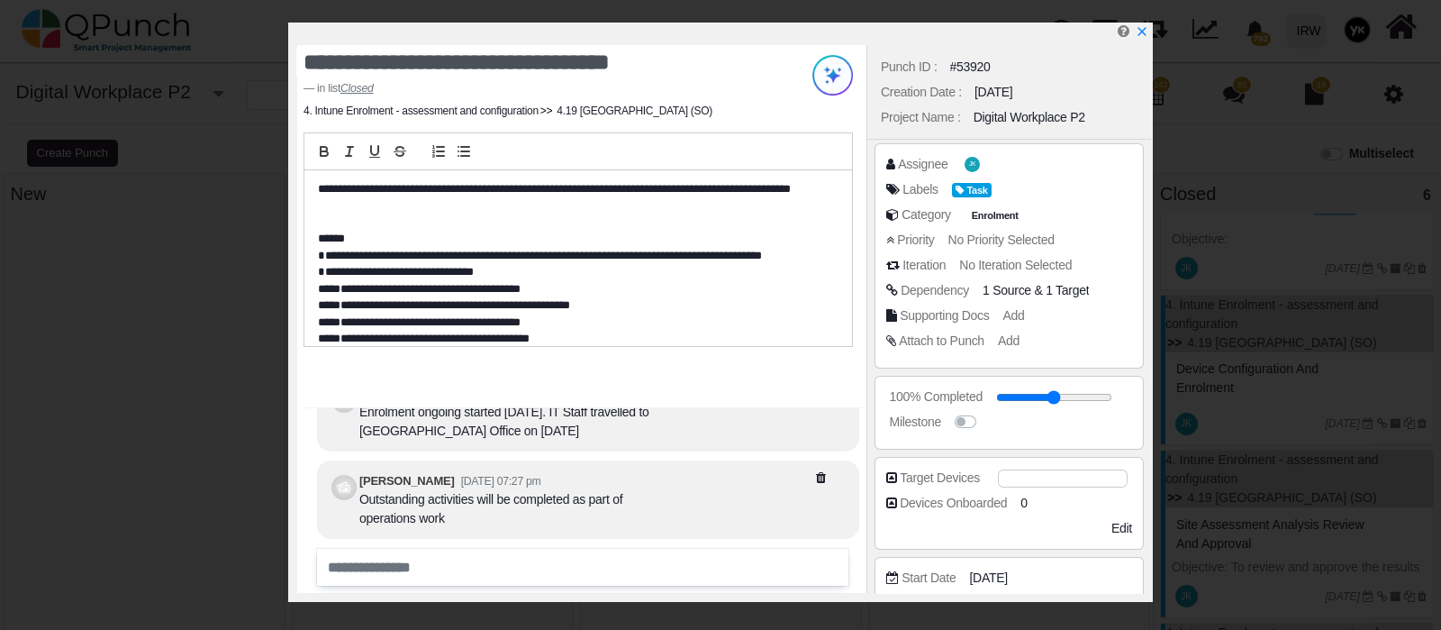
drag, startPoint x: 1053, startPoint y: 480, endPoint x: 773, endPoint y: 423, distance: 286.0
click at [773, 423] on div "**********" at bounding box center [720, 312] width 865 height 579
type input "***"
click at [1031, 504] on div "Devices Onboarded 0" at bounding box center [1013, 503] width 255 height 18
click at [1024, 502] on span "0" at bounding box center [1024, 503] width 7 height 19
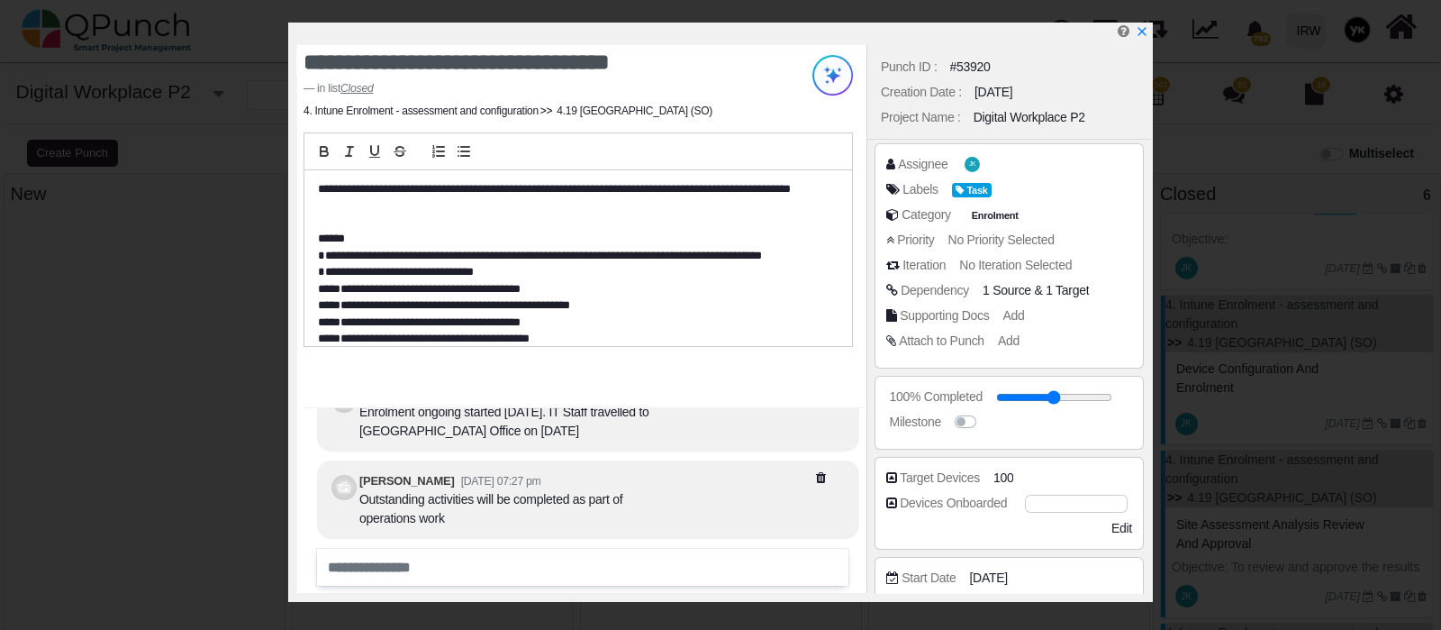
drag, startPoint x: 1054, startPoint y: 502, endPoint x: 717, endPoint y: 437, distance: 343.1
click at [717, 438] on div "**********" at bounding box center [720, 312] width 865 height 579
type input "***"
click at [1035, 454] on div "Target Devices 100 Devices Onboarded *** See More Additional Fields Edit" at bounding box center [1010, 503] width 284 height 100
click at [1140, 33] on icon "x" at bounding box center [1142, 33] width 10 height 10
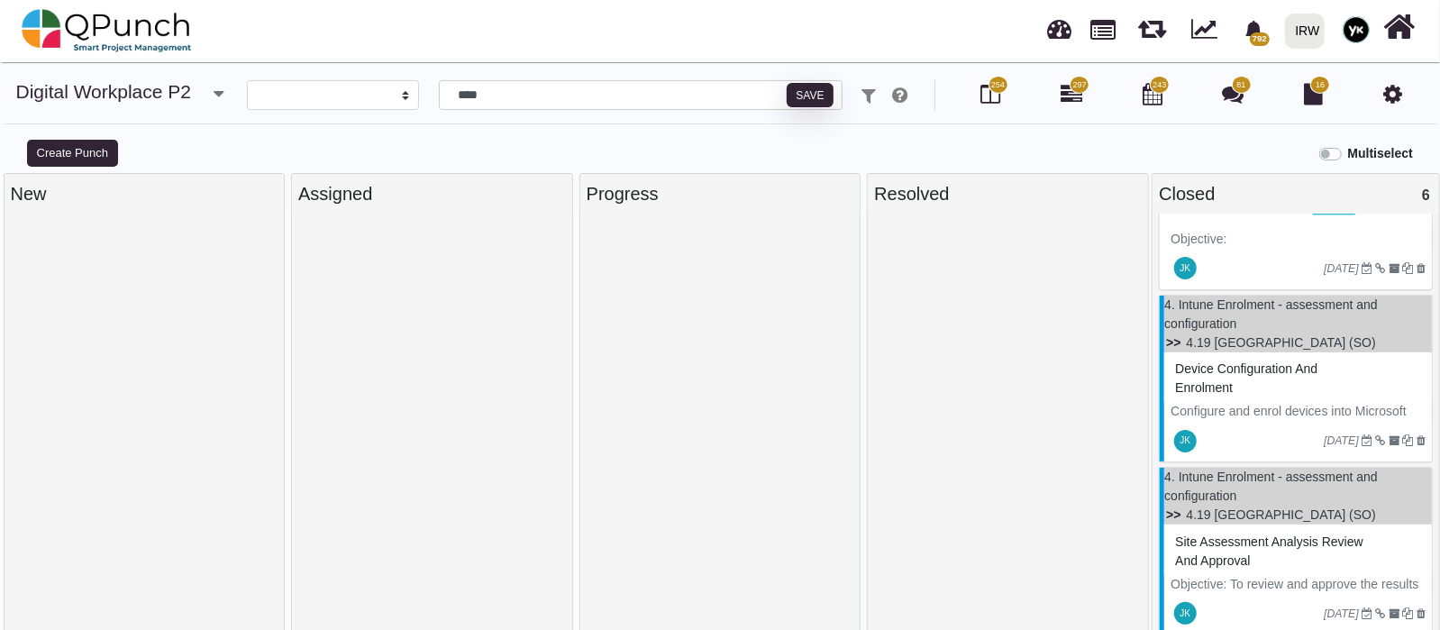
click at [1277, 407] on p "Configure and enrol devices into Microsoft Intune to enhance device security an…" at bounding box center [1297, 430] width 255 height 57
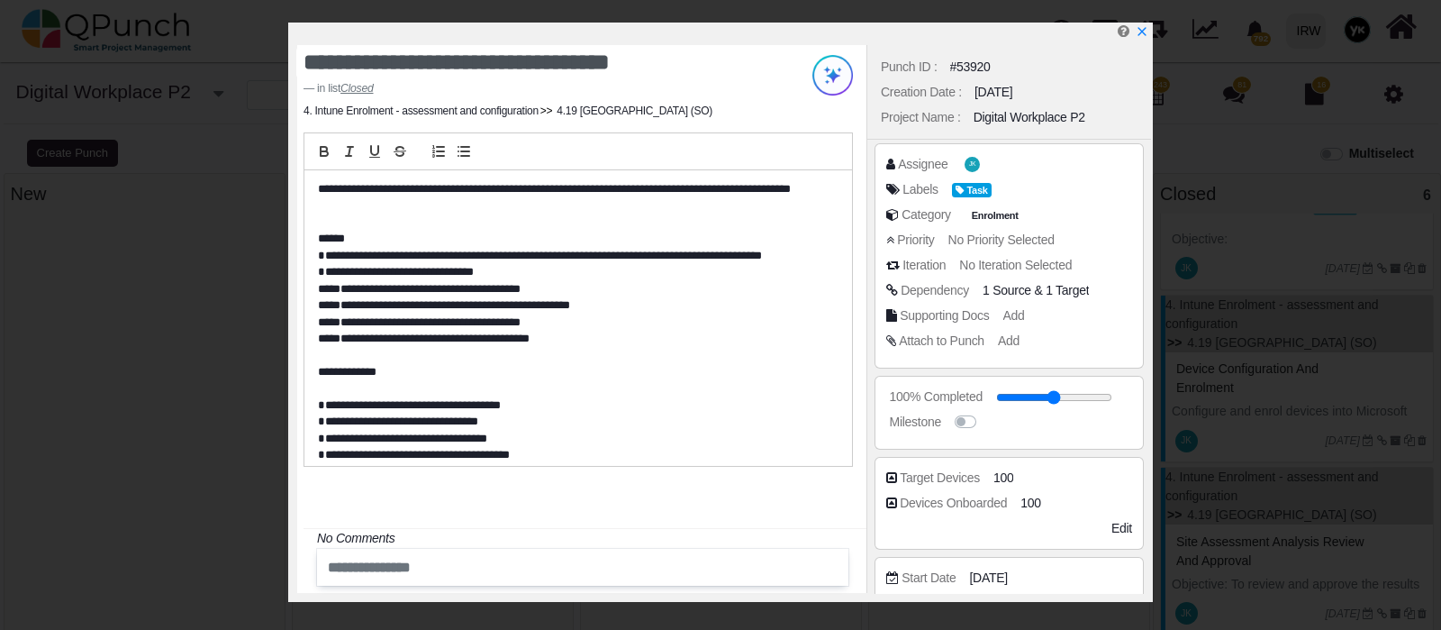
click at [997, 475] on span "100" at bounding box center [1004, 477] width 21 height 19
drag, startPoint x: 1055, startPoint y: 475, endPoint x: 810, endPoint y: 452, distance: 246.1
click at [810, 452] on div "**********" at bounding box center [720, 312] width 865 height 579
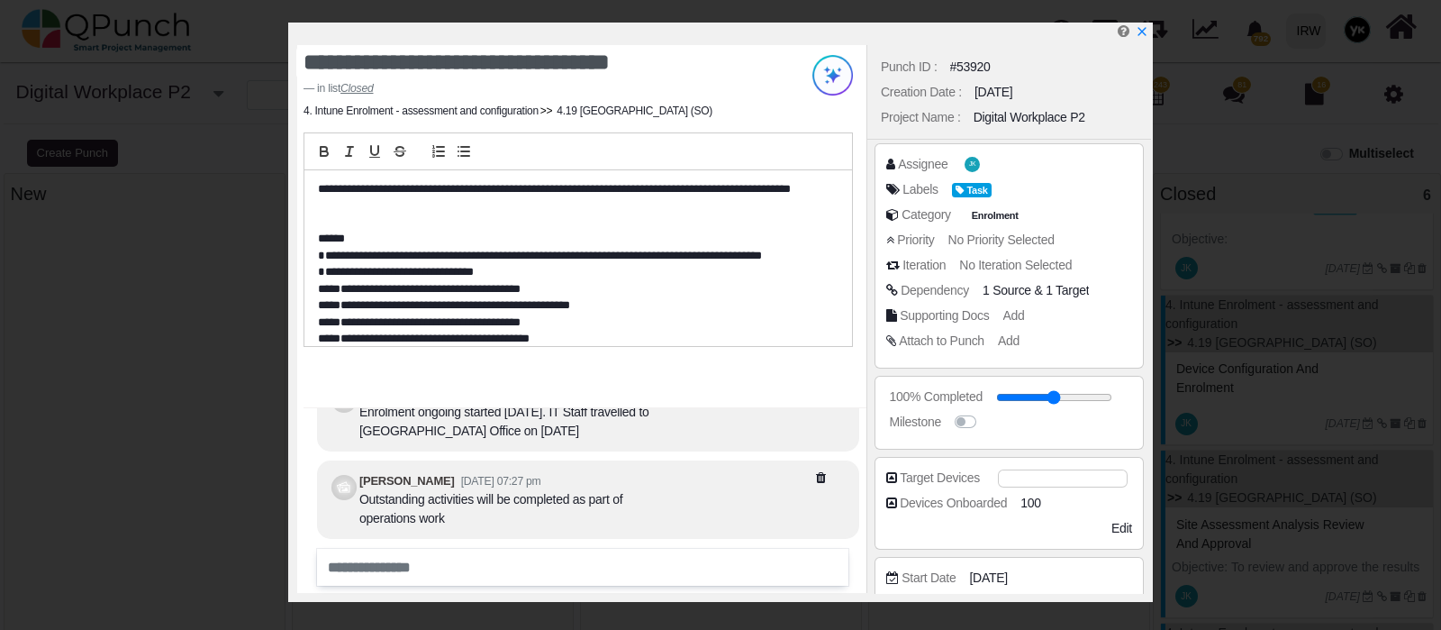
type input "**"
click at [1036, 497] on span "100" at bounding box center [1033, 503] width 21 height 19
drag, startPoint x: 1053, startPoint y: 497, endPoint x: 856, endPoint y: 466, distance: 199.8
click at [859, 466] on div "**********" at bounding box center [720, 312] width 865 height 579
type input "**"
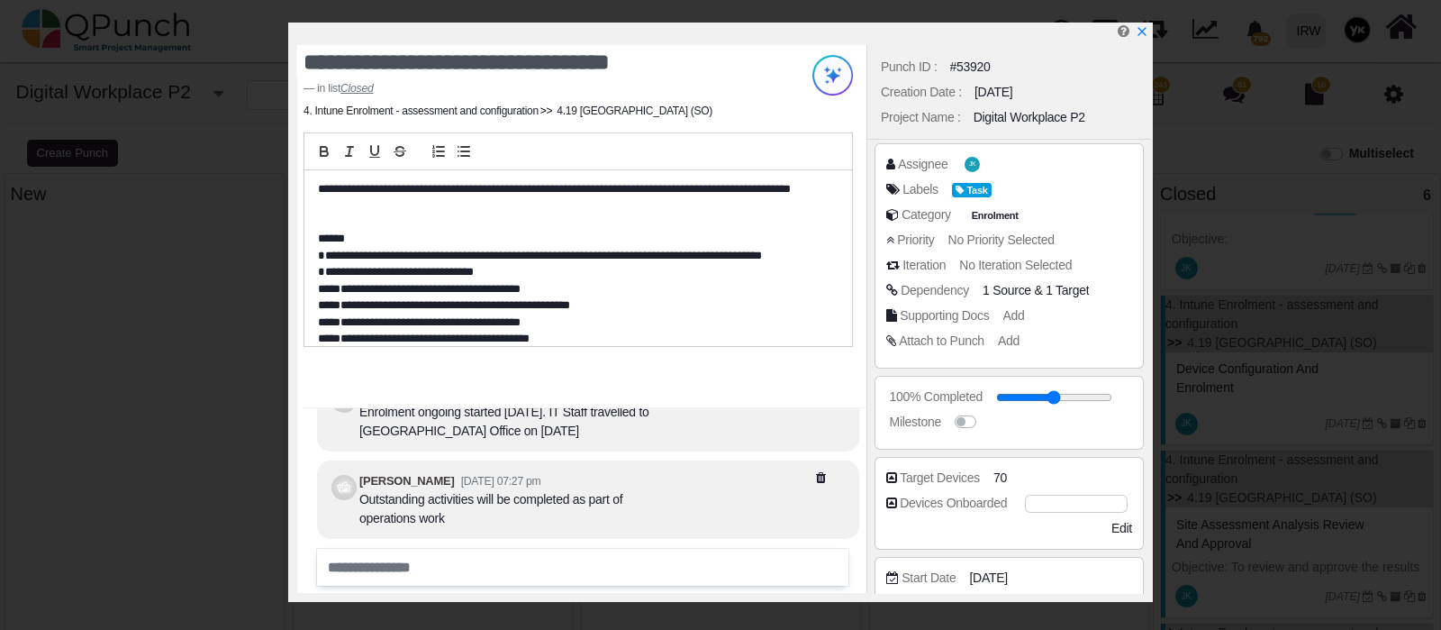
click at [1096, 453] on div "Target Devices 70 Devices Onboarded ** See More Additional Fields Edit" at bounding box center [1010, 503] width 284 height 100
click at [1143, 38] on icon "x" at bounding box center [1141, 32] width 14 height 14
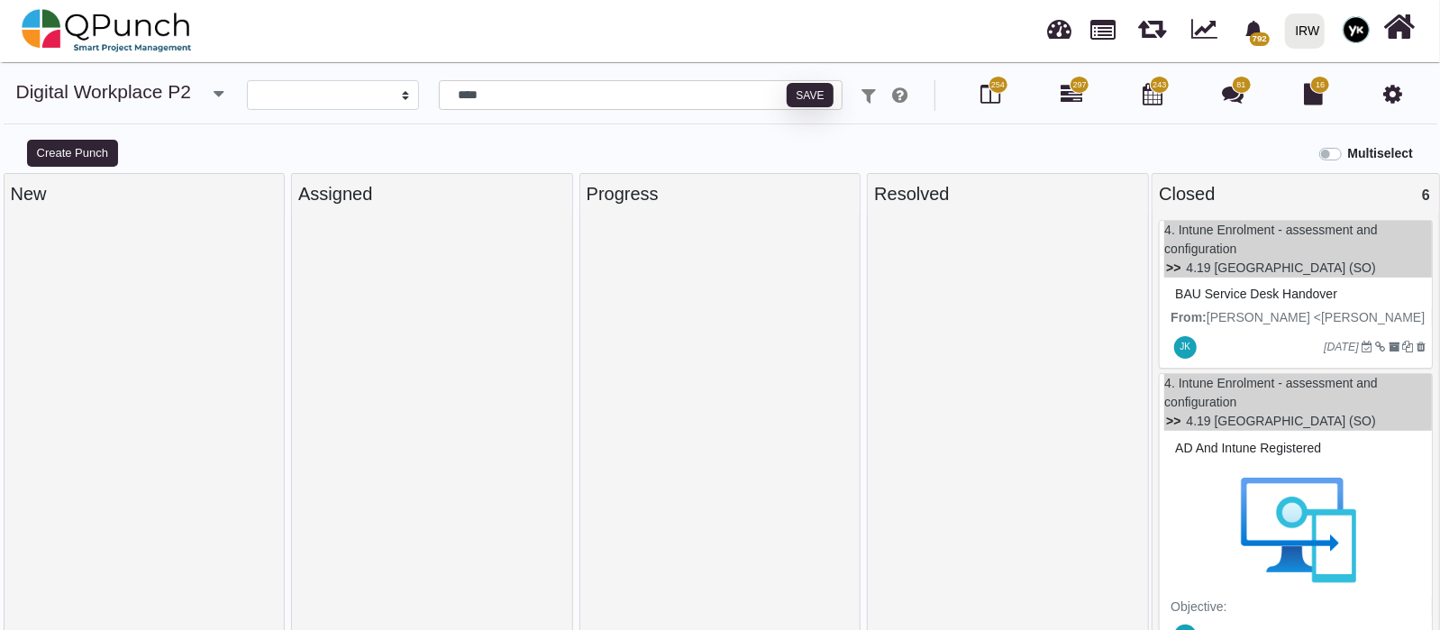
click at [1348, 151] on label "Multiselect" at bounding box center [1380, 153] width 65 height 19
click at [1327, 308] on p "From: Japheth Karumwa <Japheth.Karumwa@irworldwide.org>" at bounding box center [1297, 327] width 255 height 38
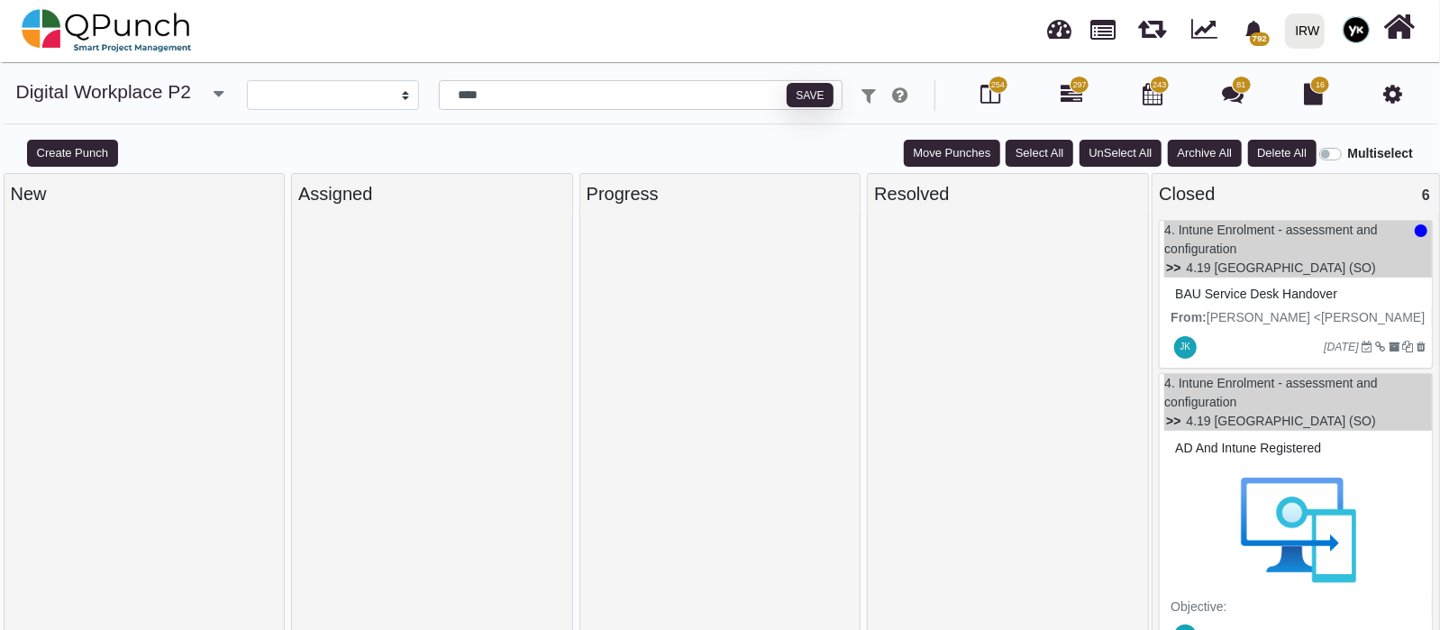
scroll to position [224, 0]
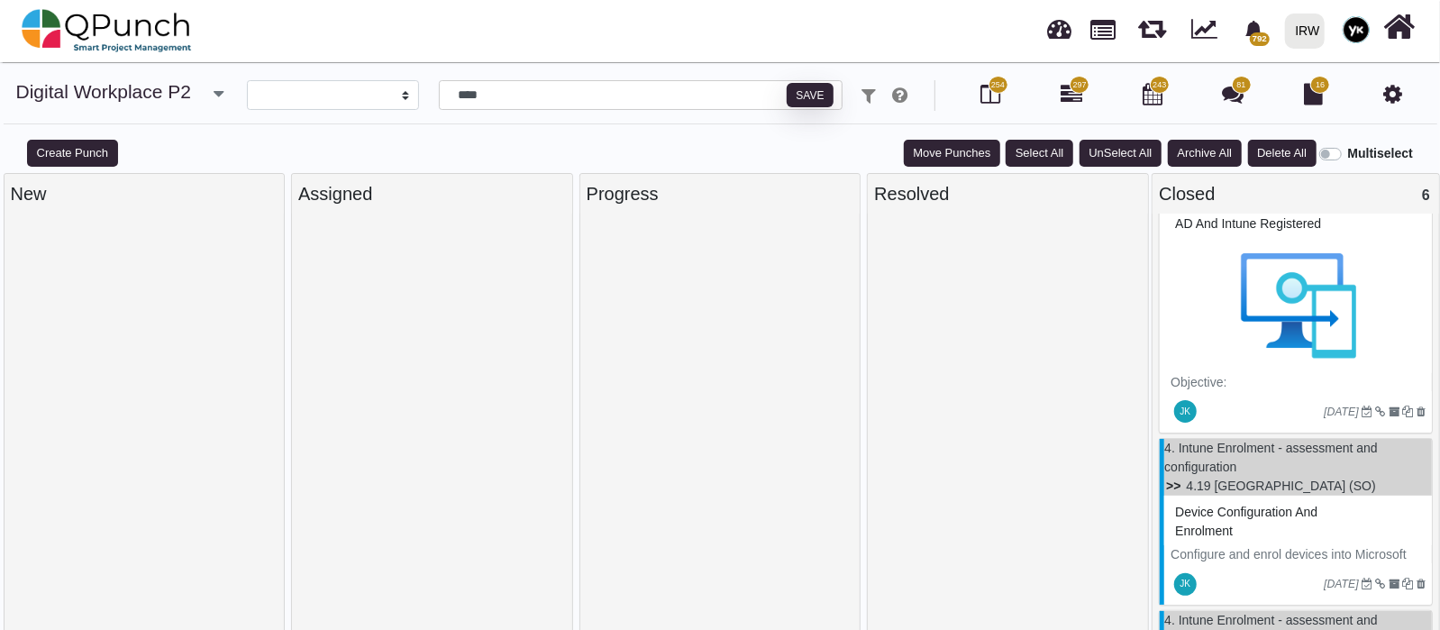
click at [1293, 340] on img at bounding box center [1297, 305] width 255 height 135
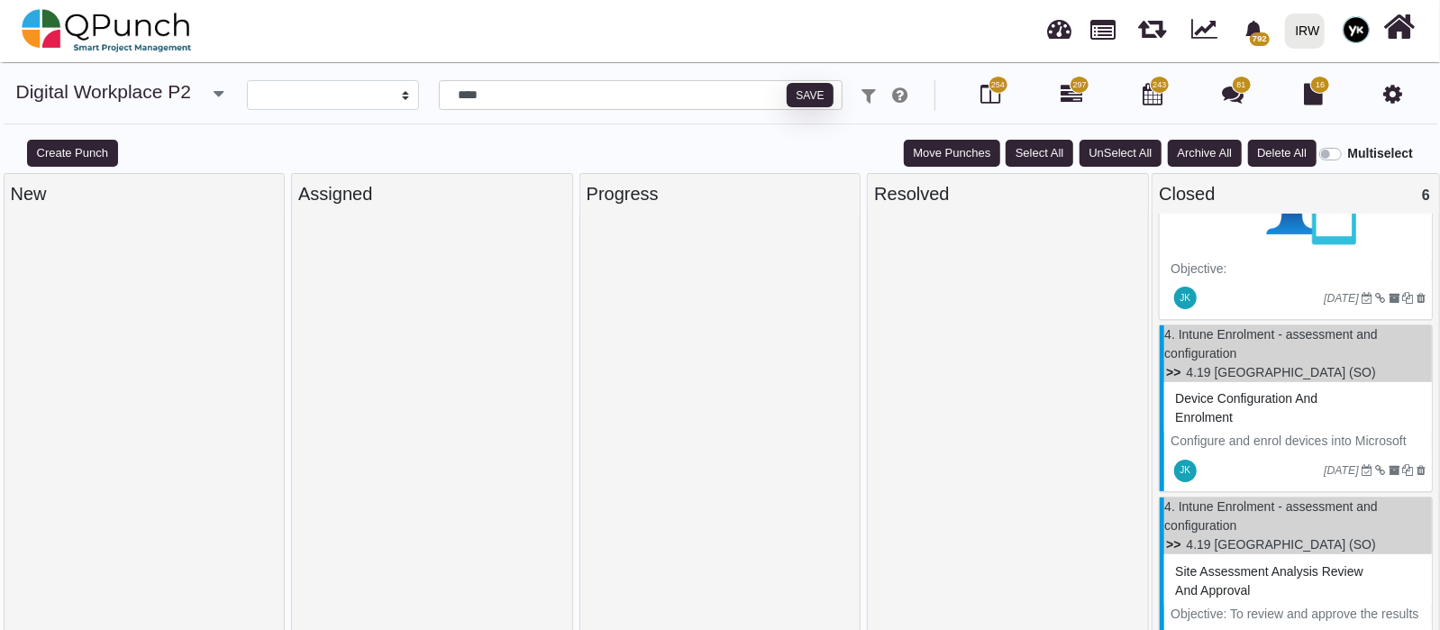
scroll to position [450, 0]
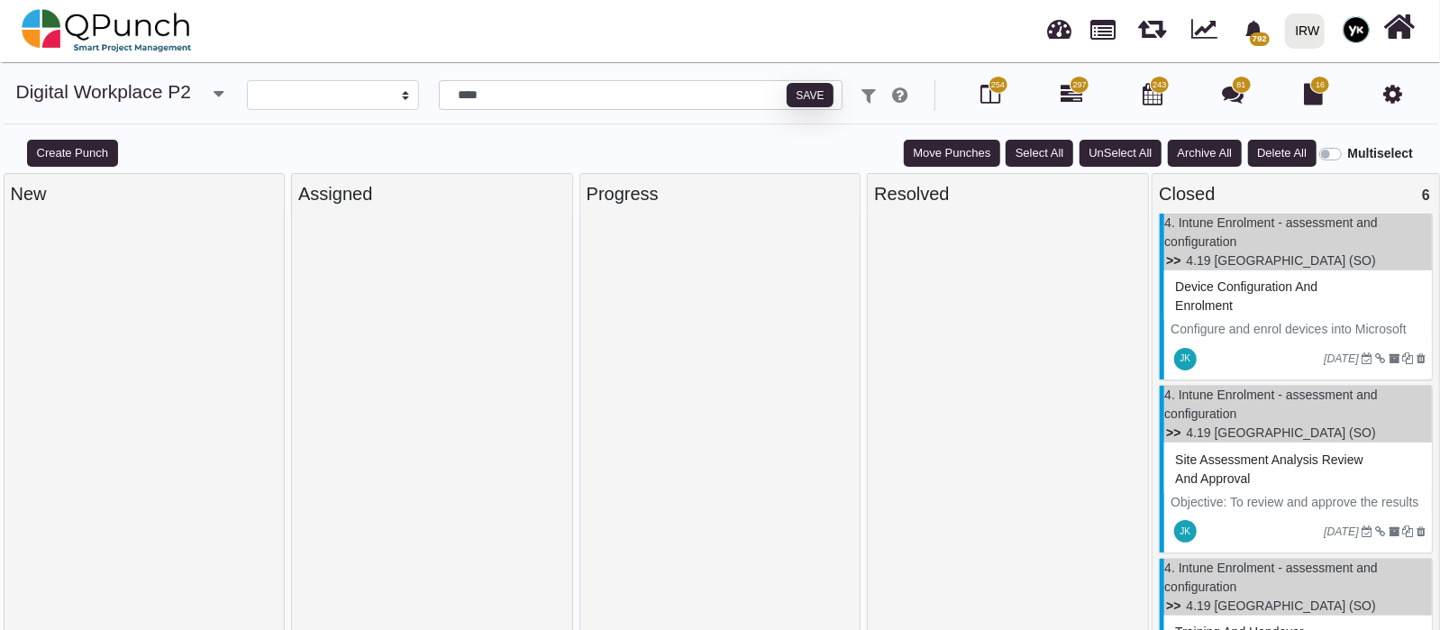
click at [1293, 340] on div "JK 21-04-2025" at bounding box center [1298, 358] width 268 height 41
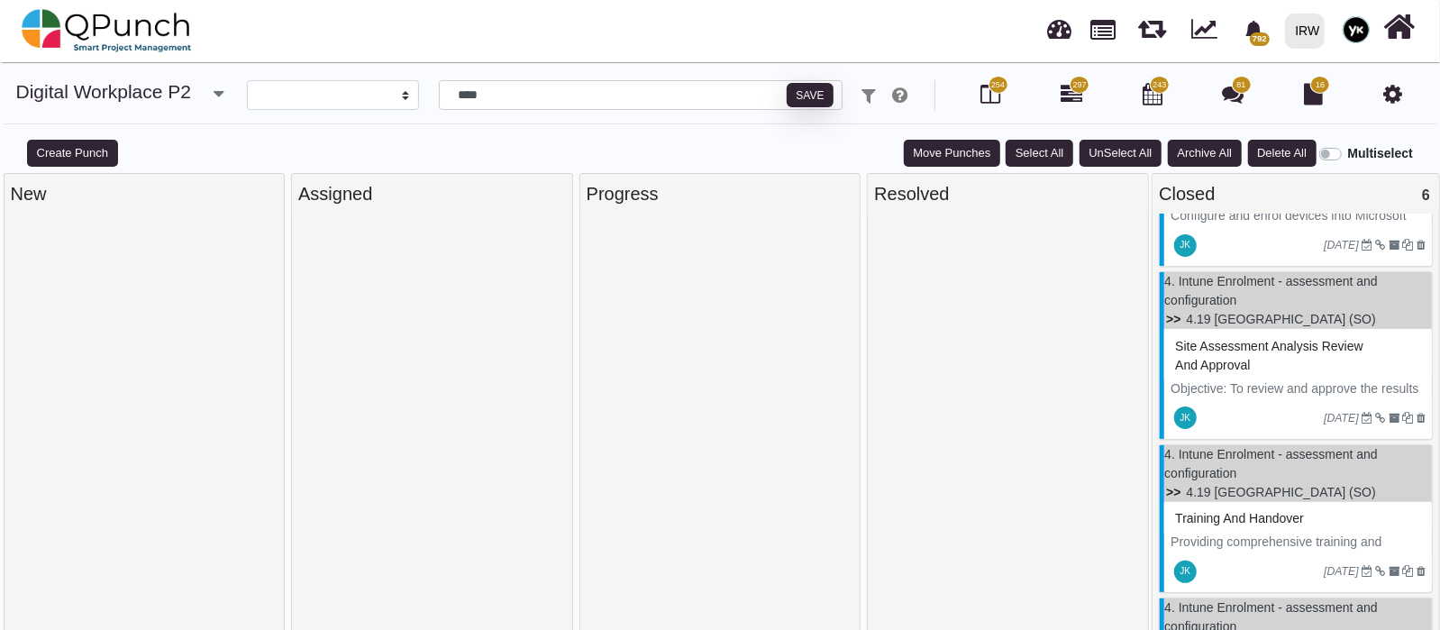
click at [1293, 340] on span "Site assessment analysis review and approval" at bounding box center [1269, 355] width 188 height 33
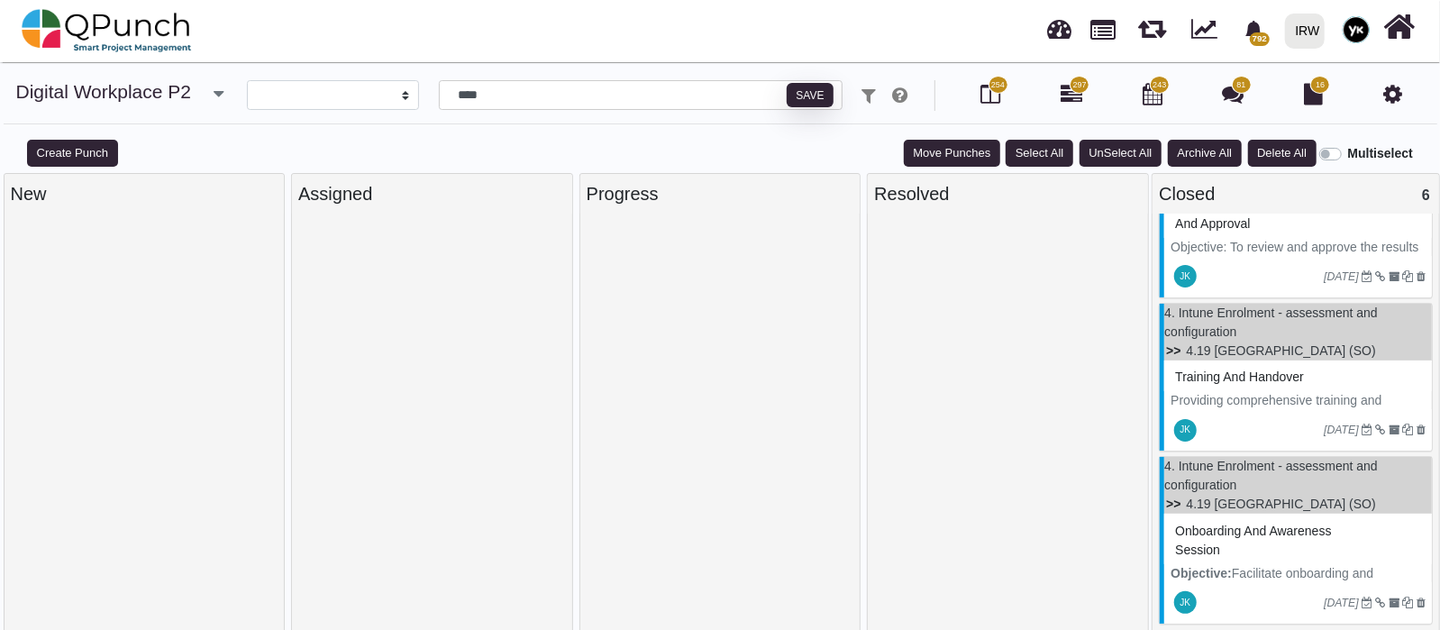
scroll to position [705, 0]
click at [1277, 384] on div "Training and handover" at bounding box center [1297, 376] width 255 height 28
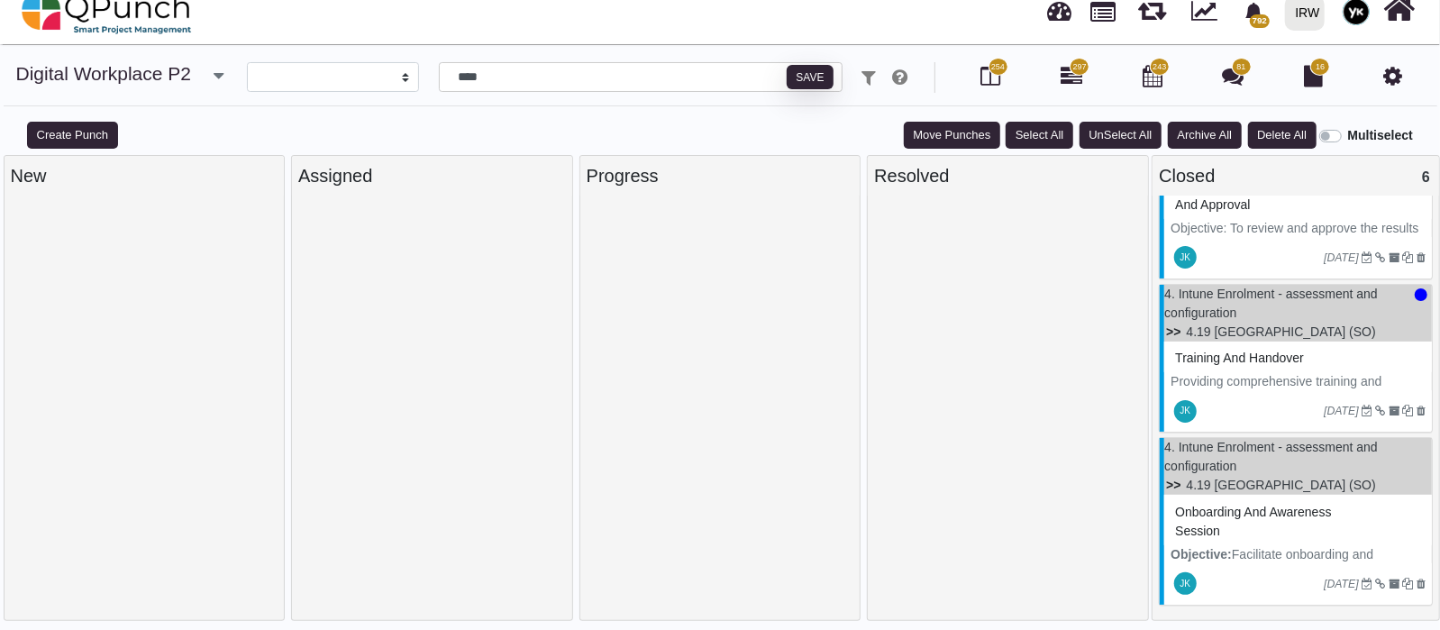
click at [1270, 504] on span "Onboarding and Awareness session" at bounding box center [1253, 520] width 156 height 33
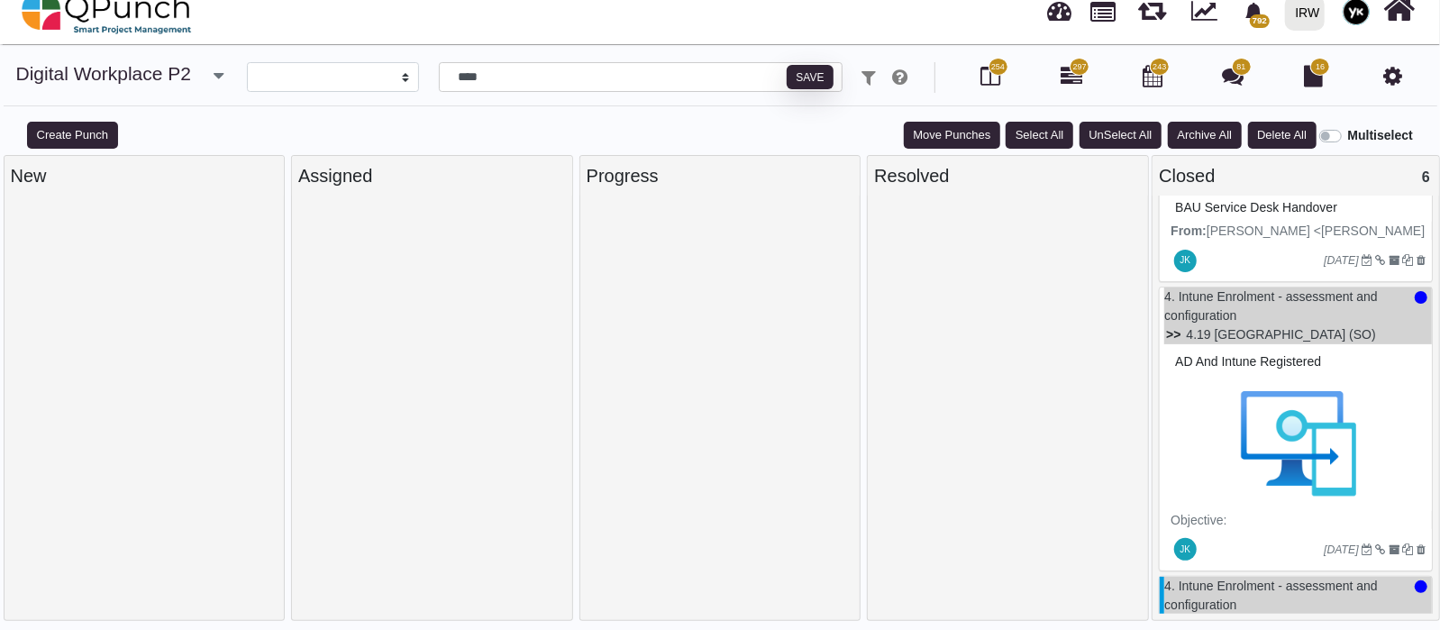
scroll to position [0, 0]
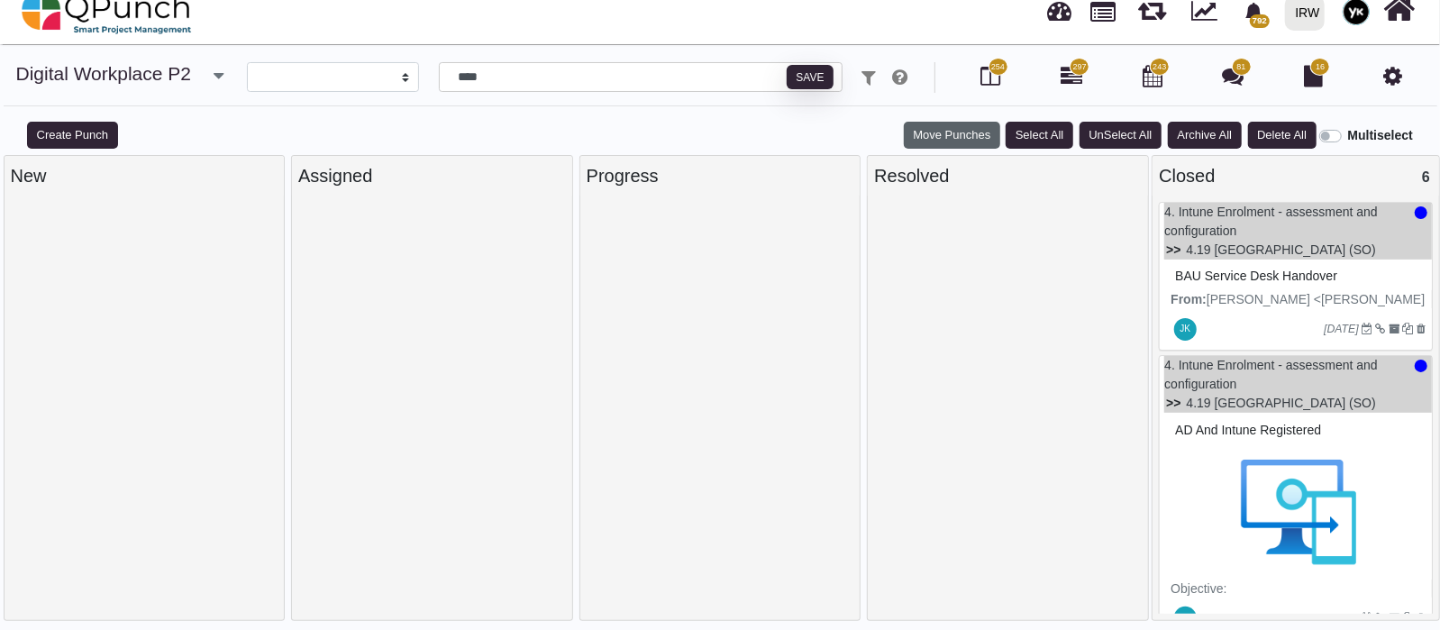
click at [946, 130] on button "Move Punches" at bounding box center [952, 135] width 96 height 27
click at [960, 232] on link "Progress" at bounding box center [966, 226] width 124 height 25
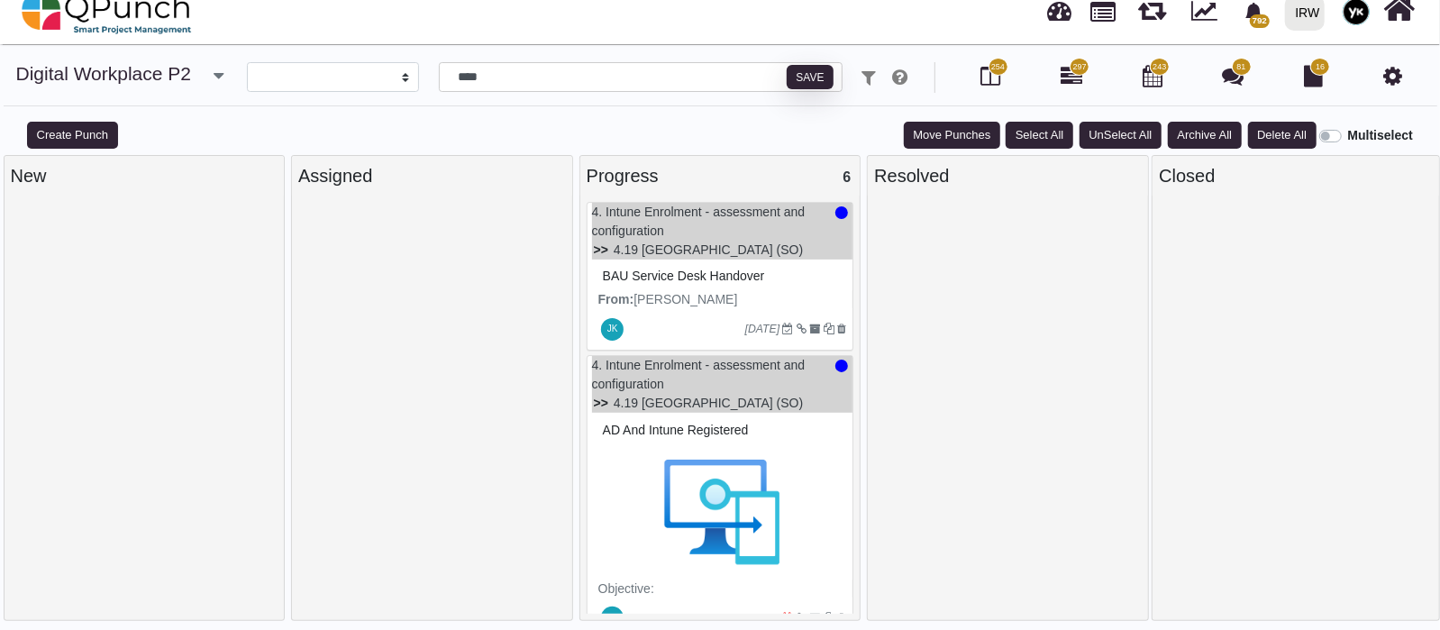
click at [1348, 137] on label "Multiselect" at bounding box center [1380, 135] width 65 height 19
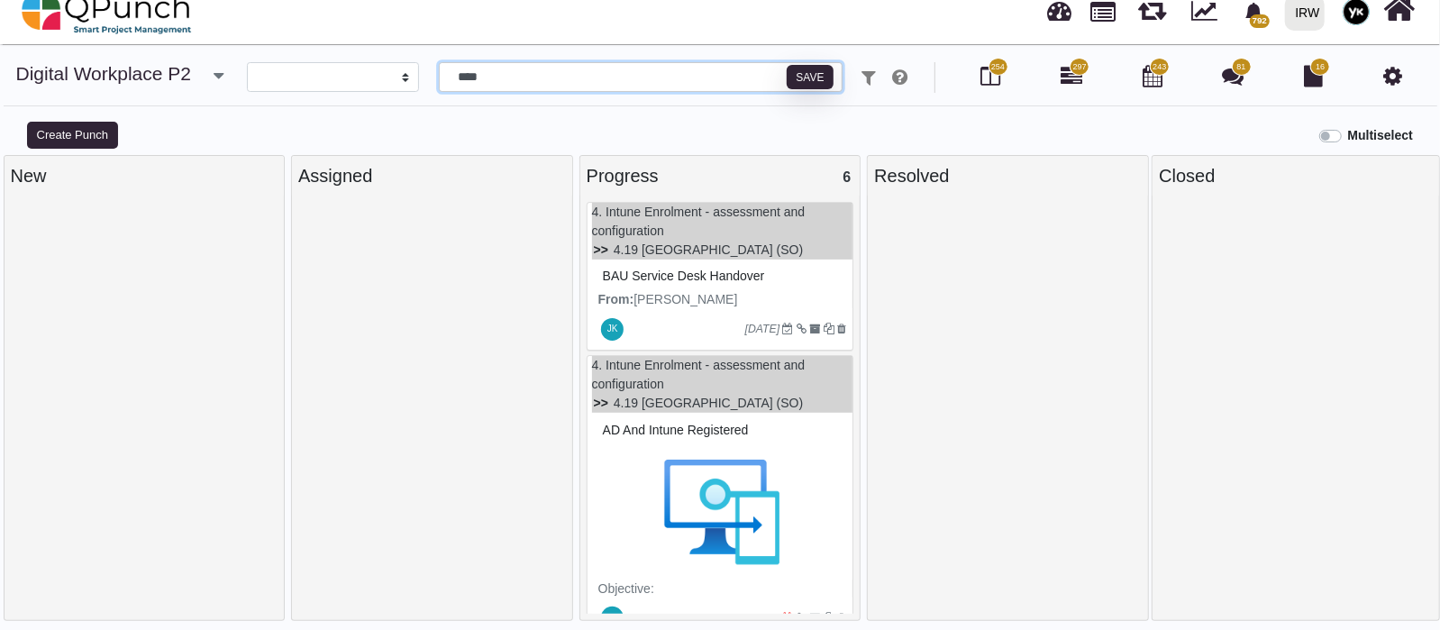
drag, startPoint x: 531, startPoint y: 78, endPoint x: 438, endPoint y: 68, distance: 93.4
click at [438, 68] on div "**** Save" at bounding box center [633, 77] width 403 height 31
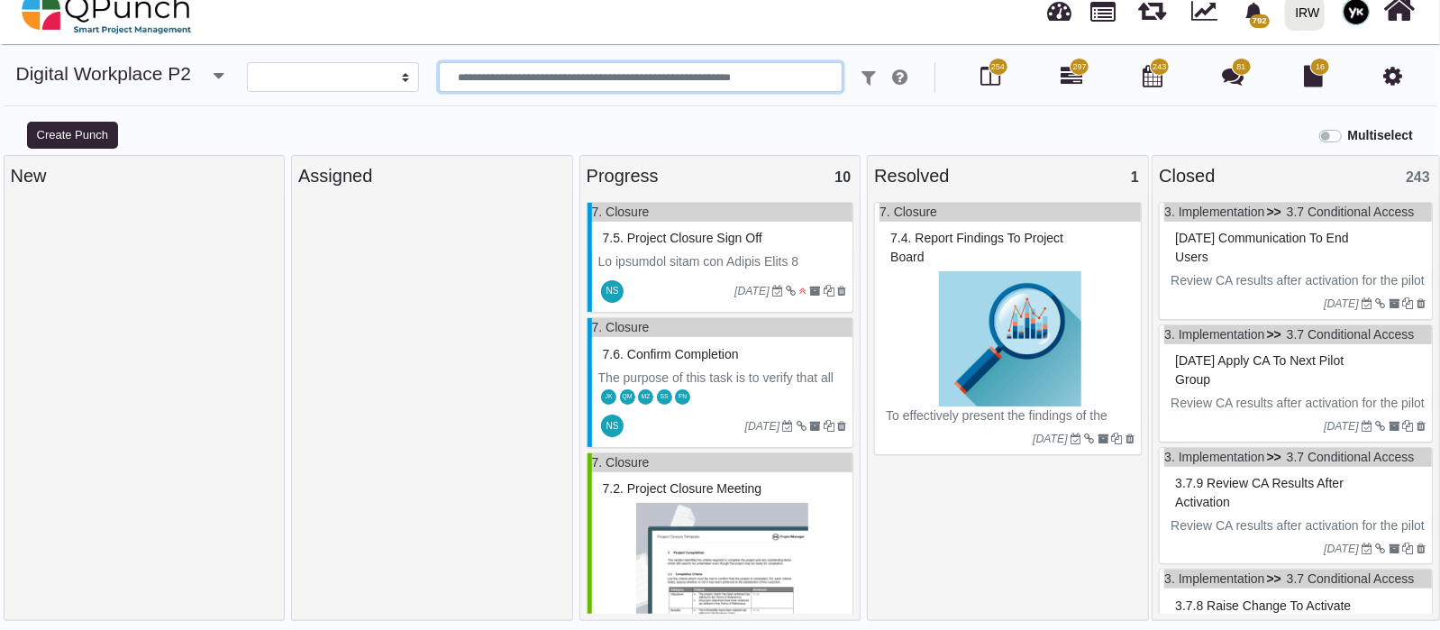
click at [530, 81] on input "text" at bounding box center [640, 77] width 403 height 31
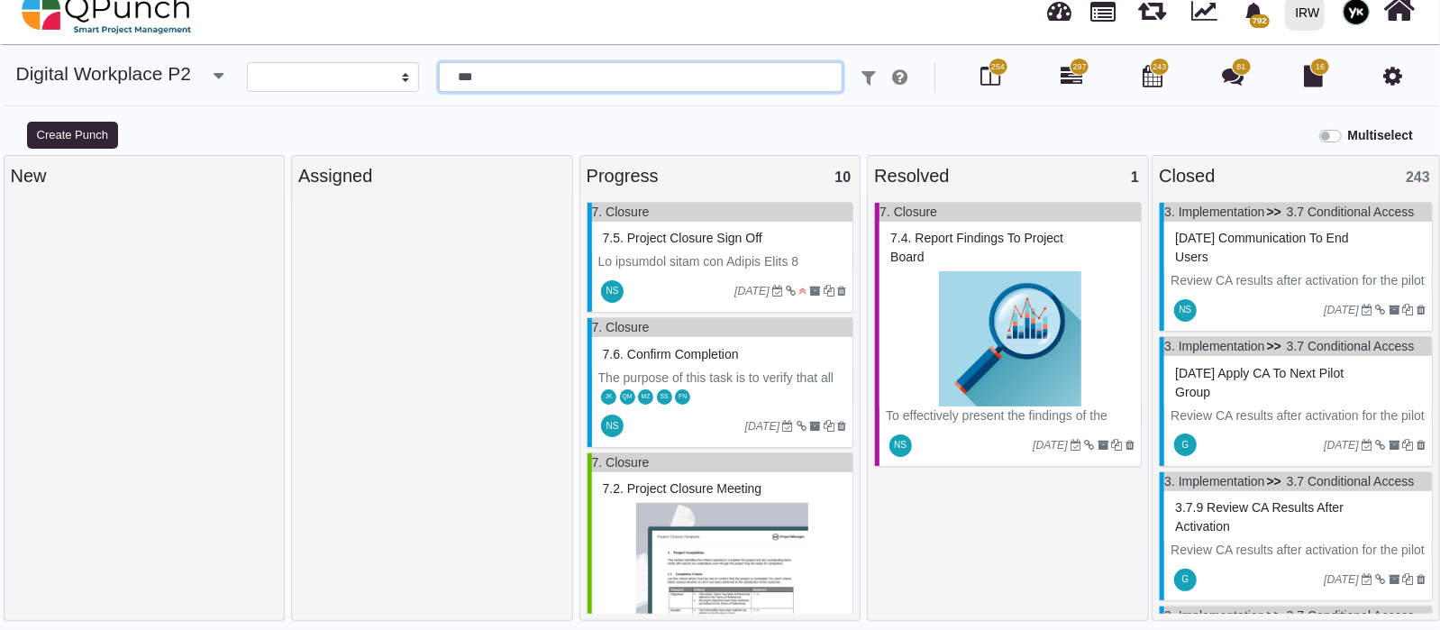
type input "****"
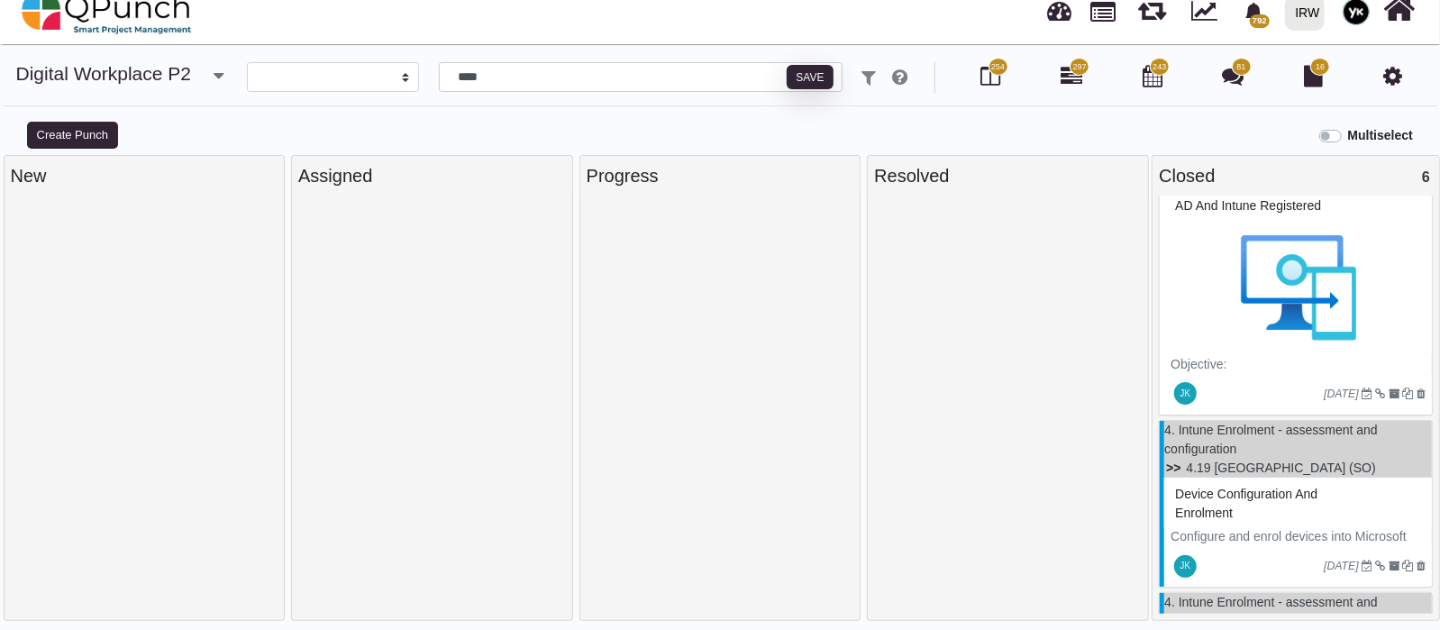
scroll to position [705, 0]
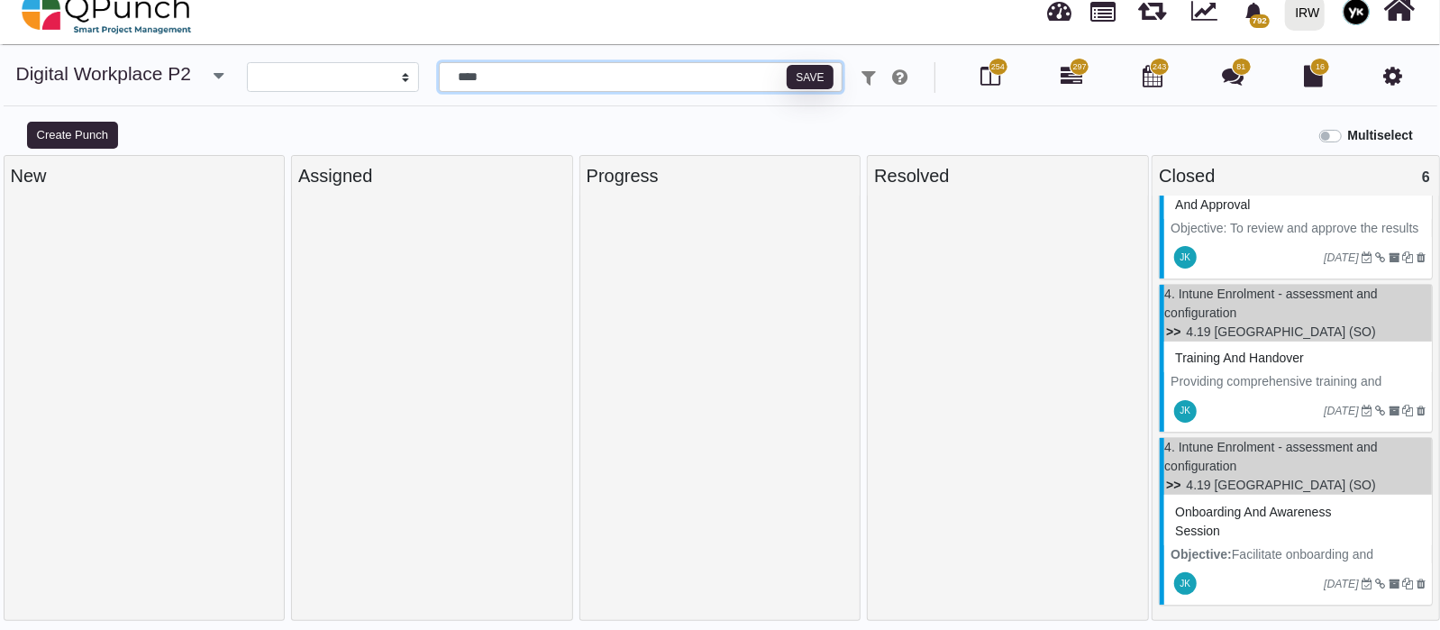
drag, startPoint x: 513, startPoint y: 80, endPoint x: 396, endPoint y: 41, distance: 122.5
click at [396, 41] on div "792 Notification Clear New task Demo Support 17-08-2025 05-08-2025 05-08-2025 Y…" at bounding box center [720, 306] width 1440 height 649
click at [1225, 295] on link "4. Intune Enrolment - assessment and configuration" at bounding box center [1271, 302] width 214 height 33
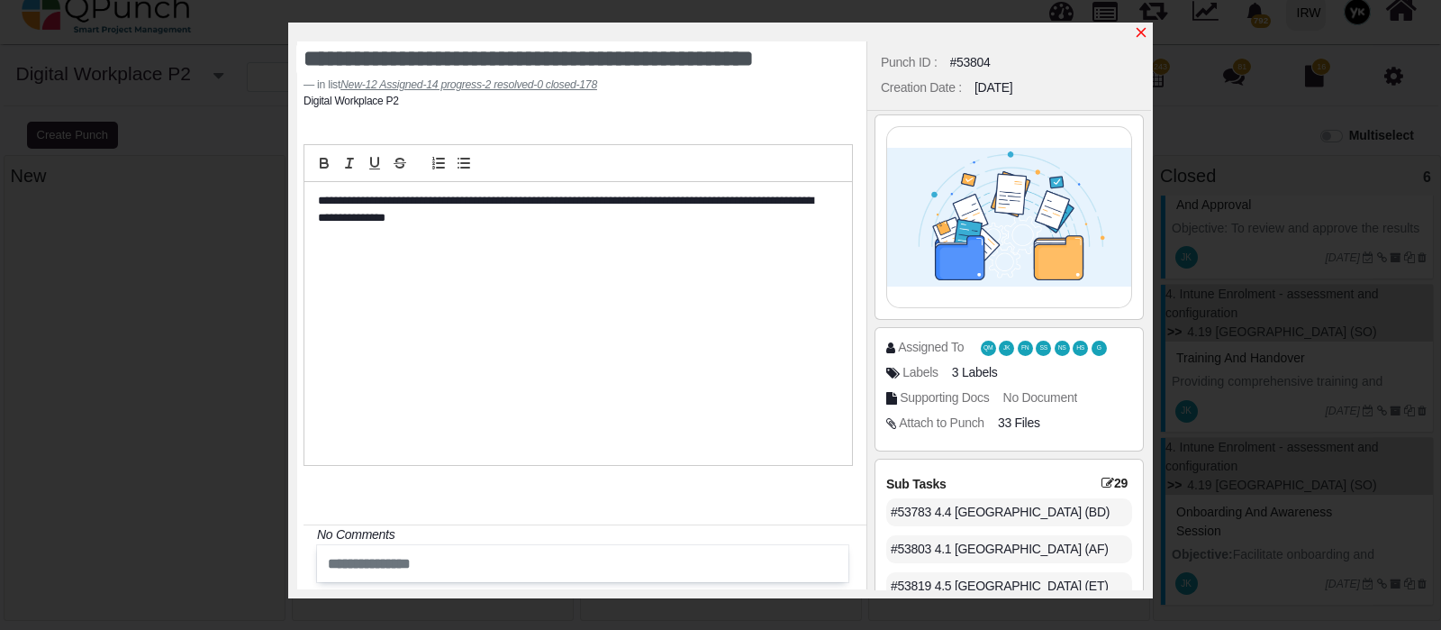
click at [1137, 36] on icon "x" at bounding box center [1141, 32] width 14 height 14
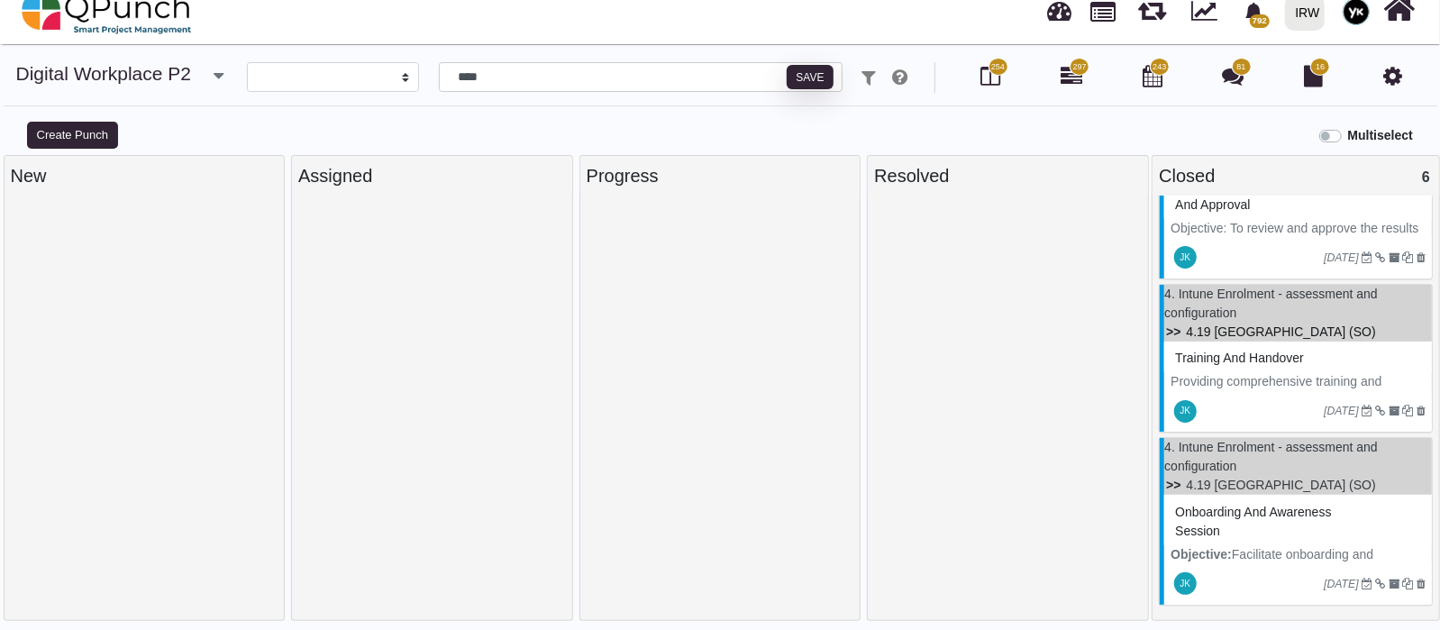
click at [1244, 334] on link "4.19 [GEOGRAPHIC_DATA] (SO)" at bounding box center [1280, 331] width 189 height 14
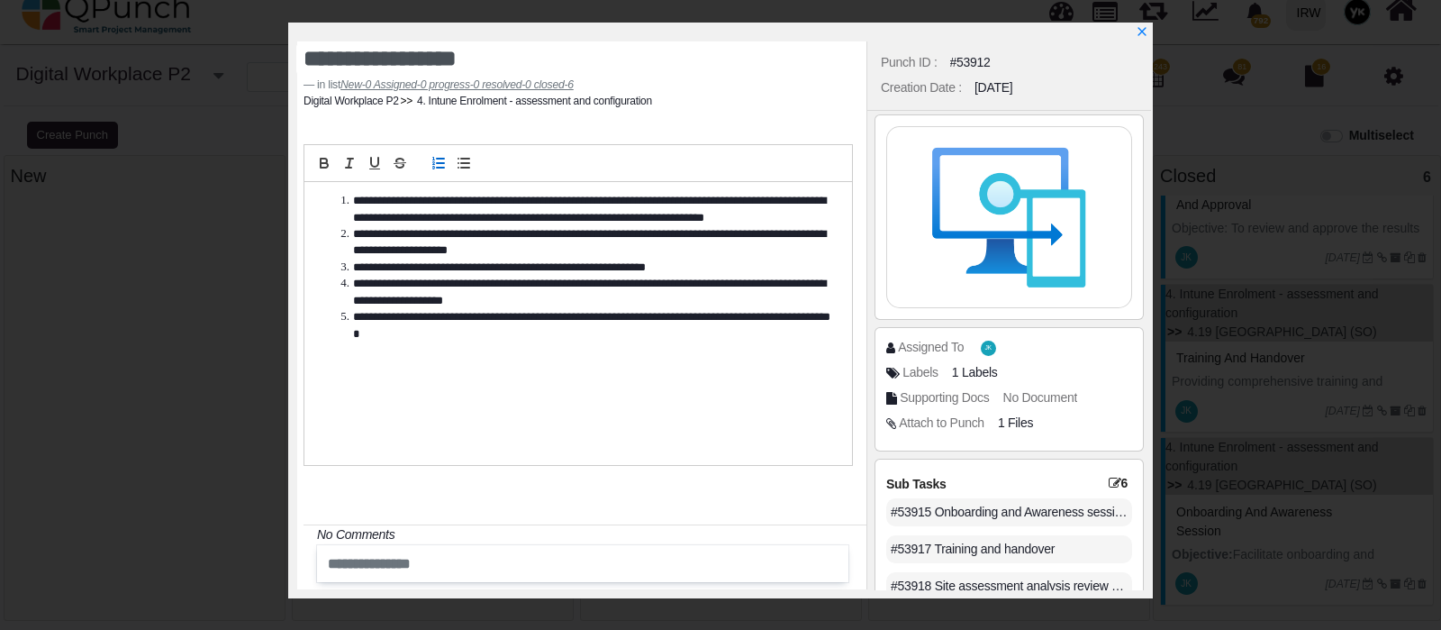
drag, startPoint x: 986, startPoint y: 63, endPoint x: 923, endPoint y: 60, distance: 62.2
click at [923, 60] on div "Punch ID : #53912" at bounding box center [1010, 62] width 266 height 25
click at [955, 67] on div "#53912" at bounding box center [970, 62] width 41 height 19
drag, startPoint x: 946, startPoint y: 60, endPoint x: 996, endPoint y: 68, distance: 51.0
click at [996, 68] on div "Punch ID : #53912" at bounding box center [1010, 62] width 266 height 25
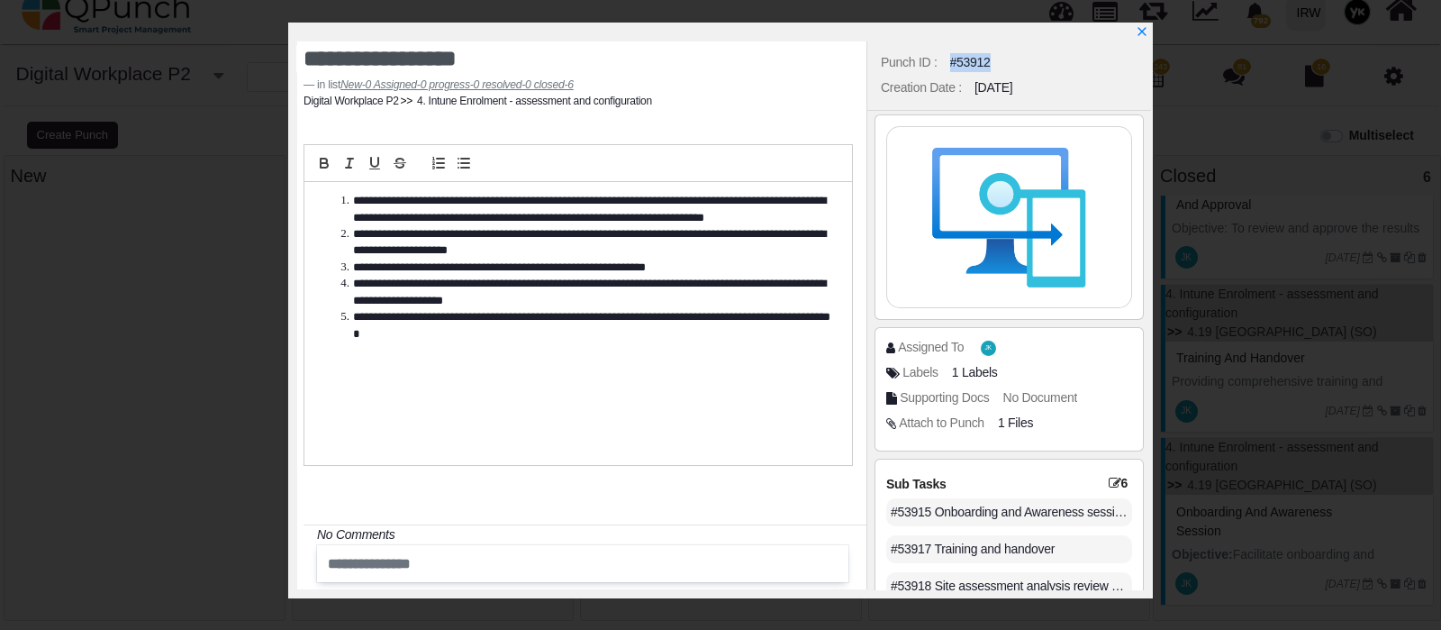
copy div "#53912"
click at [1149, 34] on div at bounding box center [724, 32] width 854 height 19
click at [1140, 35] on icon "x" at bounding box center [1142, 33] width 10 height 10
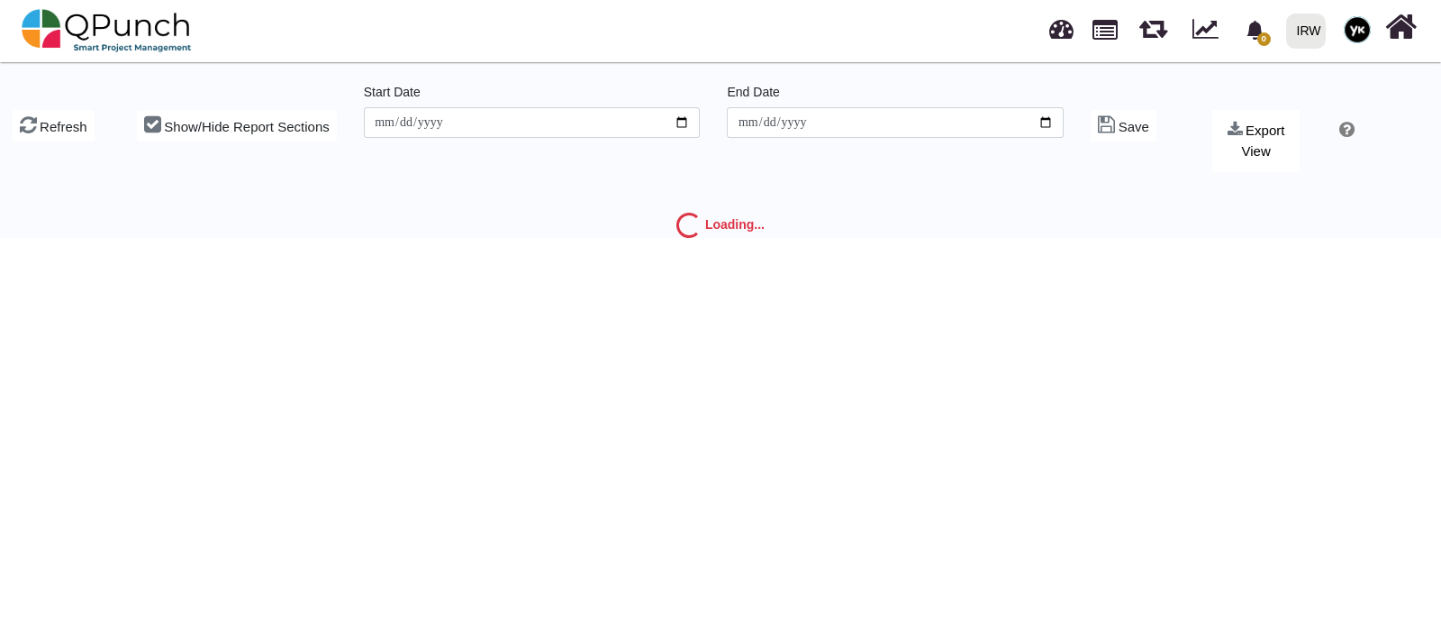
type input "**********"
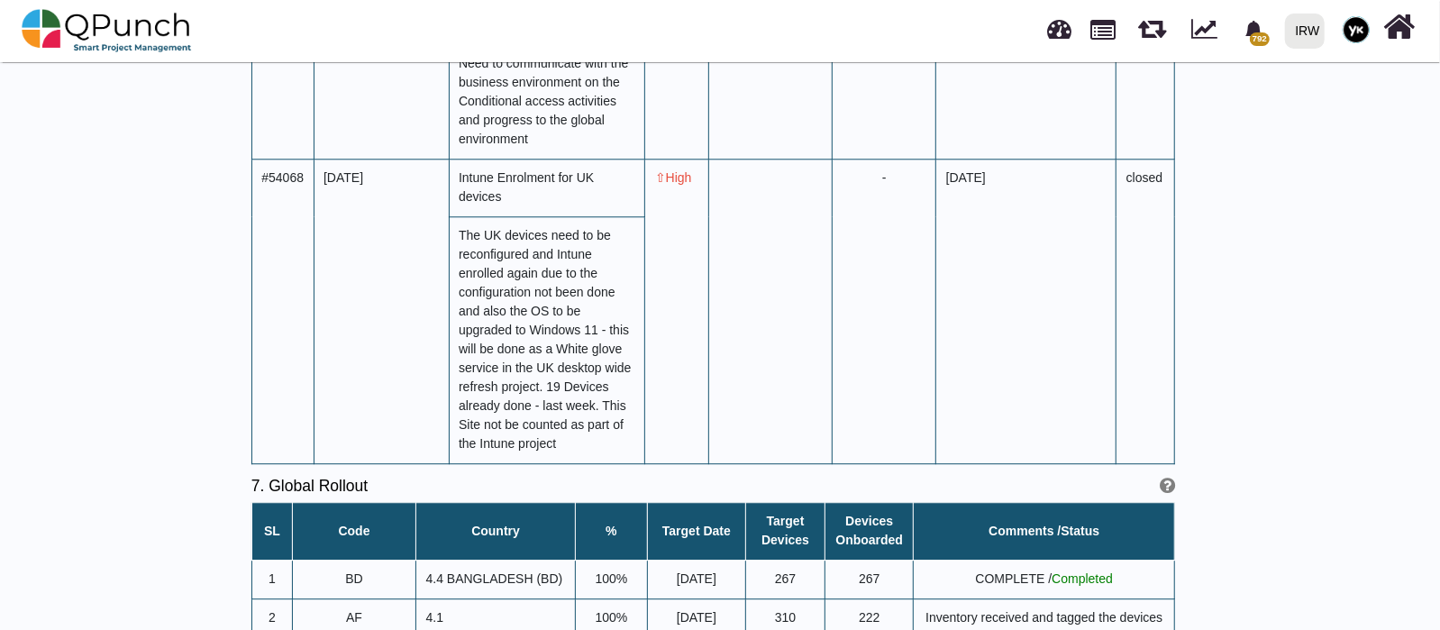
scroll to position [7319, 0]
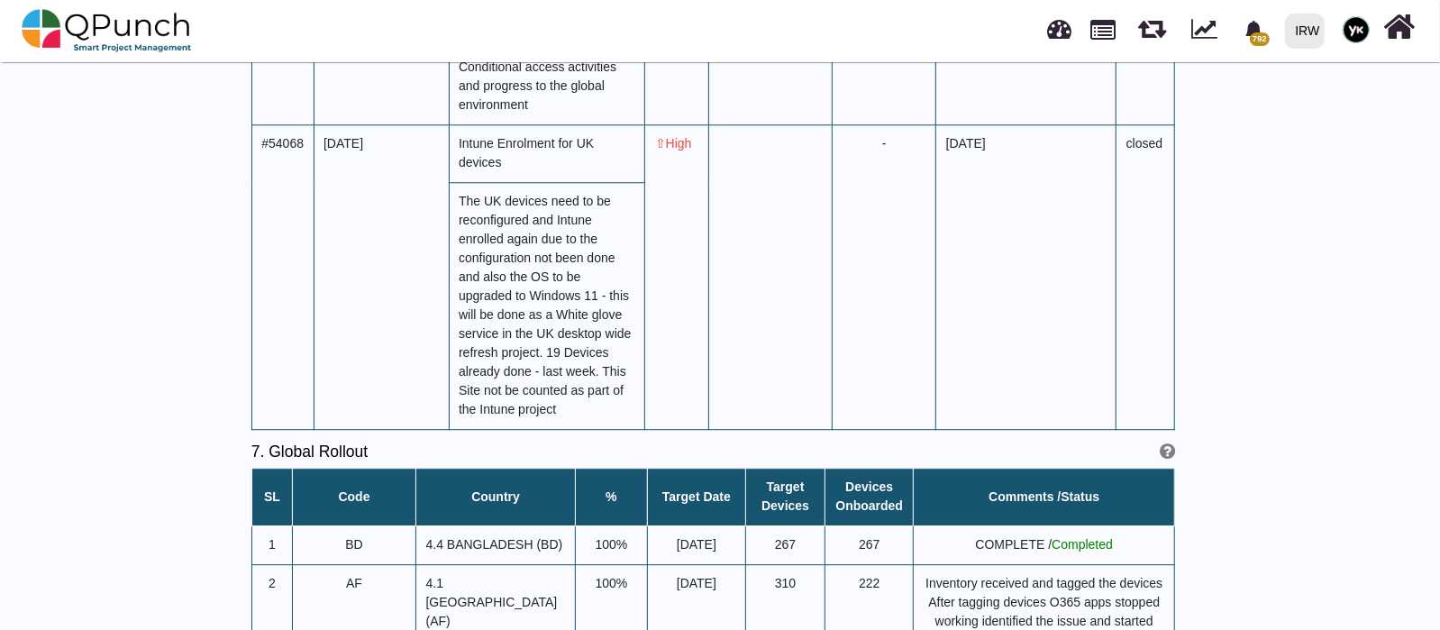
drag, startPoint x: 513, startPoint y: 465, endPoint x: 545, endPoint y: 464, distance: 31.5
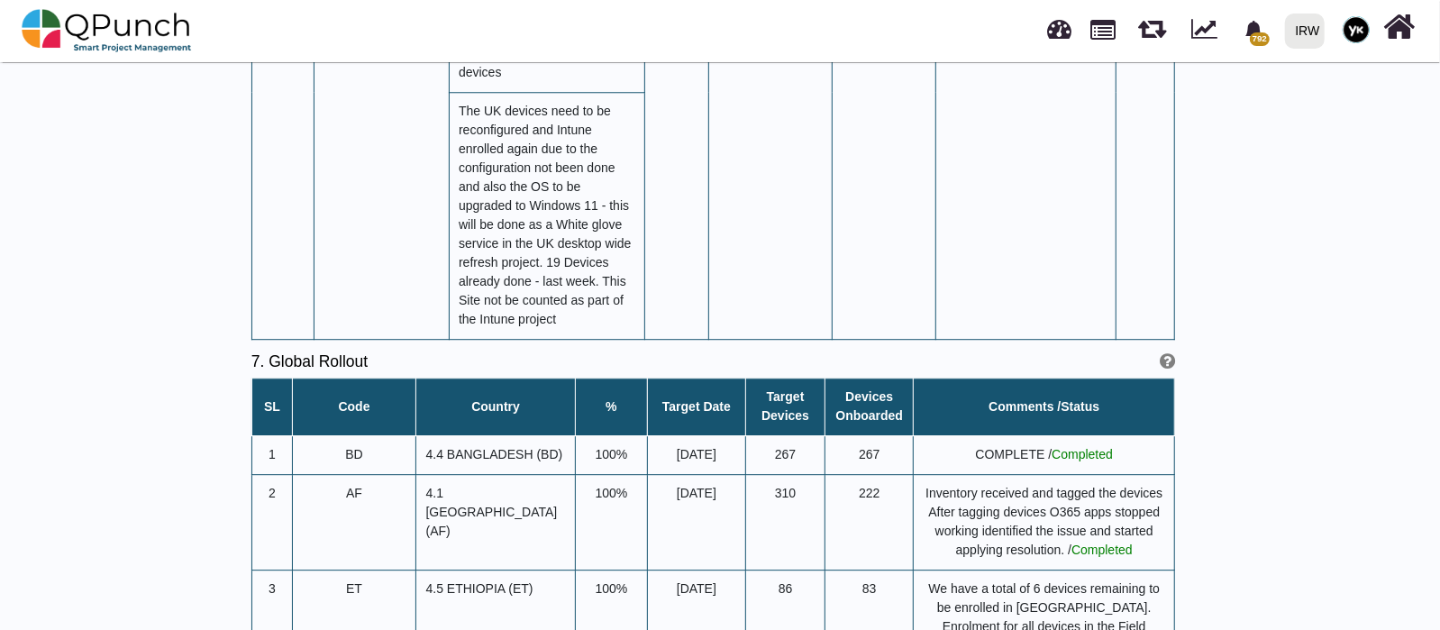
scroll to position [7545, 0]
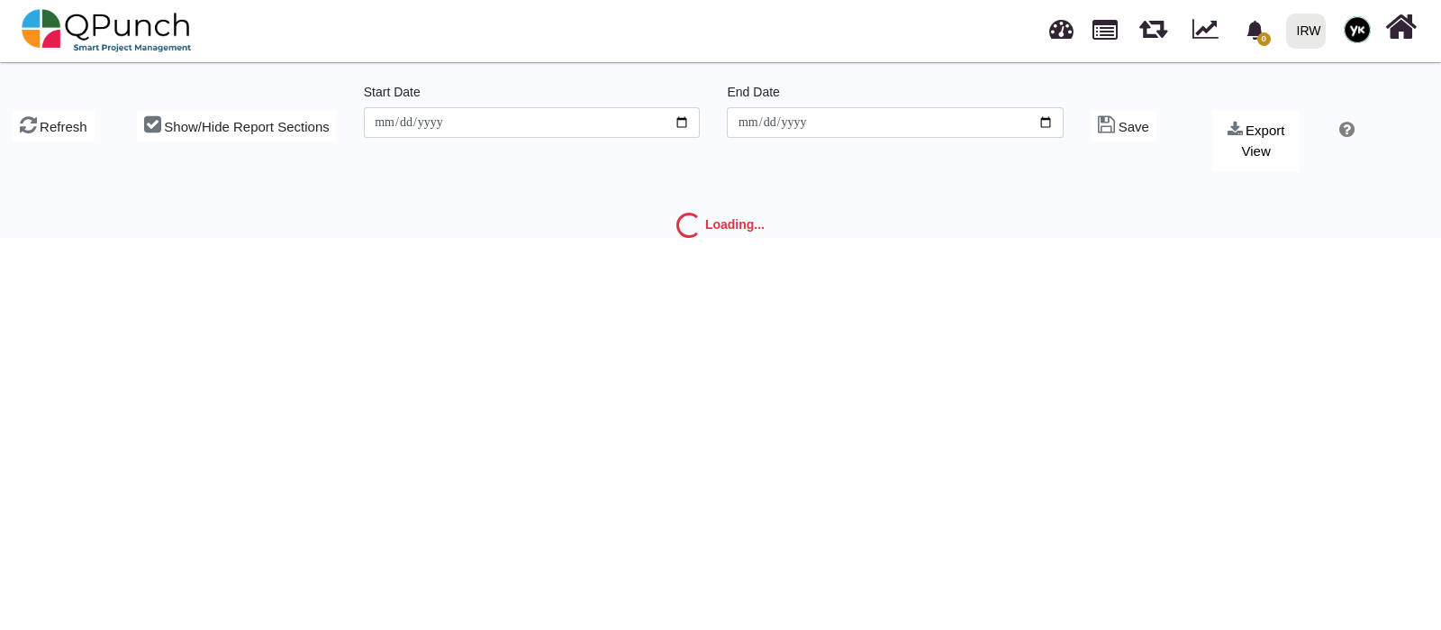
type input "**********"
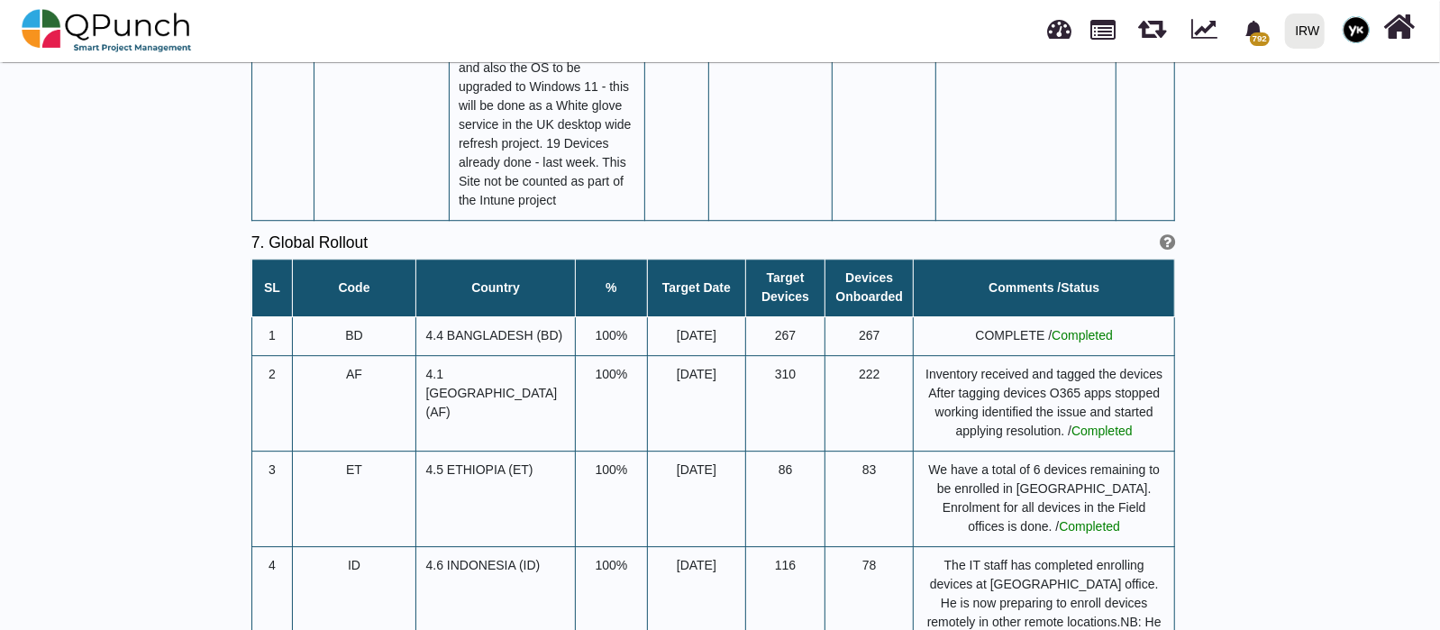
scroll to position [7545, 0]
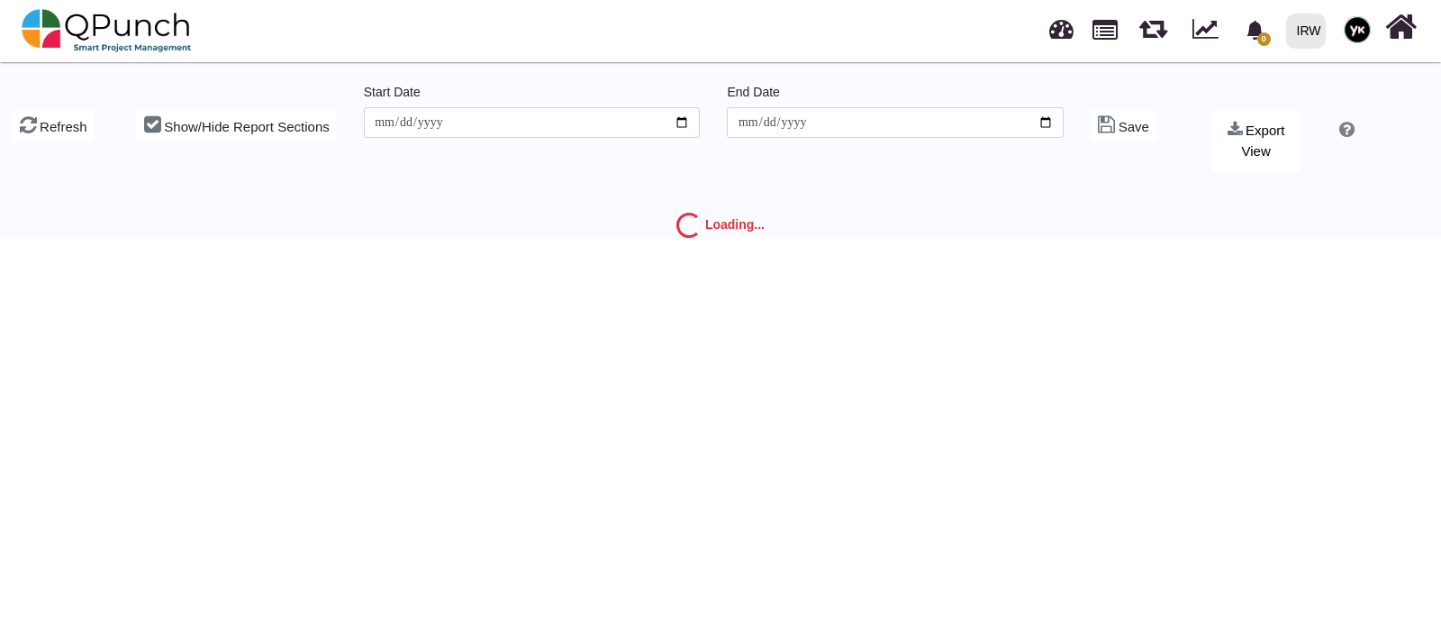
type input "**********"
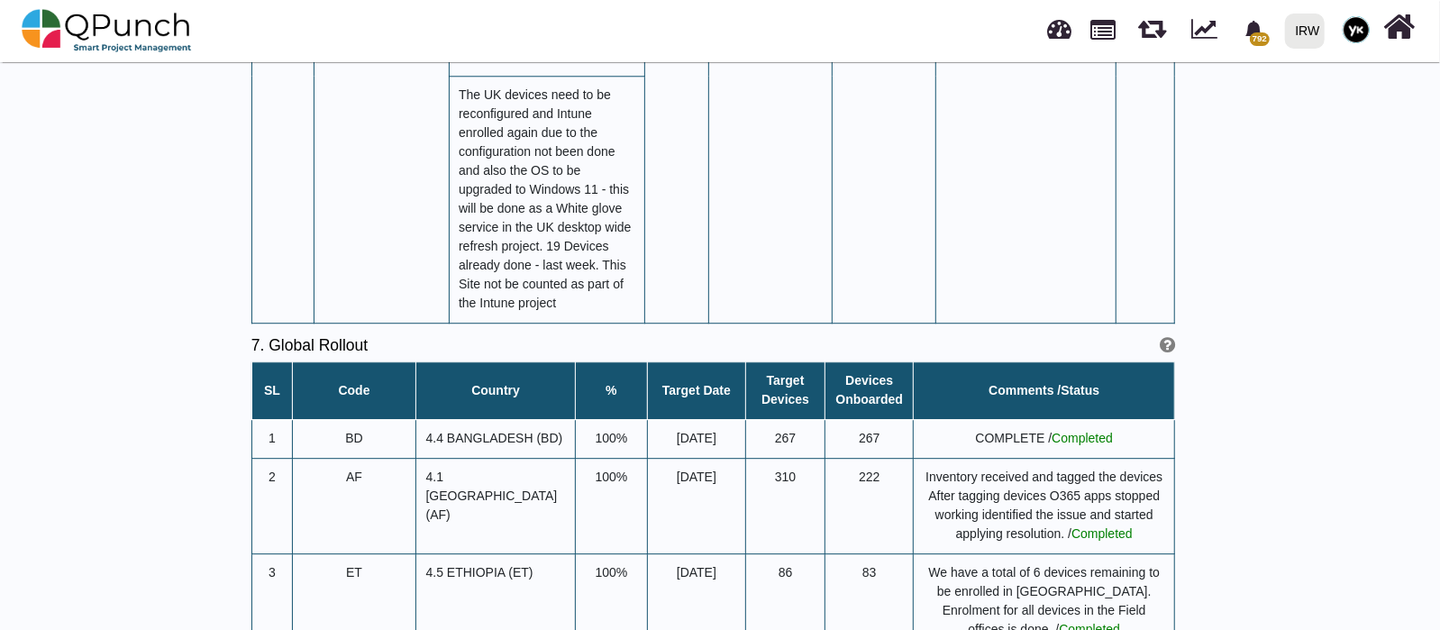
scroll to position [7432, 0]
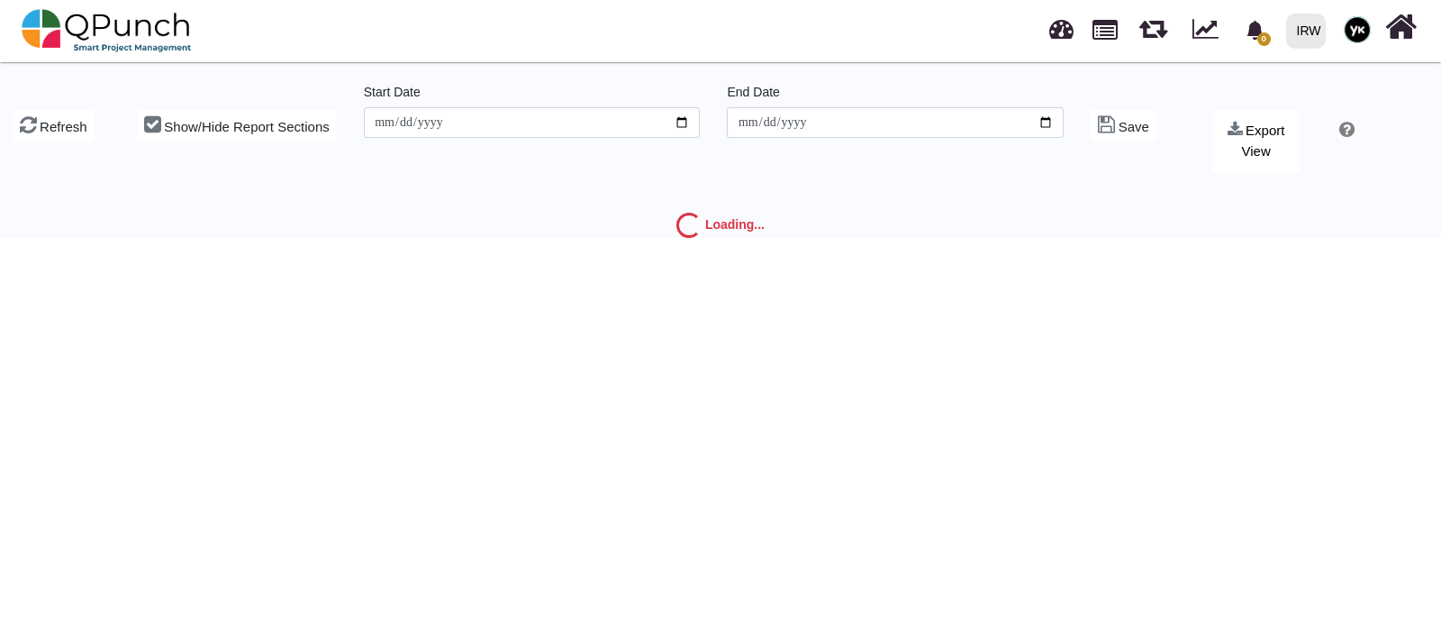
type input "**********"
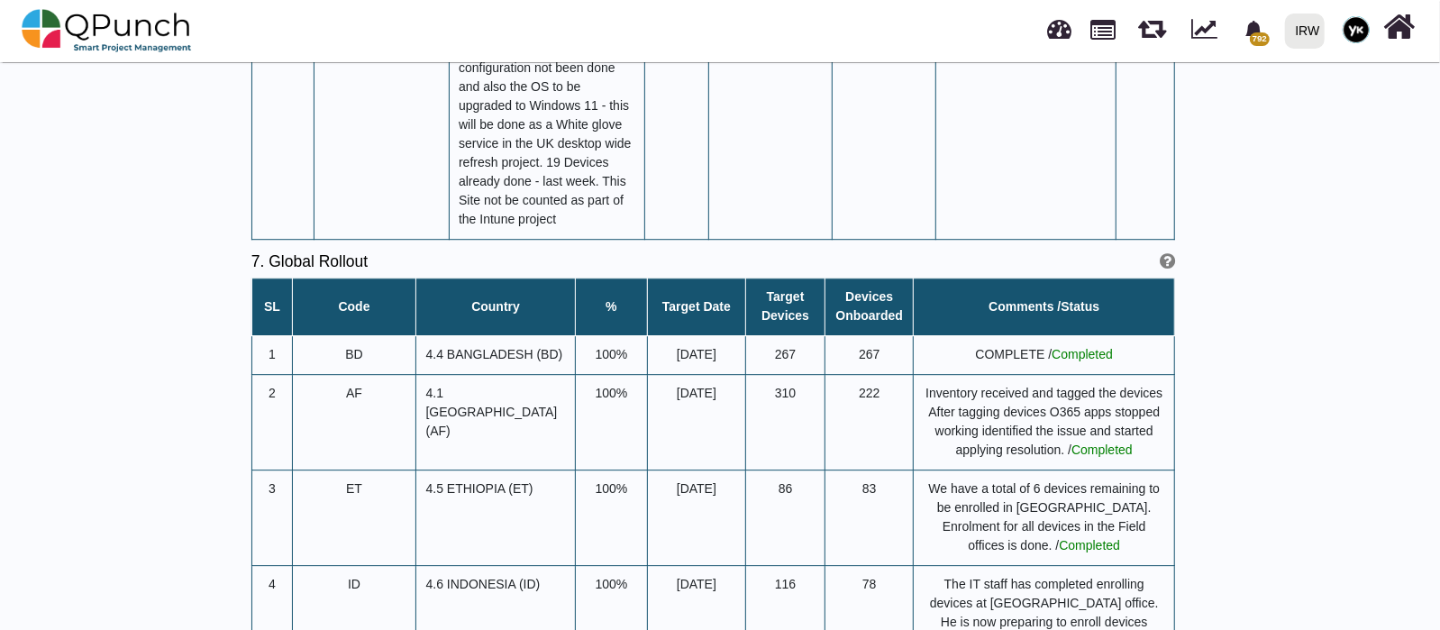
scroll to position [7545, 0]
